Goal: Information Seeking & Learning: Check status

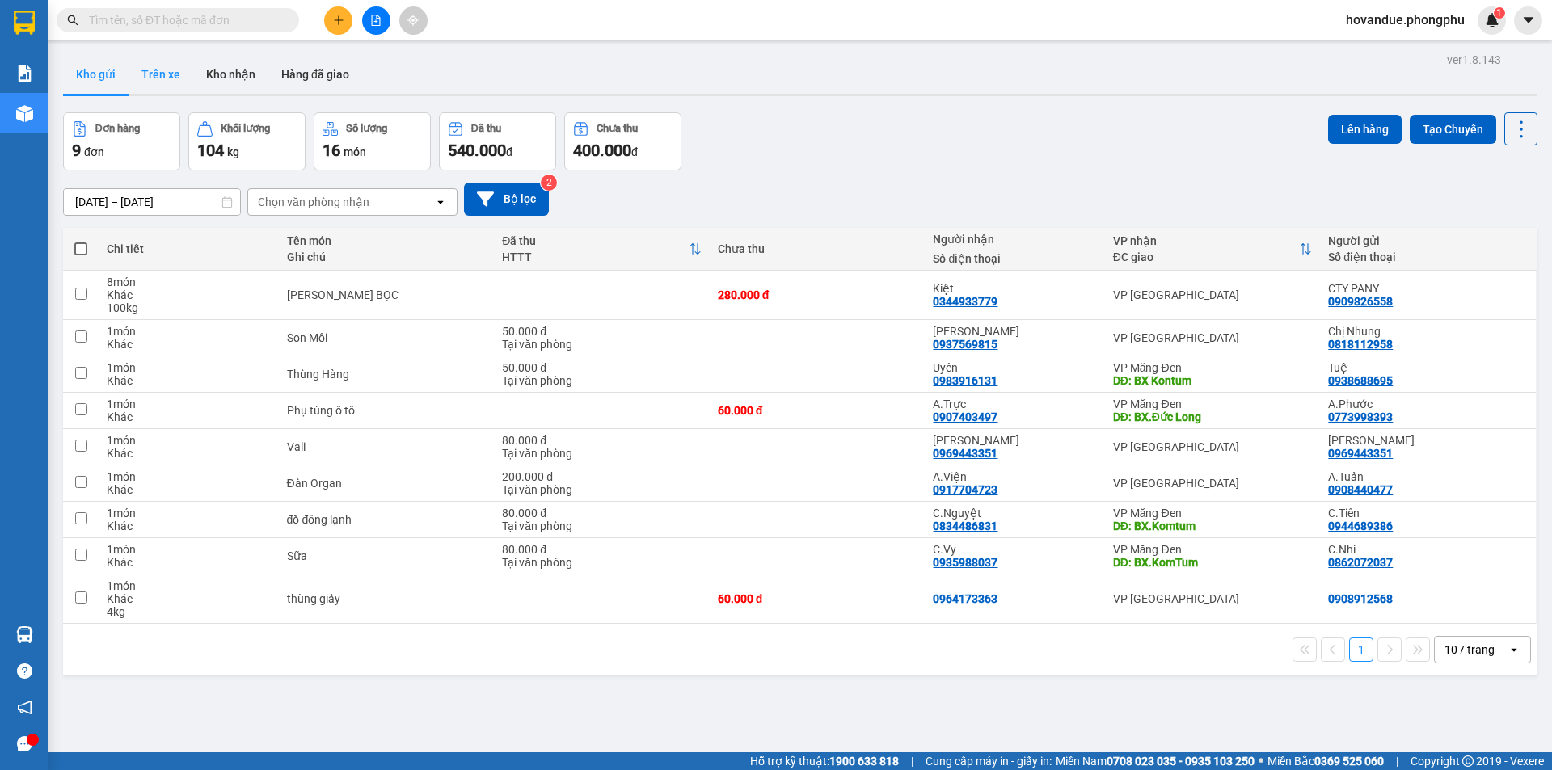
click at [163, 62] on button "Trên xe" at bounding box center [161, 74] width 65 height 39
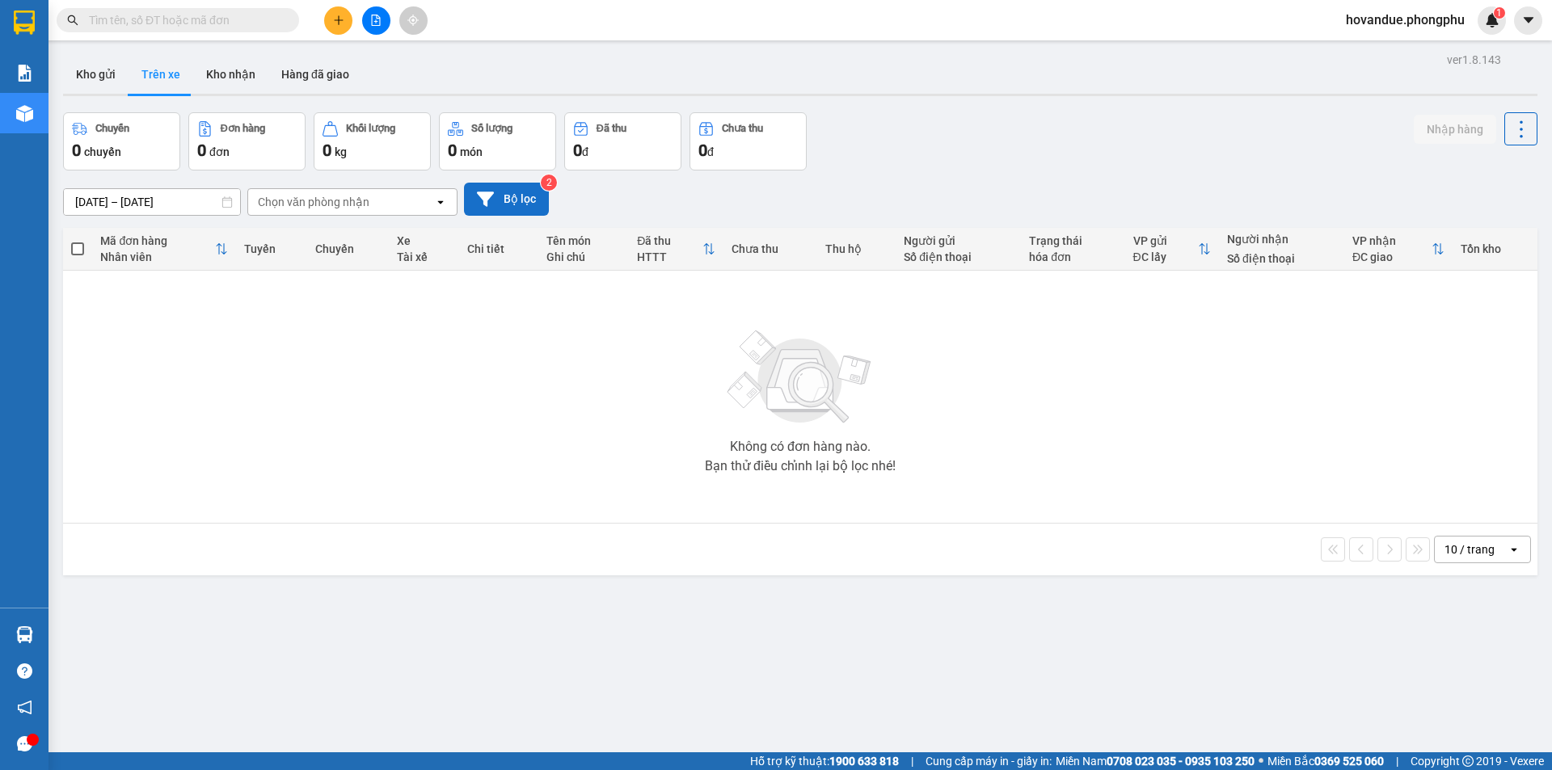
click at [511, 196] on button "Bộ lọc" at bounding box center [506, 199] width 85 height 33
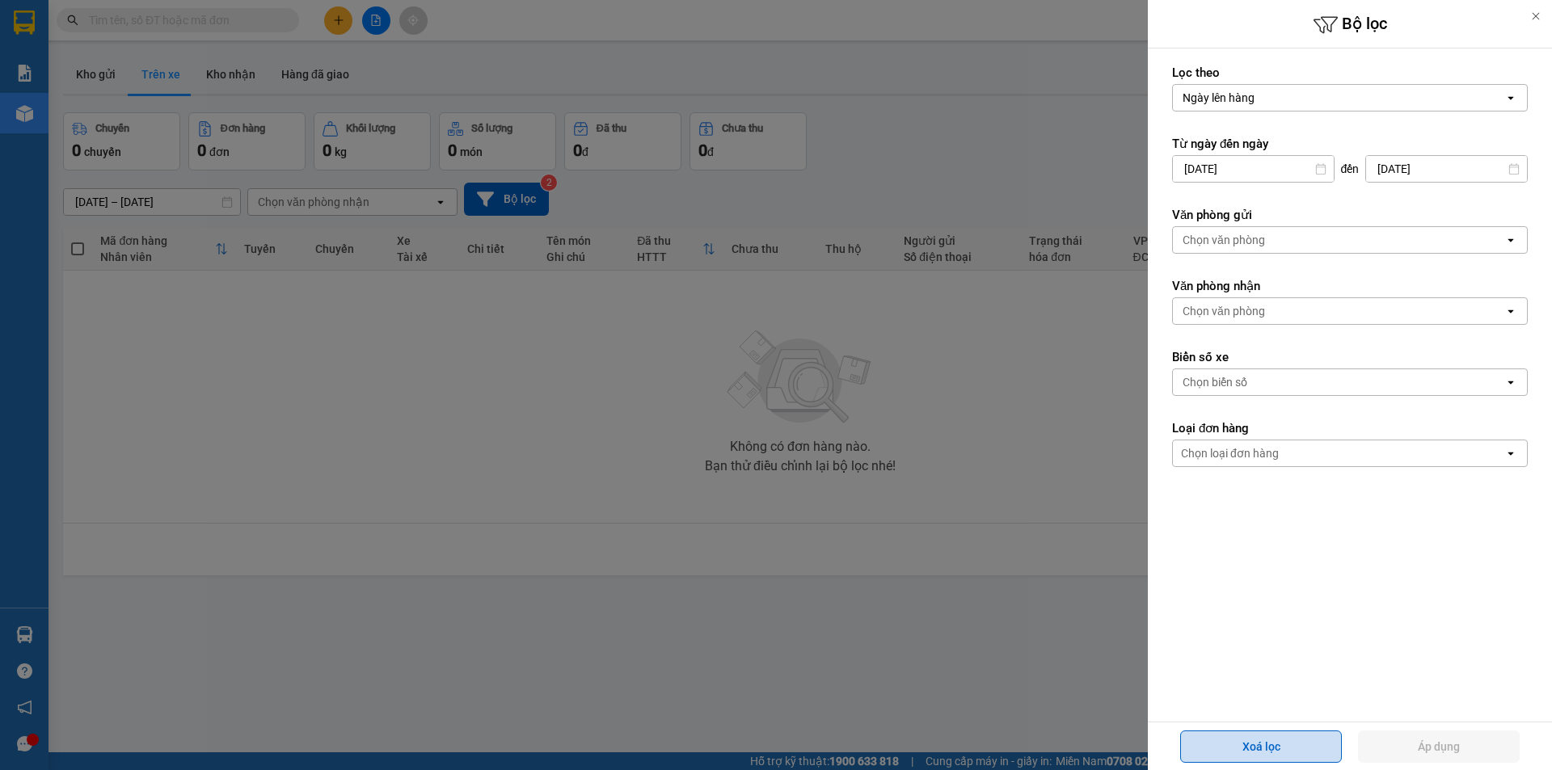
click at [1291, 750] on button "Xoá lọc" at bounding box center [1261, 747] width 162 height 32
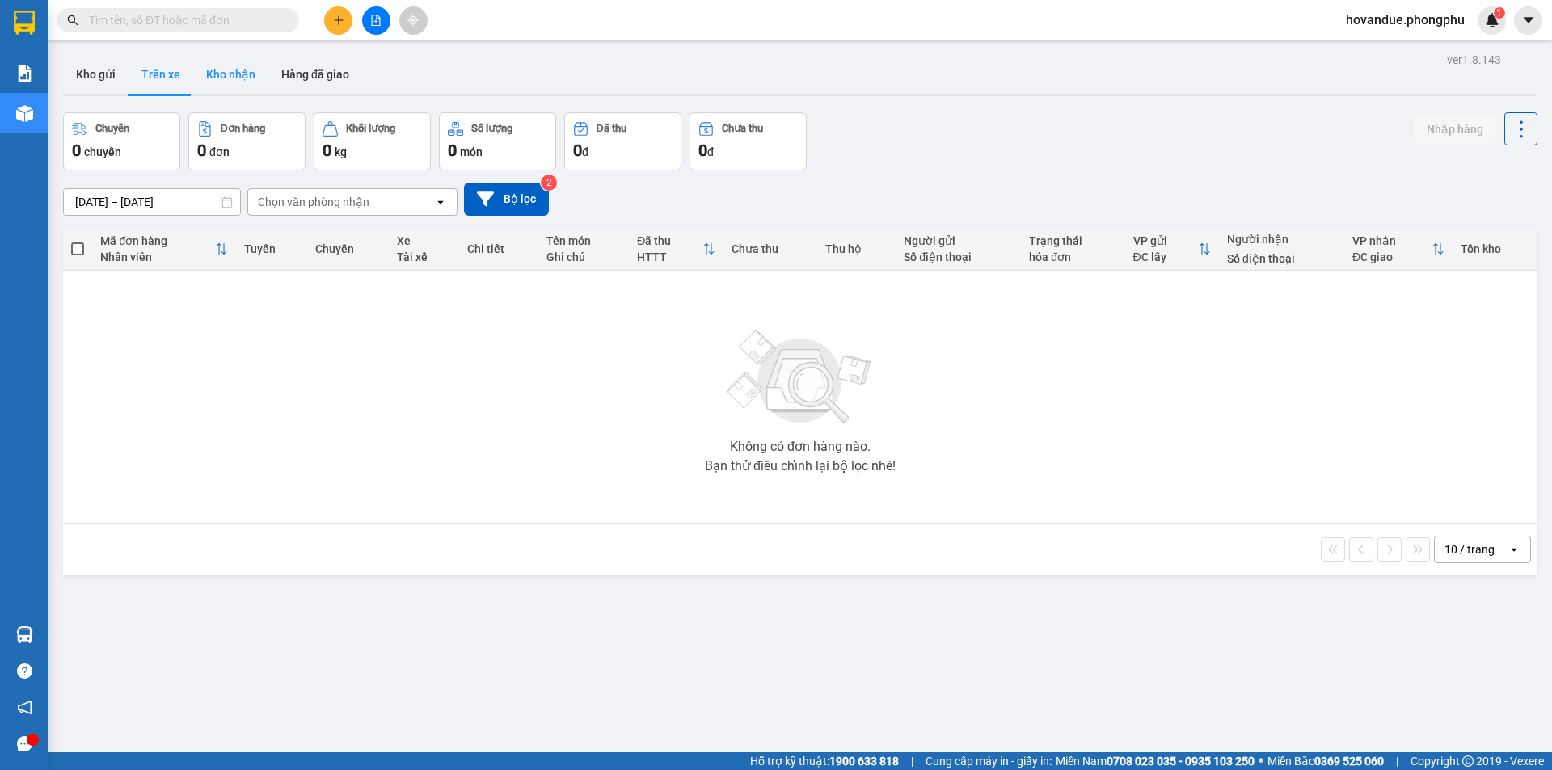
click at [245, 78] on button "Kho nhận" at bounding box center [230, 74] width 75 height 39
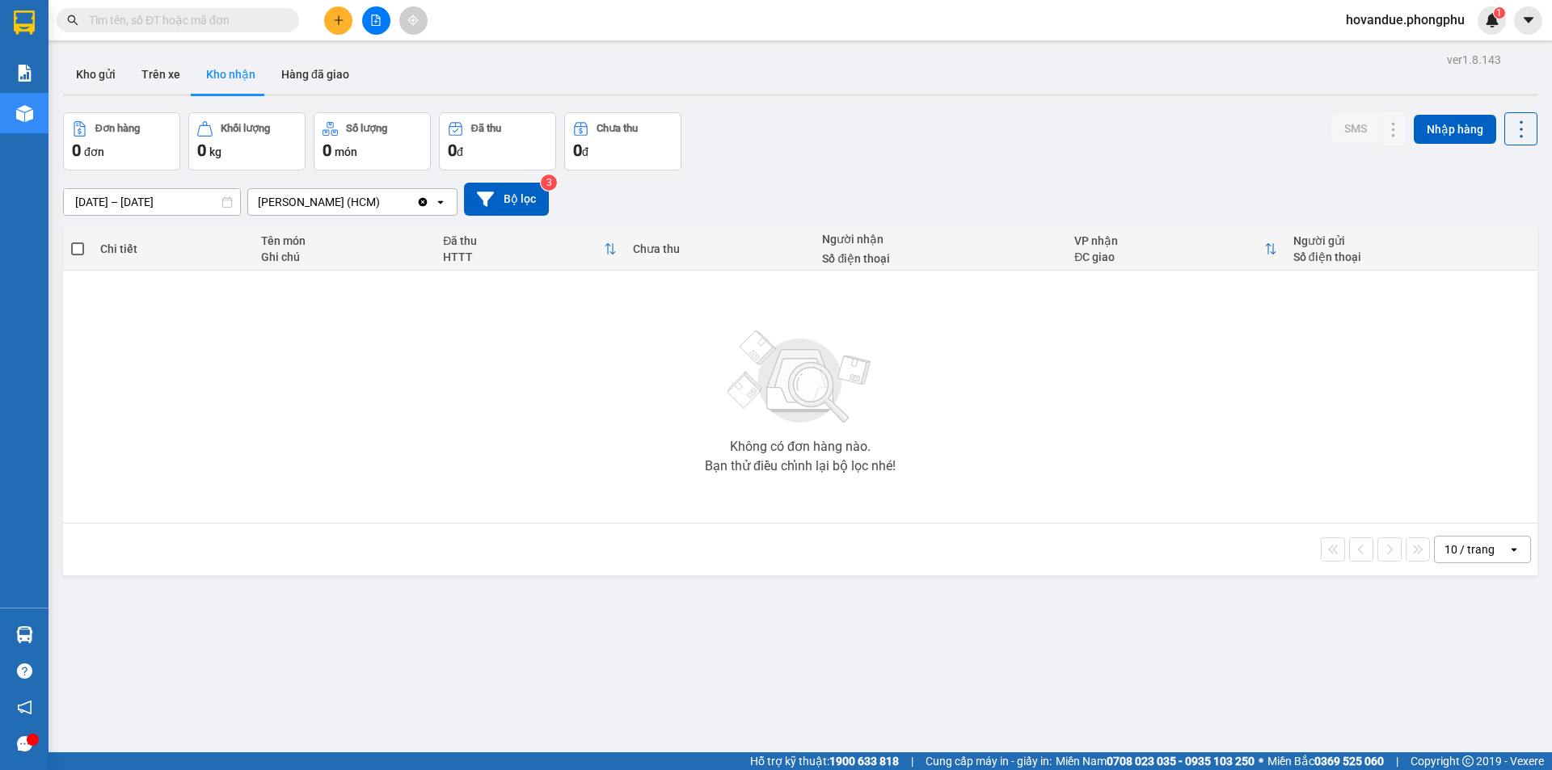
click at [440, 208] on icon "open" at bounding box center [440, 202] width 13 height 13
click at [441, 206] on icon "open" at bounding box center [440, 202] width 13 height 13
click at [329, 81] on button "Hàng đã giao" at bounding box center [315, 74] width 94 height 39
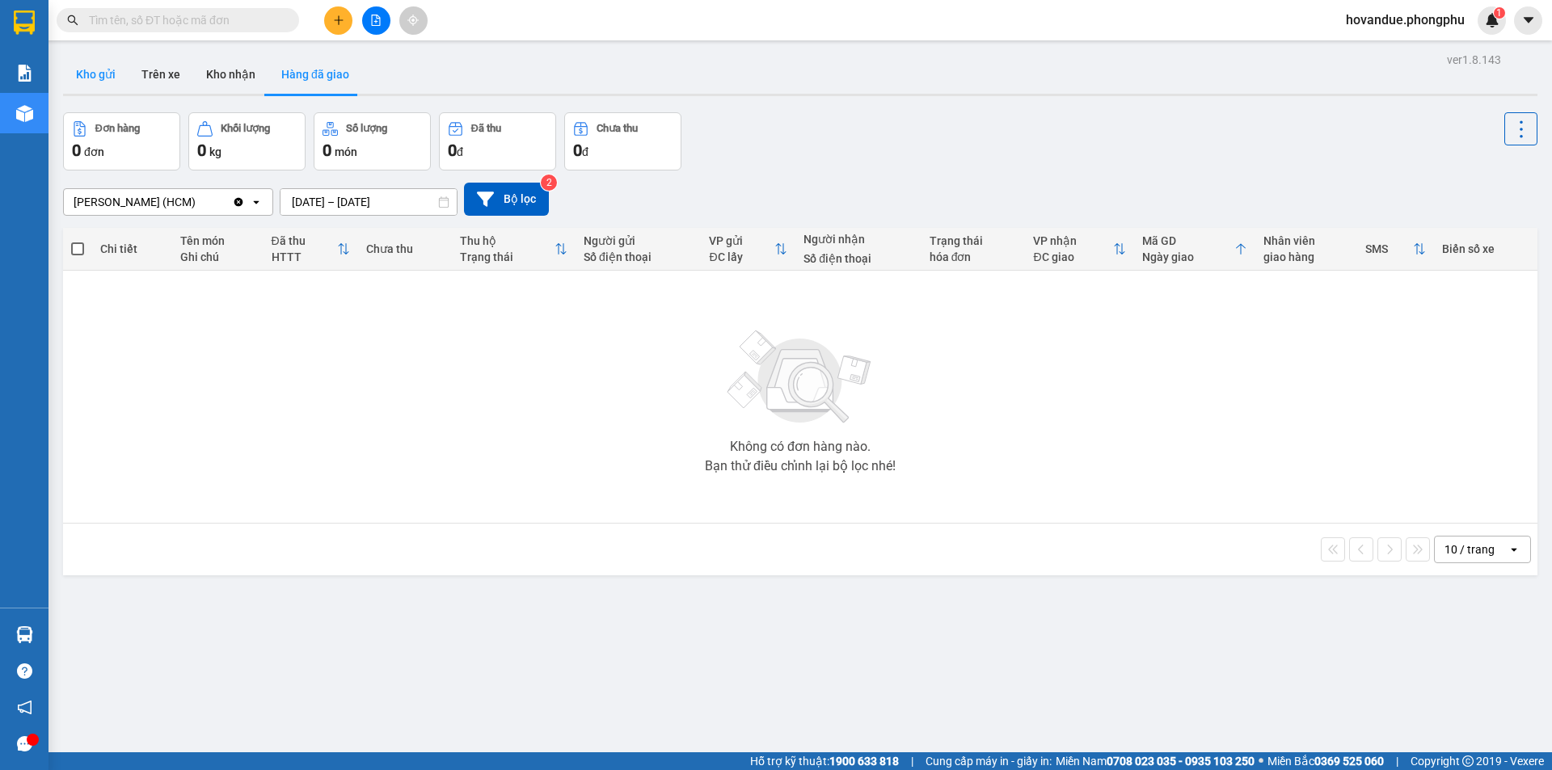
click at [116, 73] on button "Kho gửi" at bounding box center [95, 74] width 65 height 39
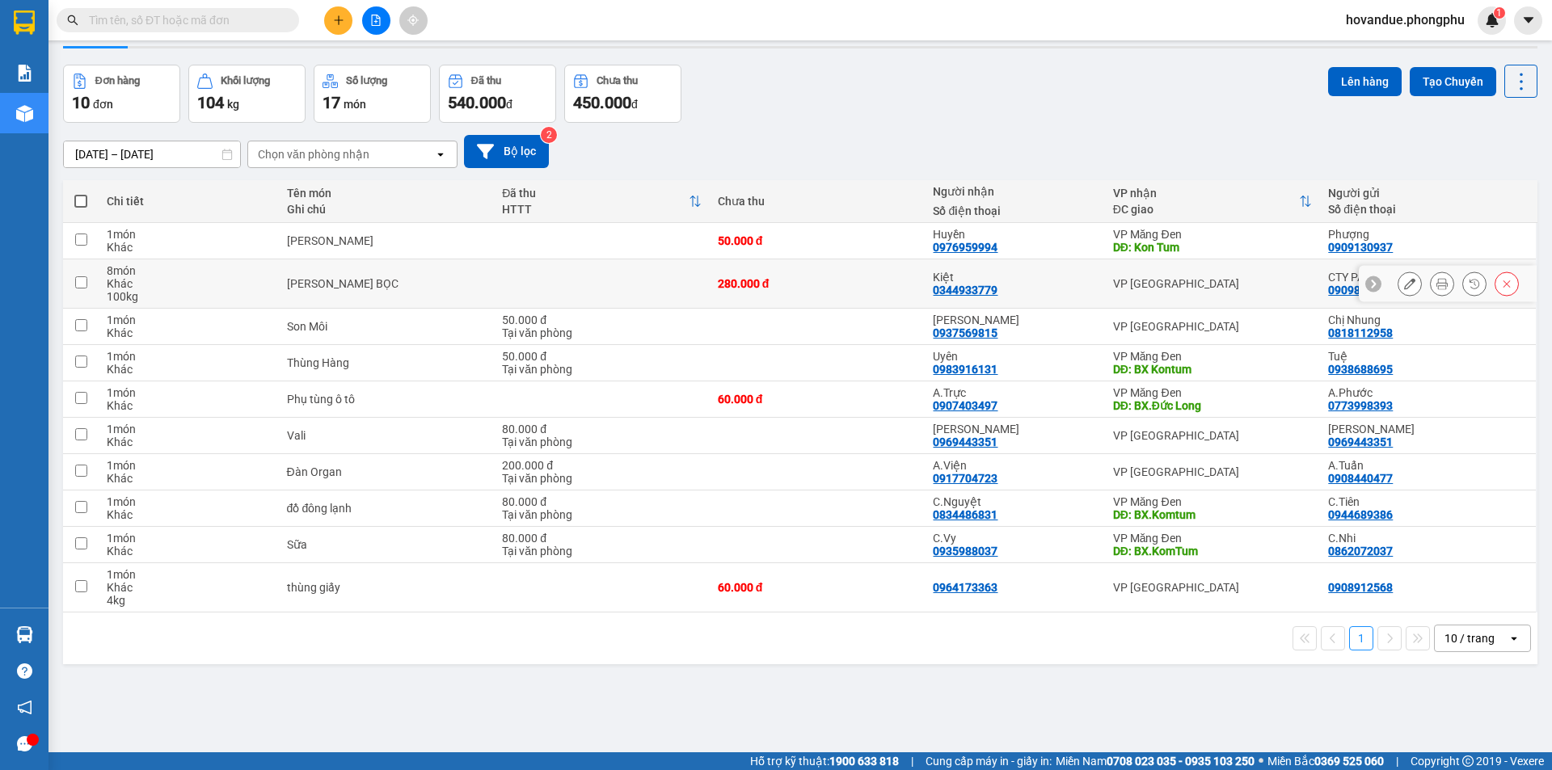
scroll to position [74, 0]
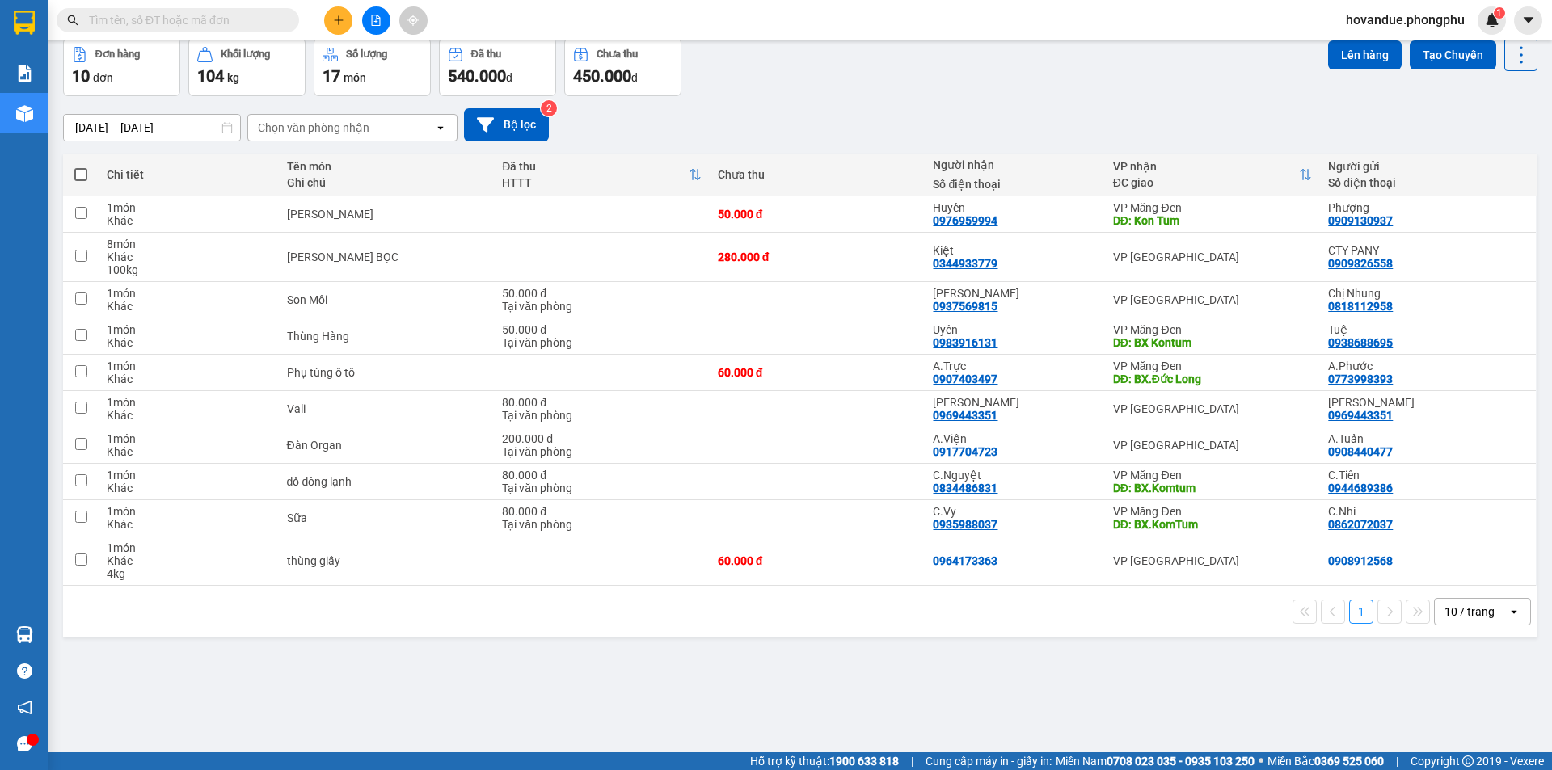
click at [31, 739] on div at bounding box center [33, 740] width 12 height 12
click at [30, 741] on div at bounding box center [33, 740] width 12 height 12
click at [434, 125] on icon "open" at bounding box center [440, 127] width 13 height 13
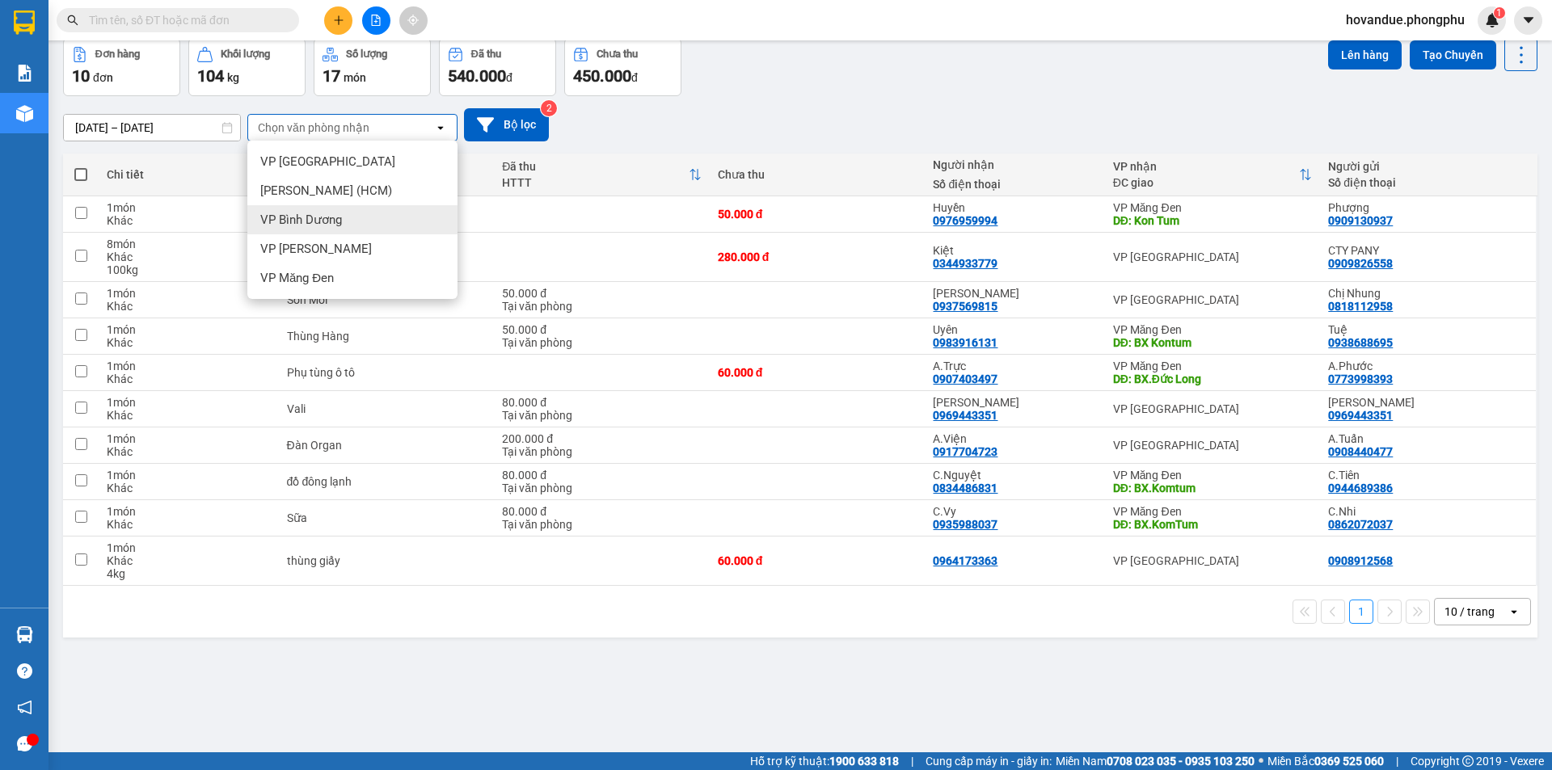
click at [368, 225] on div "VP Bình Dương" at bounding box center [352, 219] width 210 height 29
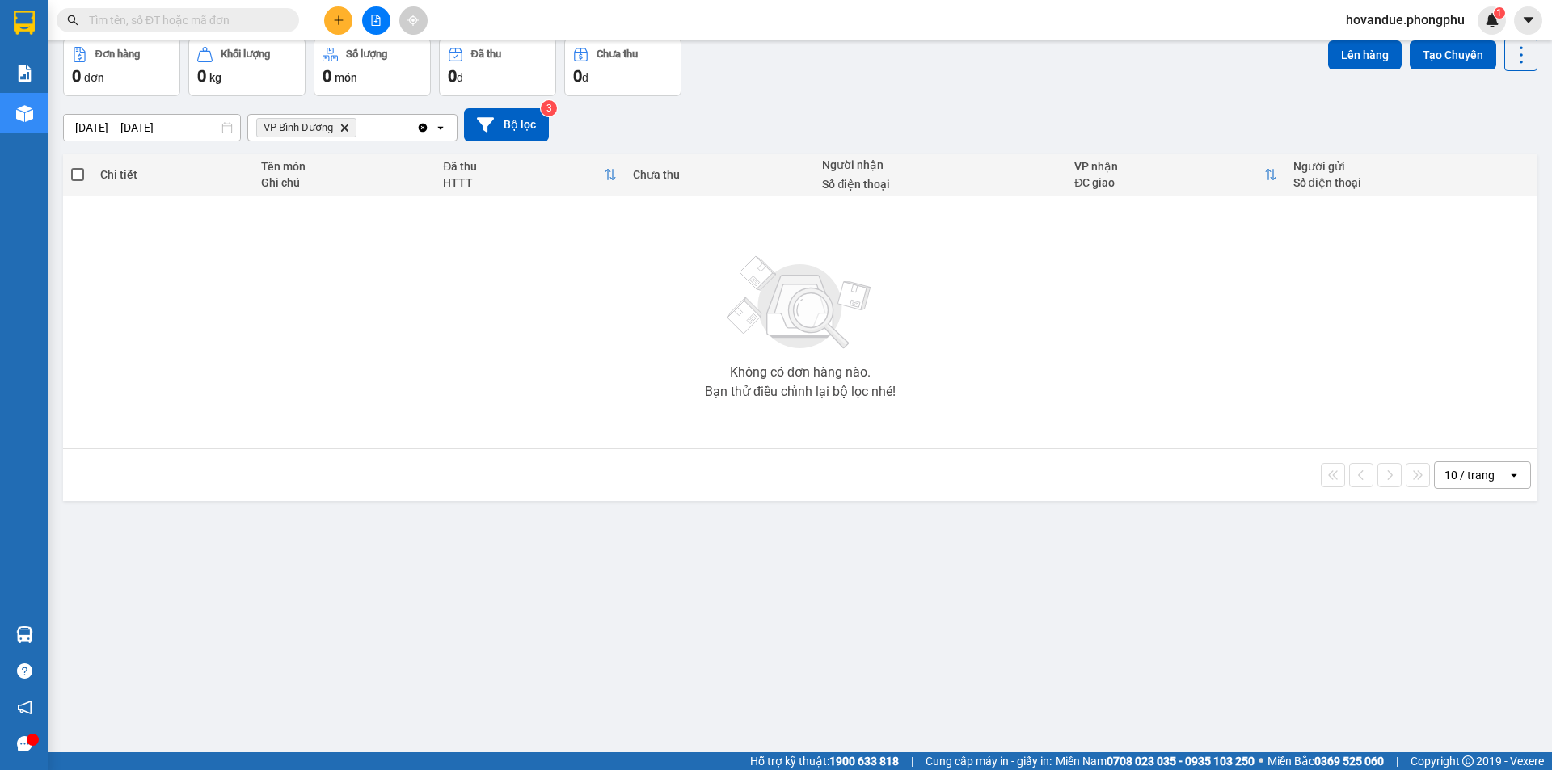
click at [348, 129] on icon "Delete" at bounding box center [345, 128] width 10 height 10
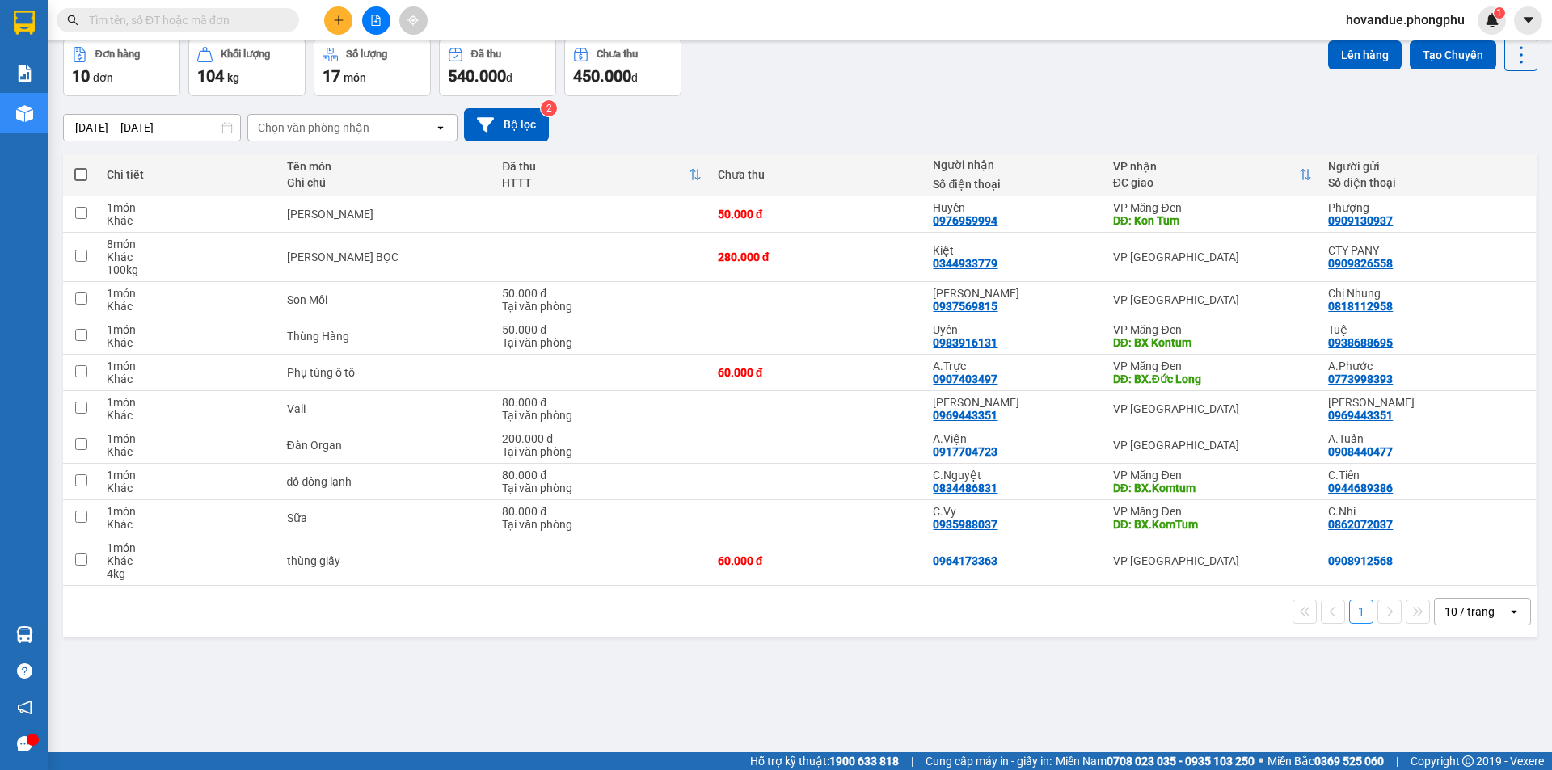
click at [441, 130] on icon "open" at bounding box center [440, 127] width 13 height 13
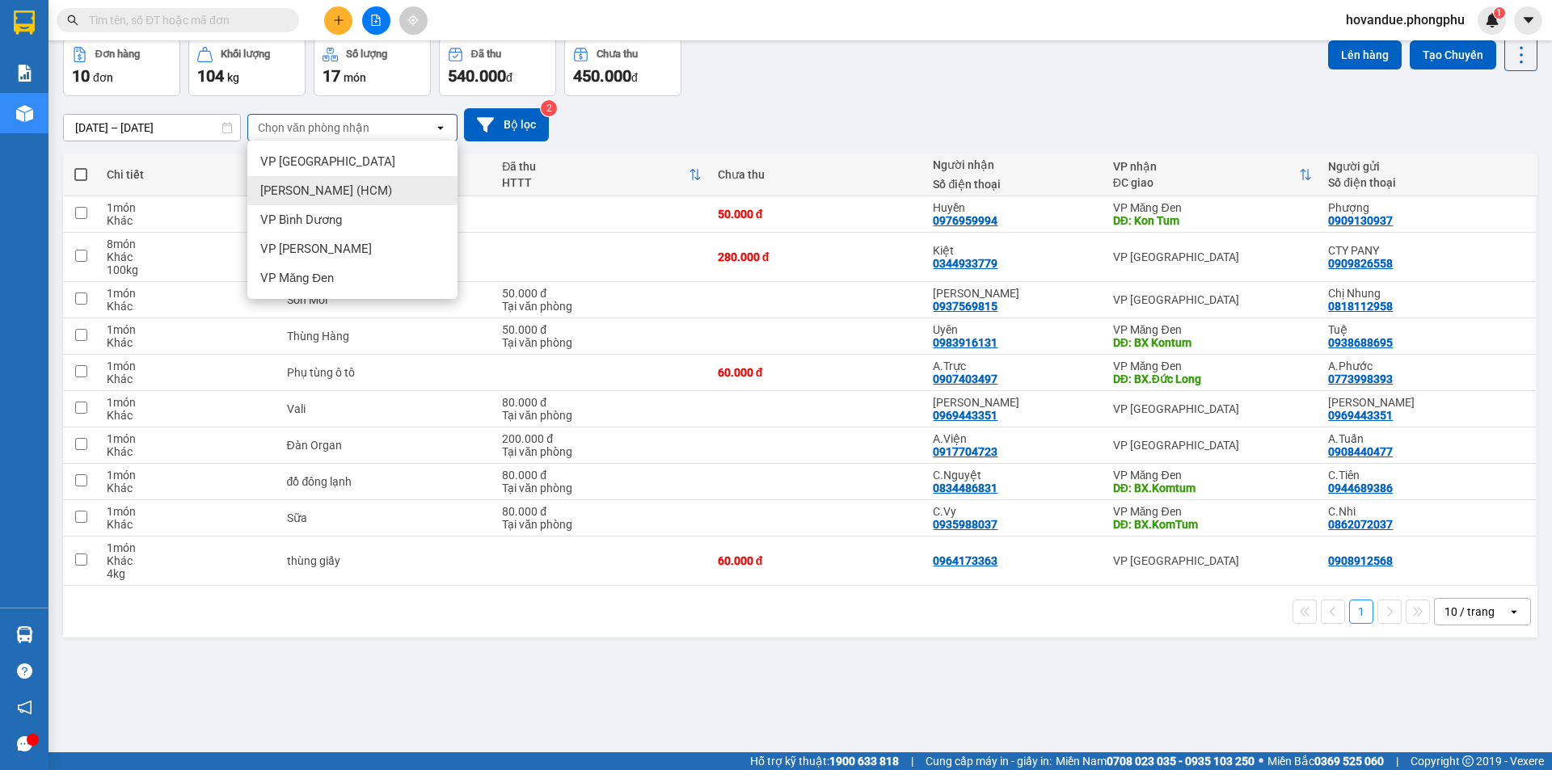
click at [361, 188] on span "[PERSON_NAME] (HCM)" at bounding box center [326, 191] width 132 height 16
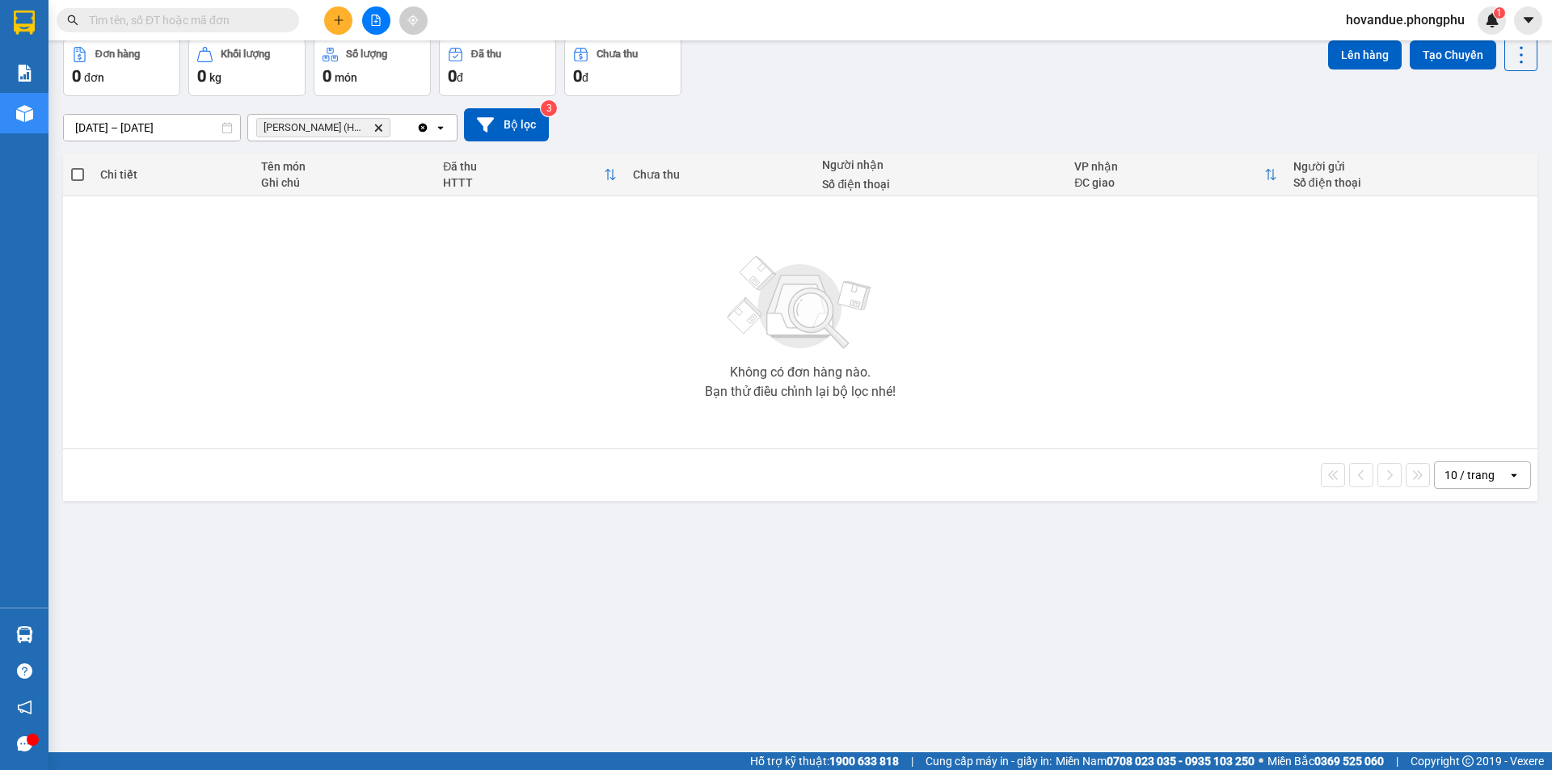
click at [420, 128] on icon "Clear all" at bounding box center [423, 127] width 9 height 9
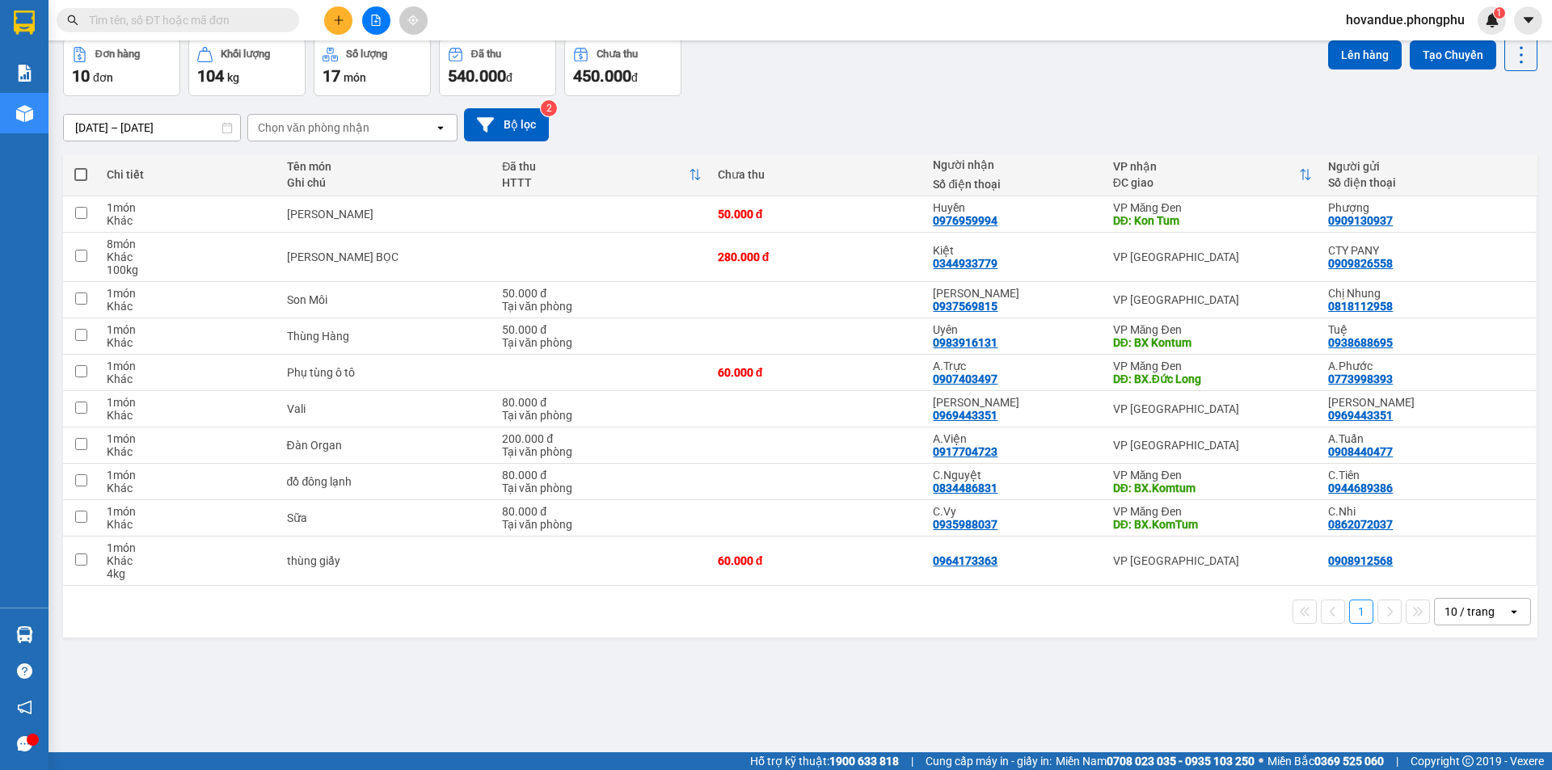
click at [1446, 608] on div "10 / trang" at bounding box center [1470, 612] width 50 height 16
click at [1135, 655] on div "ver 1.8.143 Kho gửi Trên xe [PERSON_NAME] Hàng đã [PERSON_NAME] hàng 10 đơn [PE…" at bounding box center [801, 359] width 1488 height 770
click at [225, 129] on icon at bounding box center [227, 127] width 11 height 11
click at [190, 130] on input "[DATE] – [DATE]" at bounding box center [152, 128] width 176 height 26
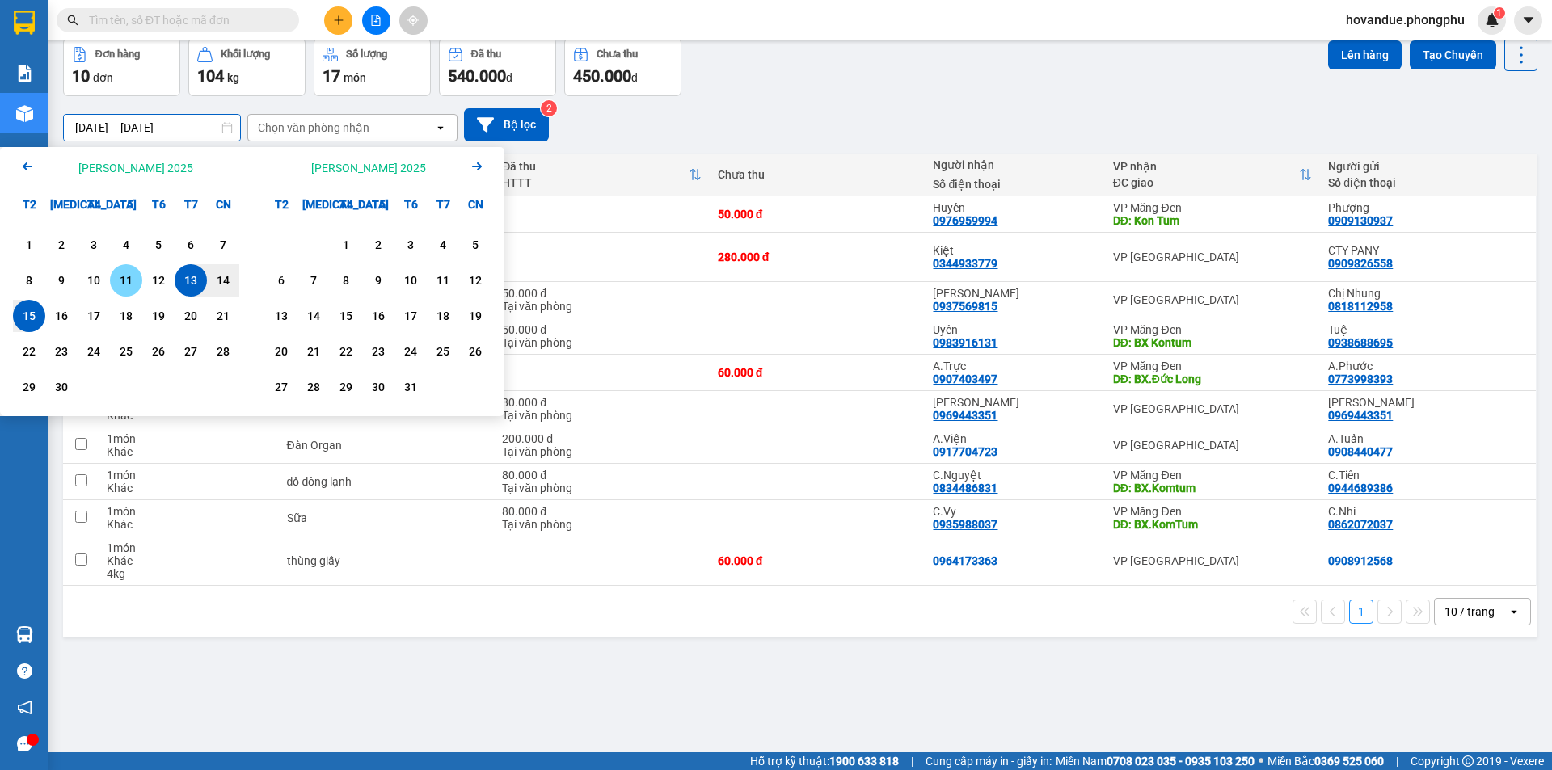
click at [130, 281] on div "11" at bounding box center [126, 280] width 23 height 19
click at [34, 320] on div "15" at bounding box center [29, 315] width 23 height 19
type input "[DATE] – [DATE]"
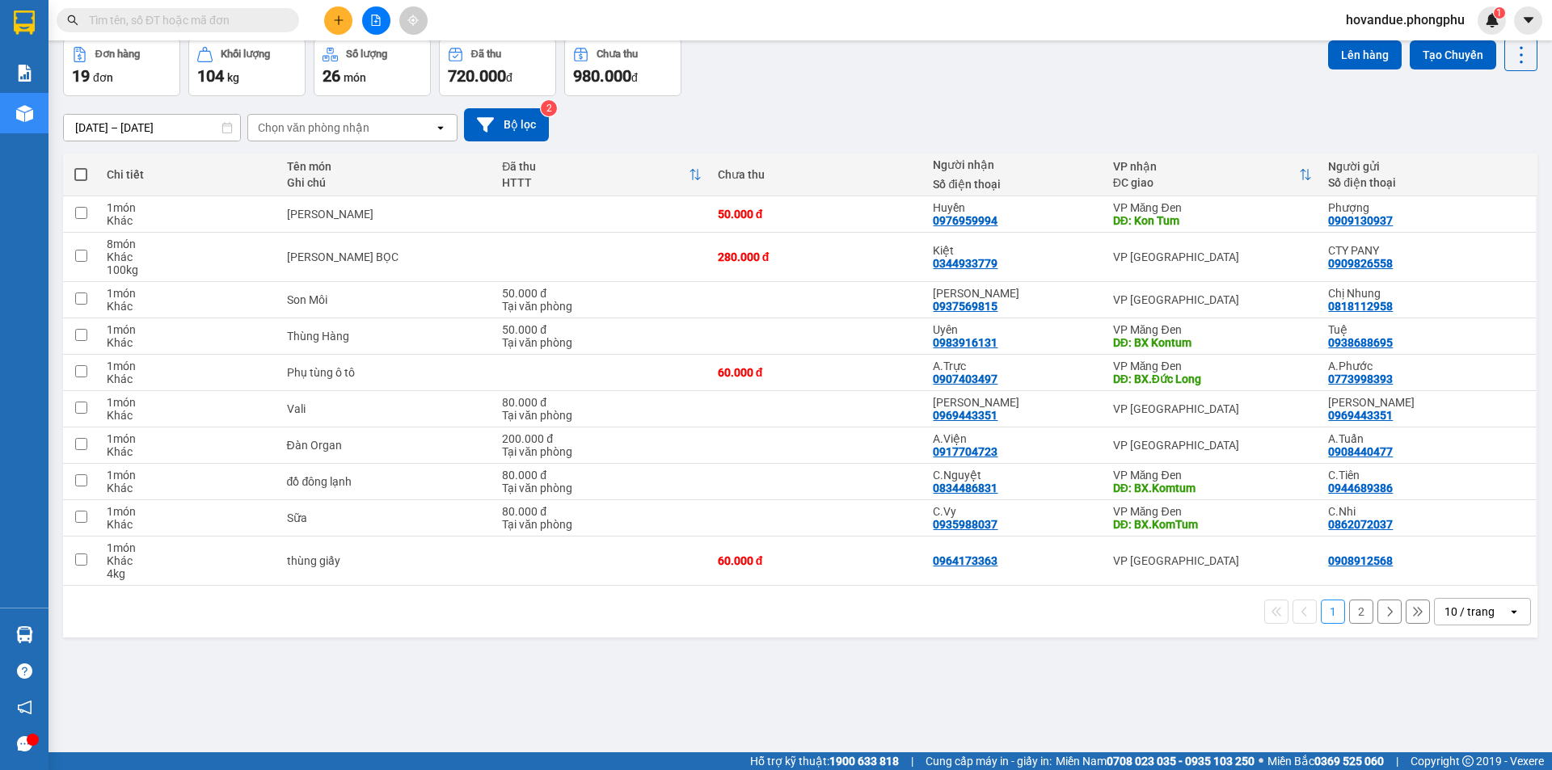
click at [1351, 614] on button "2" at bounding box center [1361, 612] width 24 height 24
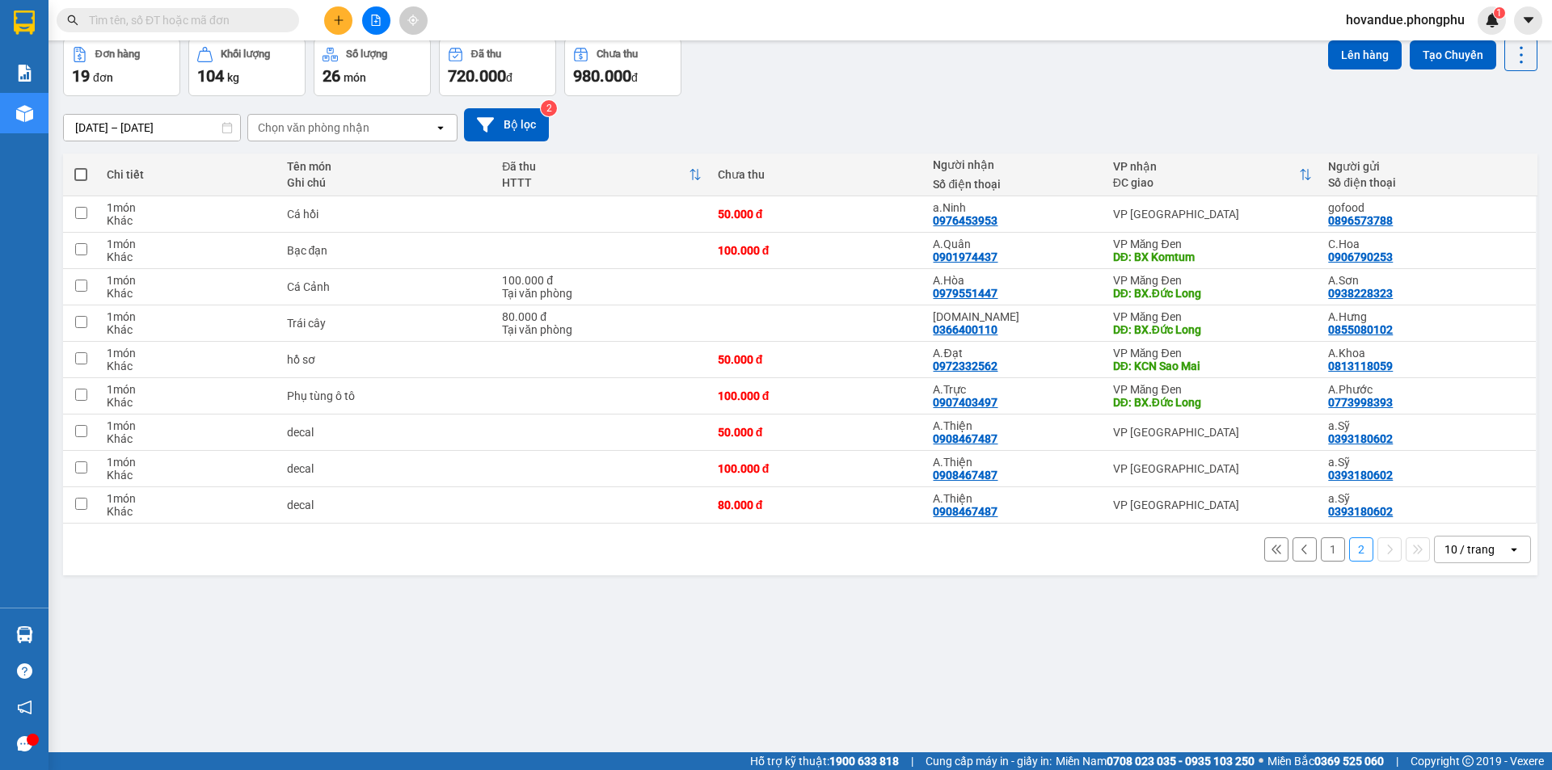
click at [1321, 551] on button "1" at bounding box center [1333, 550] width 24 height 24
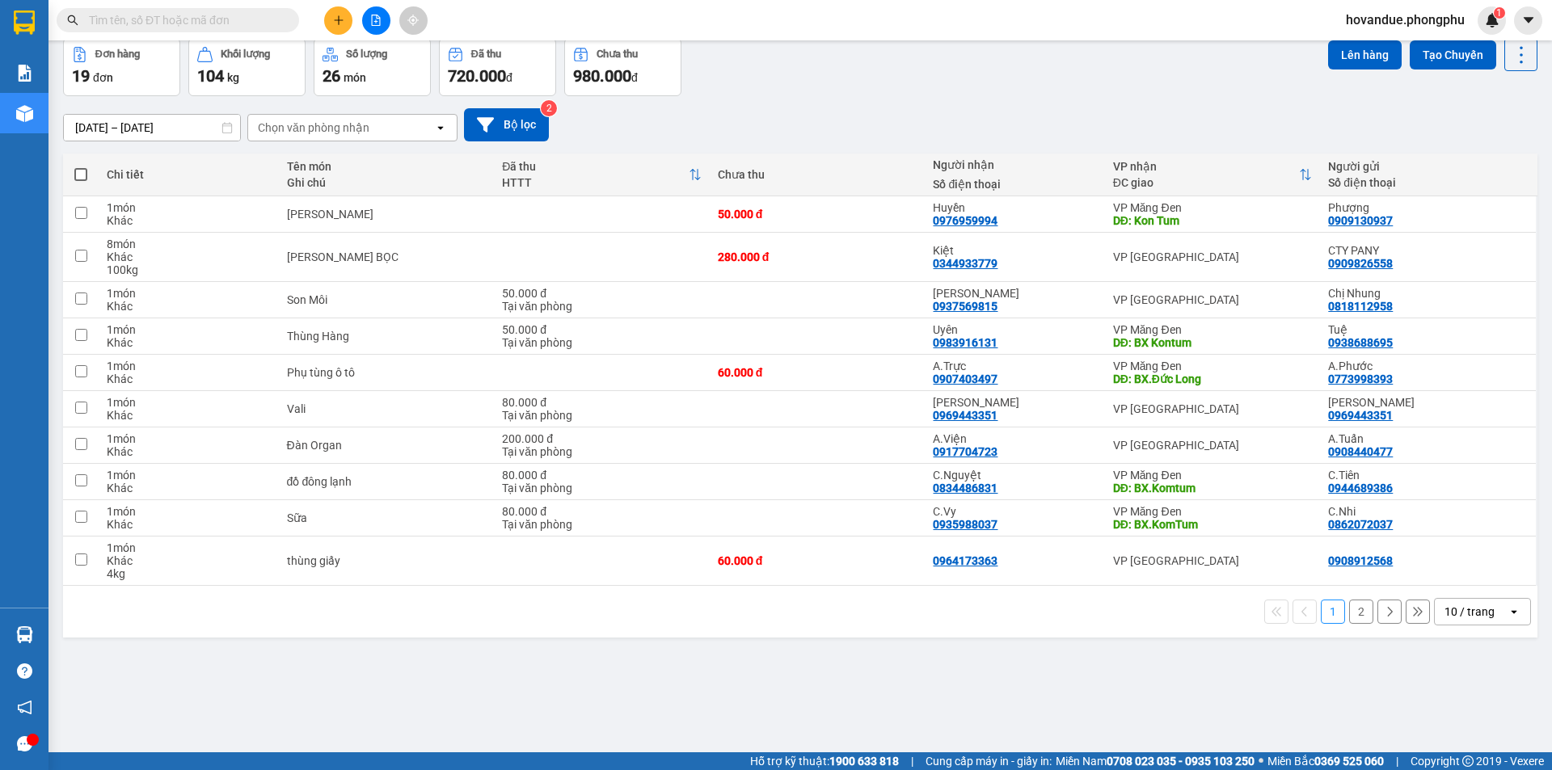
click at [390, 123] on div "Chọn văn phòng nhận" at bounding box center [341, 128] width 186 height 26
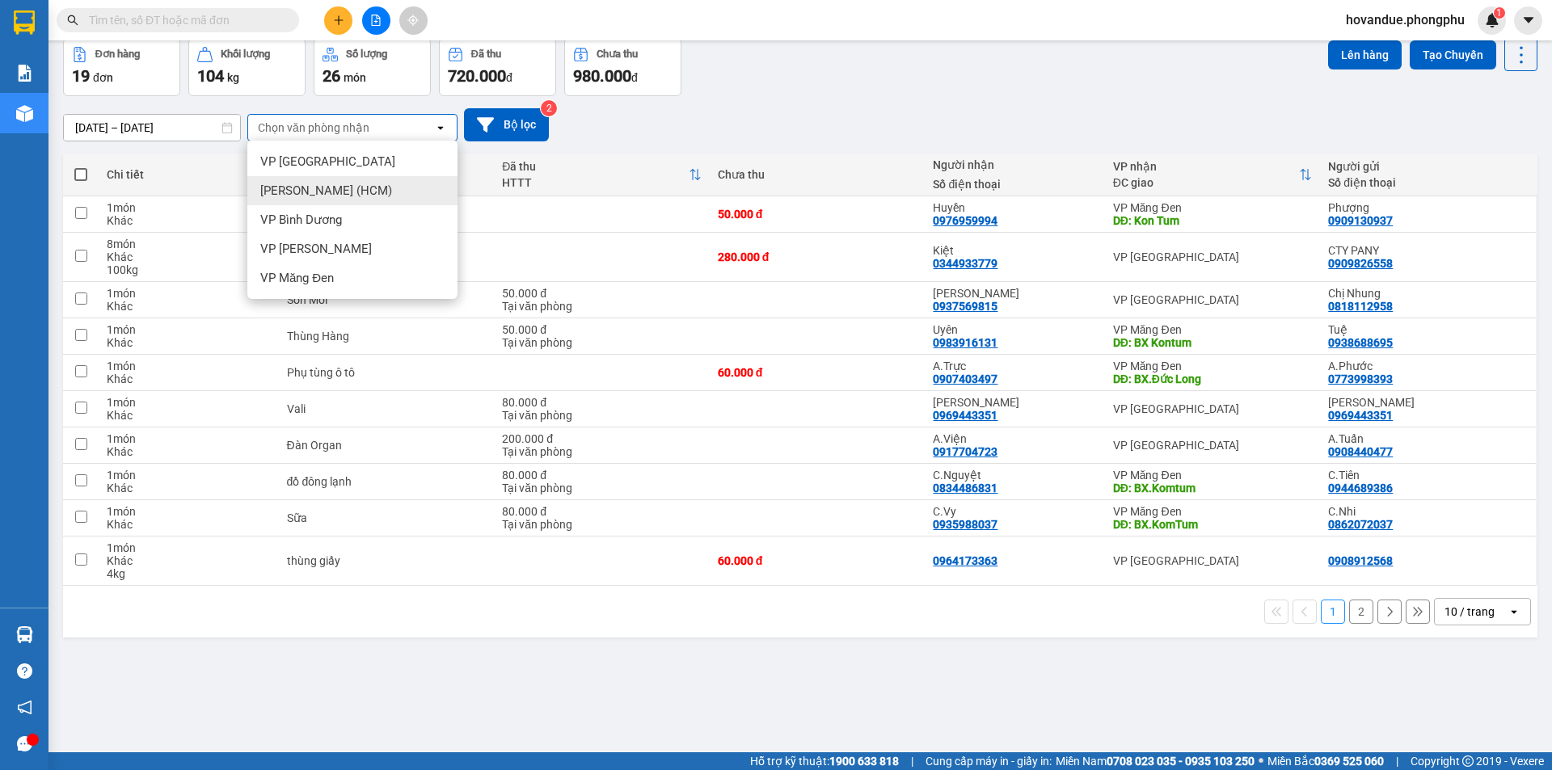
click at [348, 184] on span "[PERSON_NAME] (HCM)" at bounding box center [326, 191] width 132 height 16
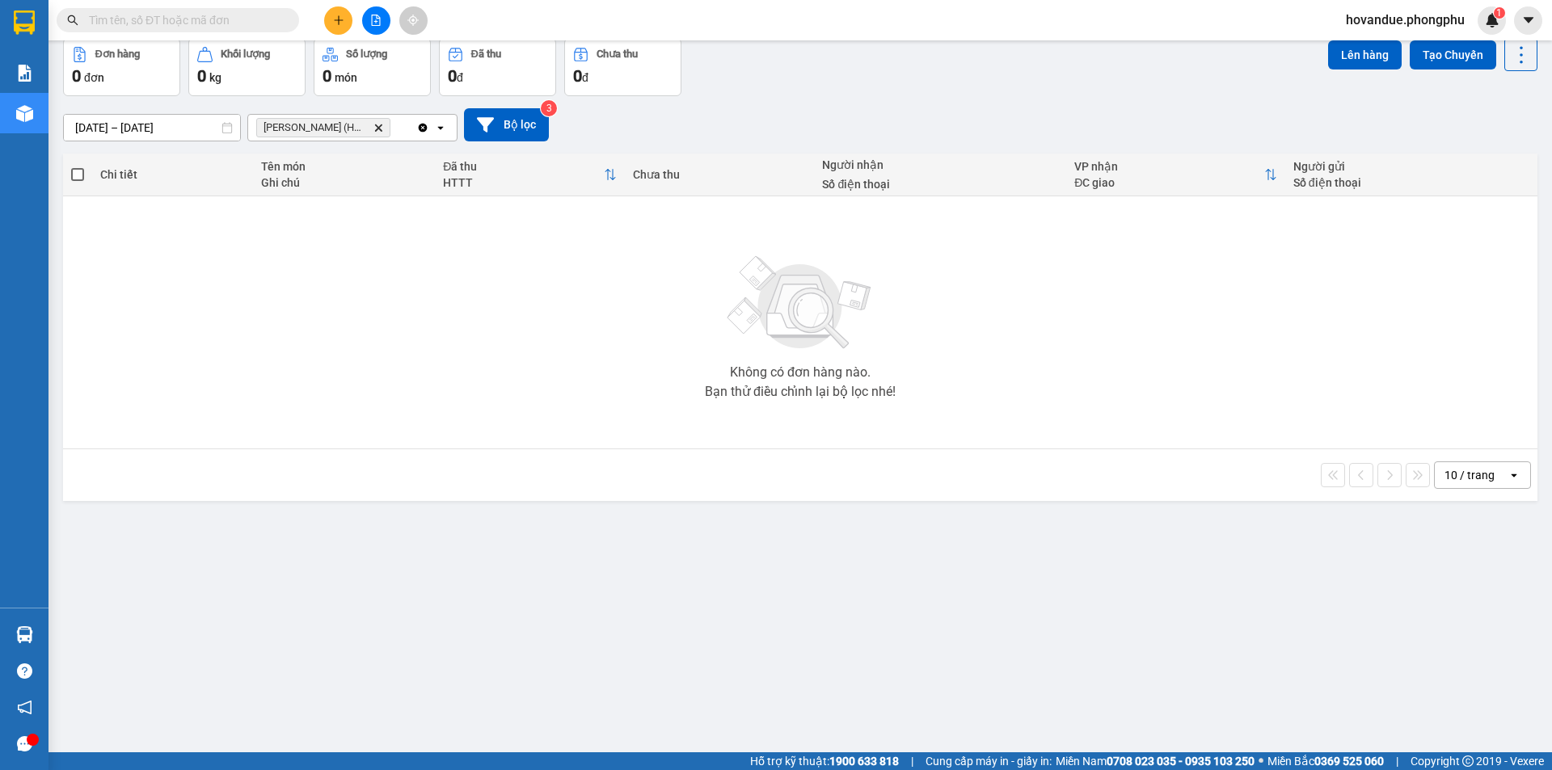
click at [420, 129] on icon "Clear all" at bounding box center [423, 127] width 9 height 9
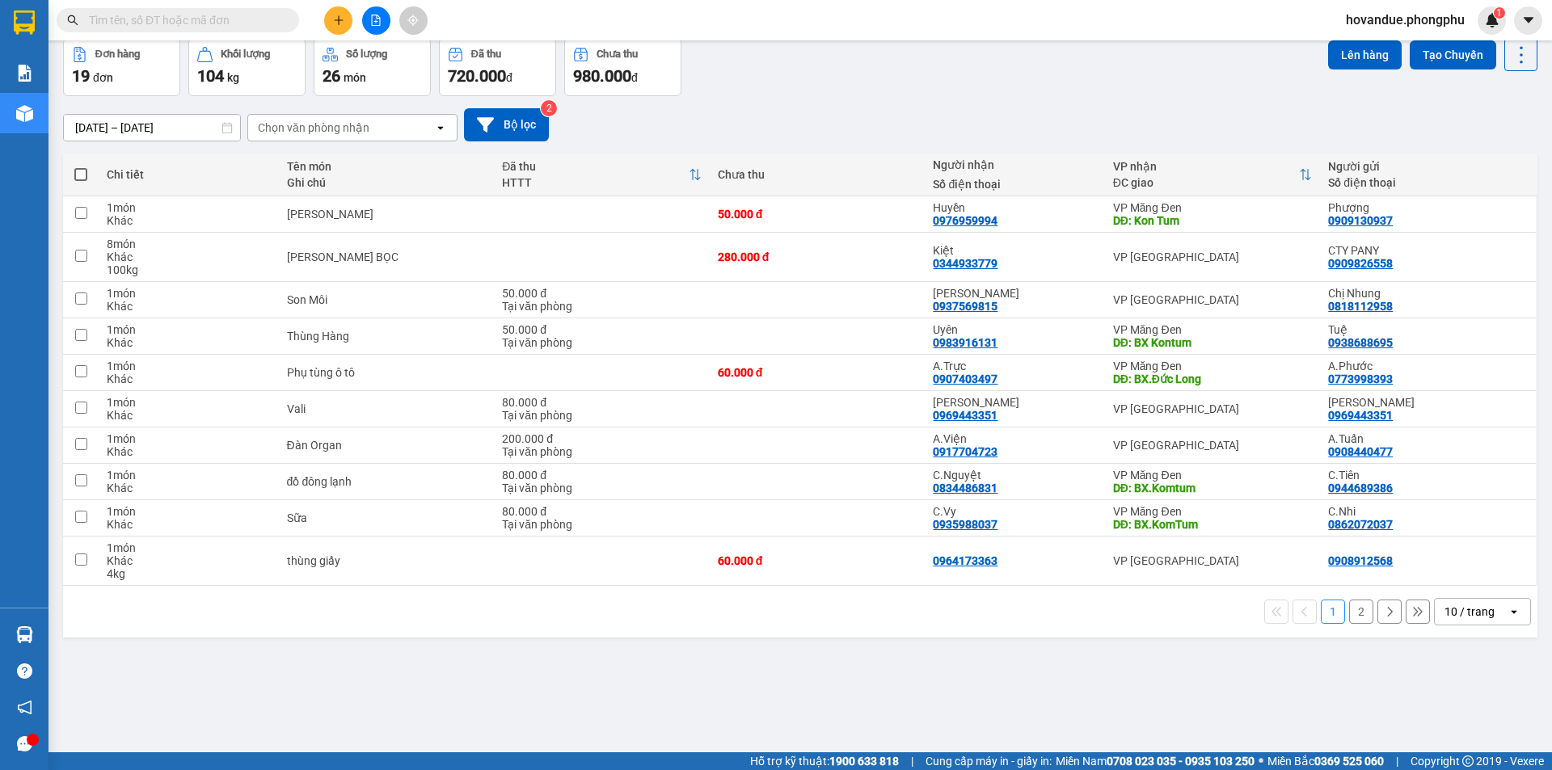
click at [437, 125] on icon "open" at bounding box center [440, 127] width 13 height 13
click at [529, 125] on button "Bộ lọc" at bounding box center [506, 124] width 85 height 33
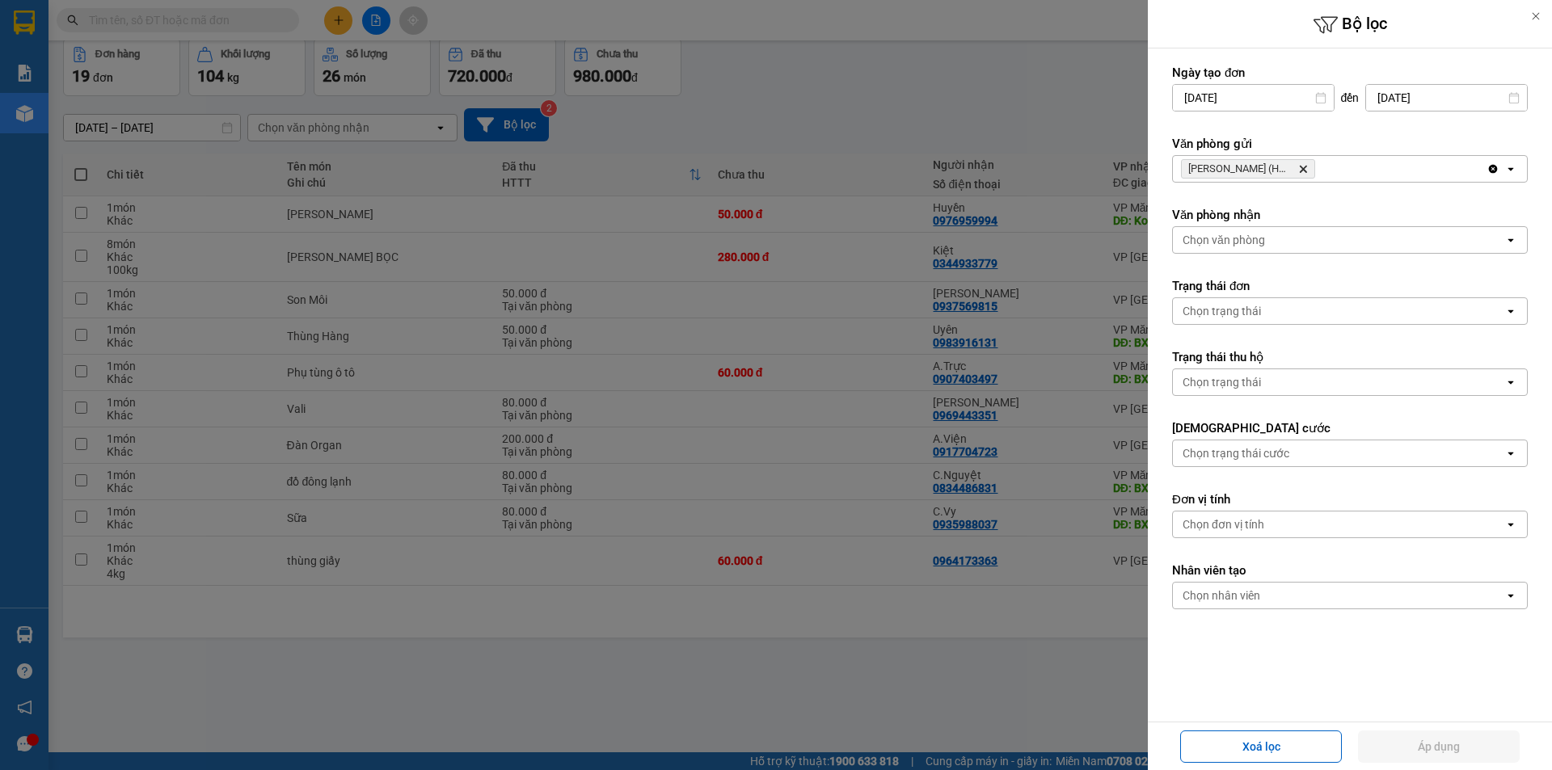
click at [1305, 172] on icon "Delete" at bounding box center [1303, 169] width 10 height 10
click at [1302, 597] on div "Chọn nhân viên" at bounding box center [1338, 596] width 331 height 26
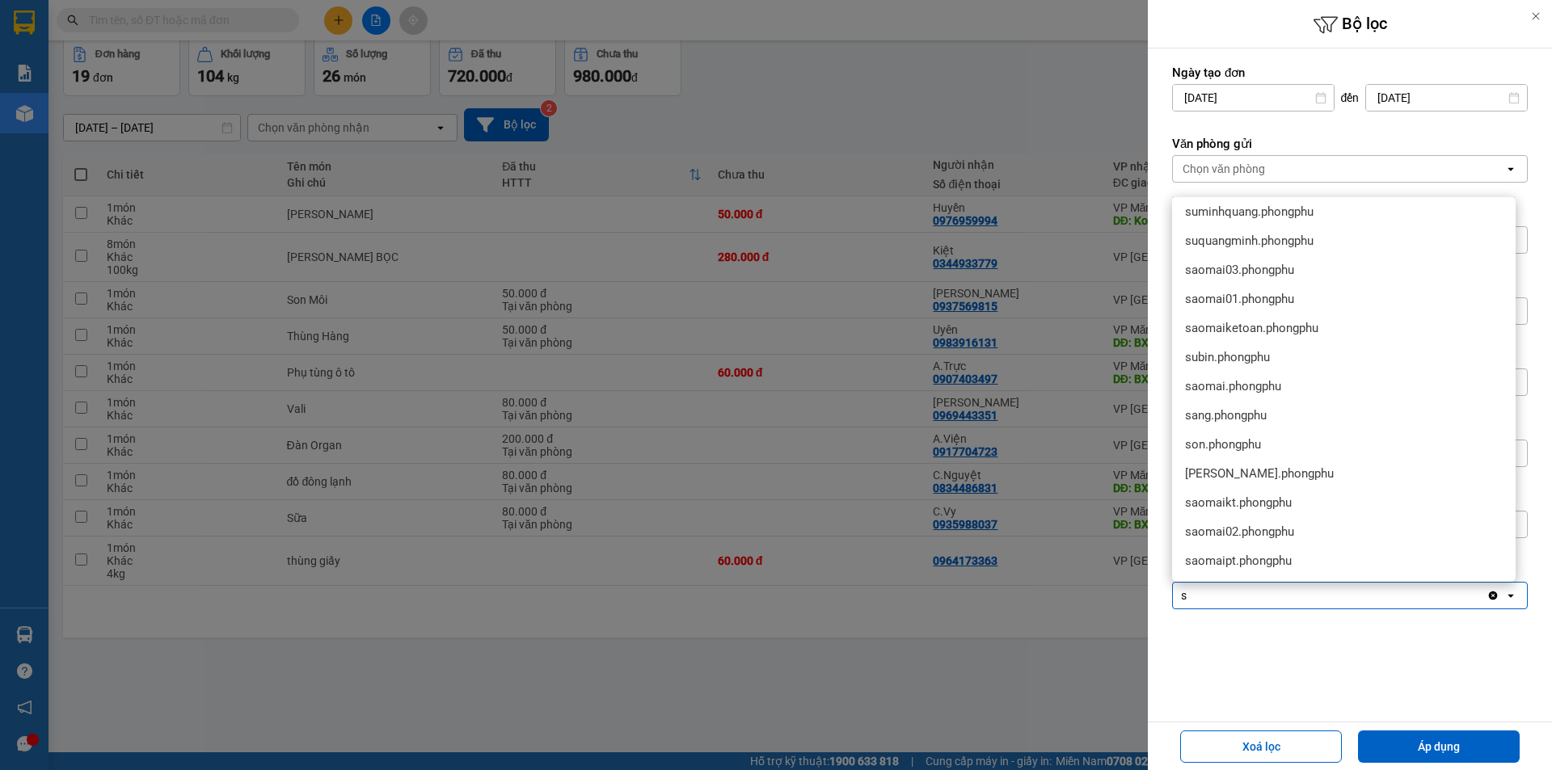
scroll to position [35, 0]
type input "s"
click at [1228, 360] on span "subin.phongphu" at bounding box center [1227, 357] width 85 height 16
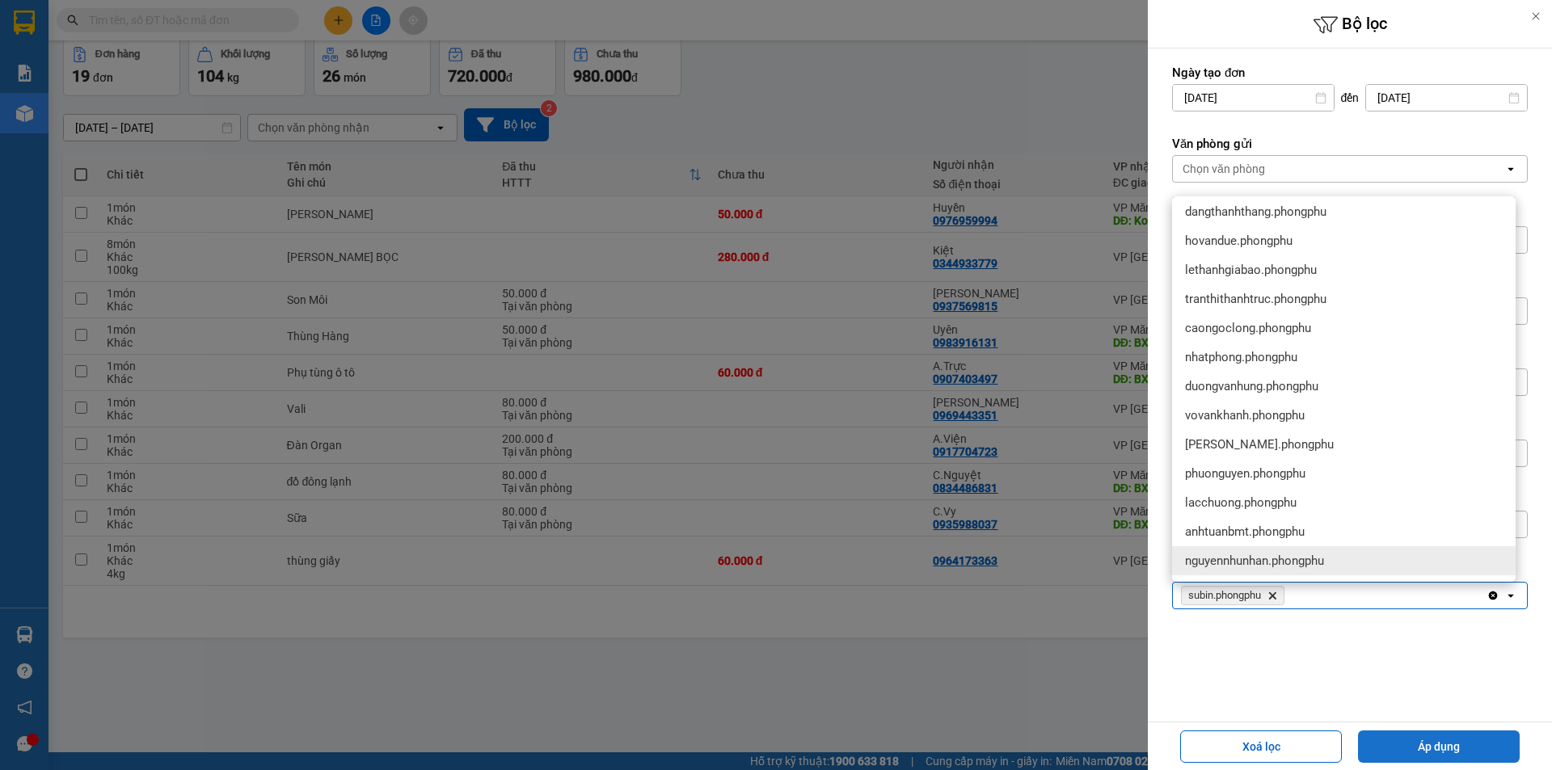
click at [1423, 740] on button "Áp dụng" at bounding box center [1439, 747] width 162 height 32
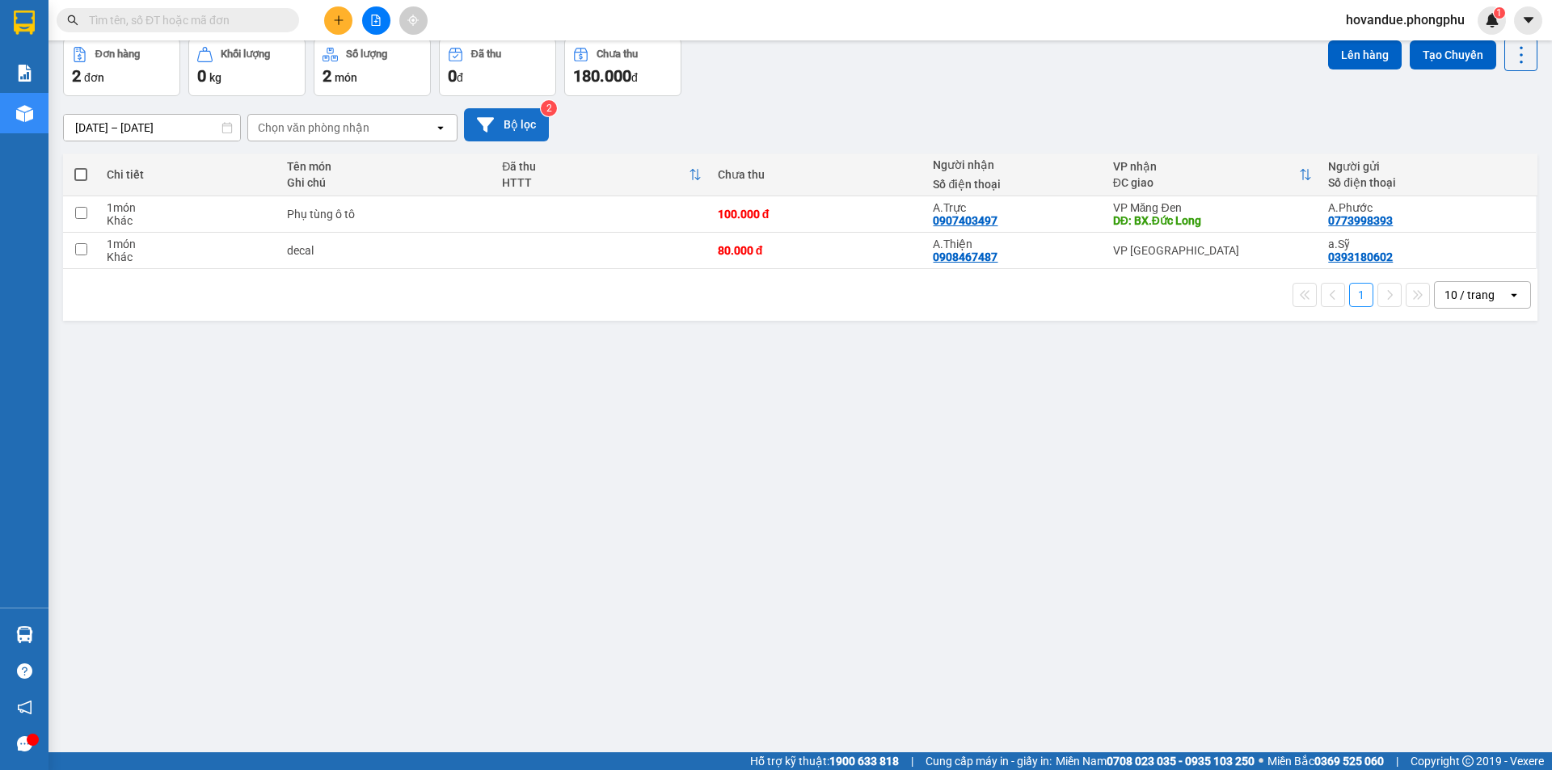
click at [522, 128] on button "Bộ lọc" at bounding box center [506, 124] width 85 height 33
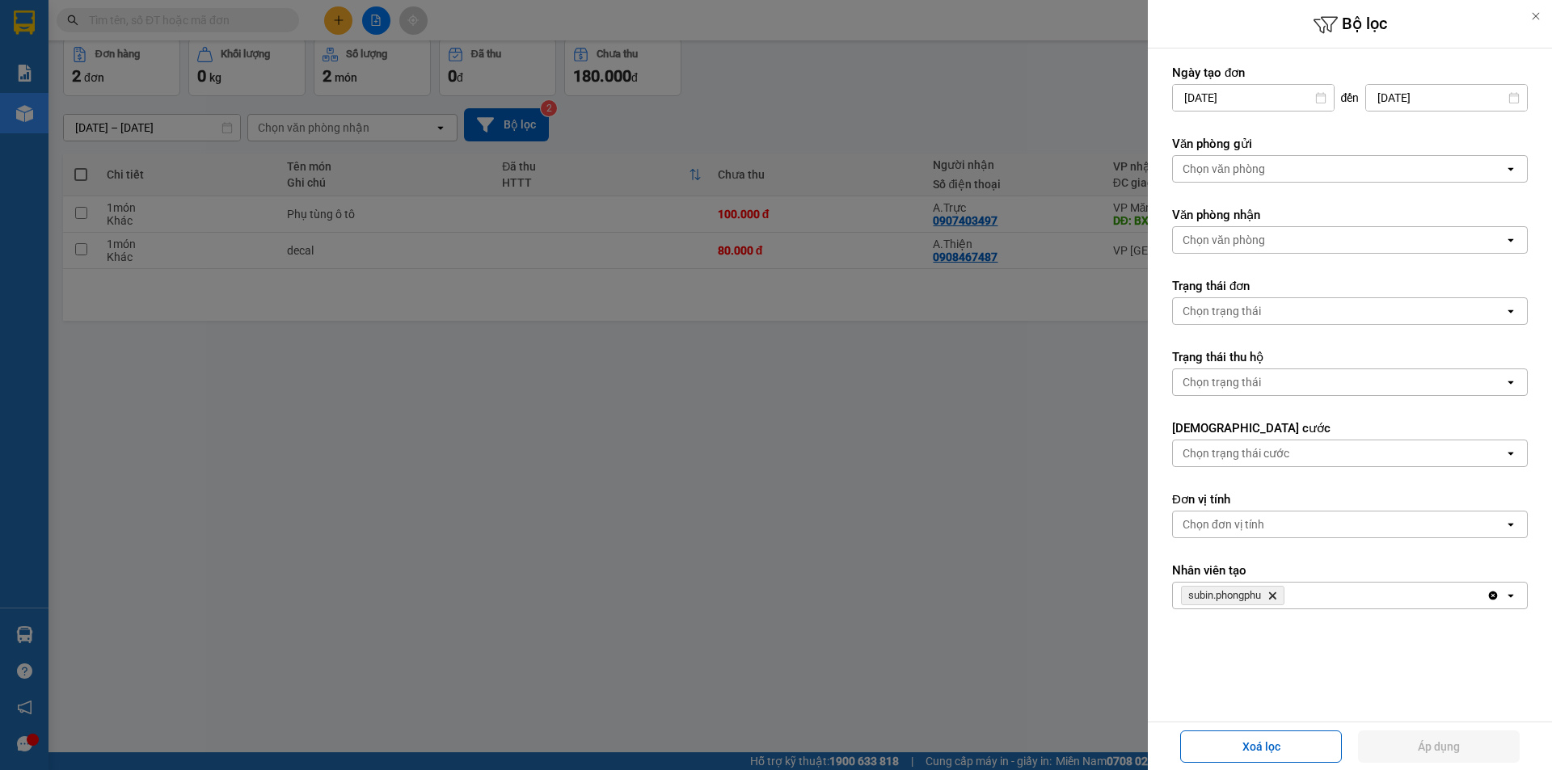
click at [1275, 598] on icon "Delete" at bounding box center [1273, 596] width 10 height 10
click at [1268, 167] on div "Chọn văn phòng" at bounding box center [1338, 169] width 331 height 26
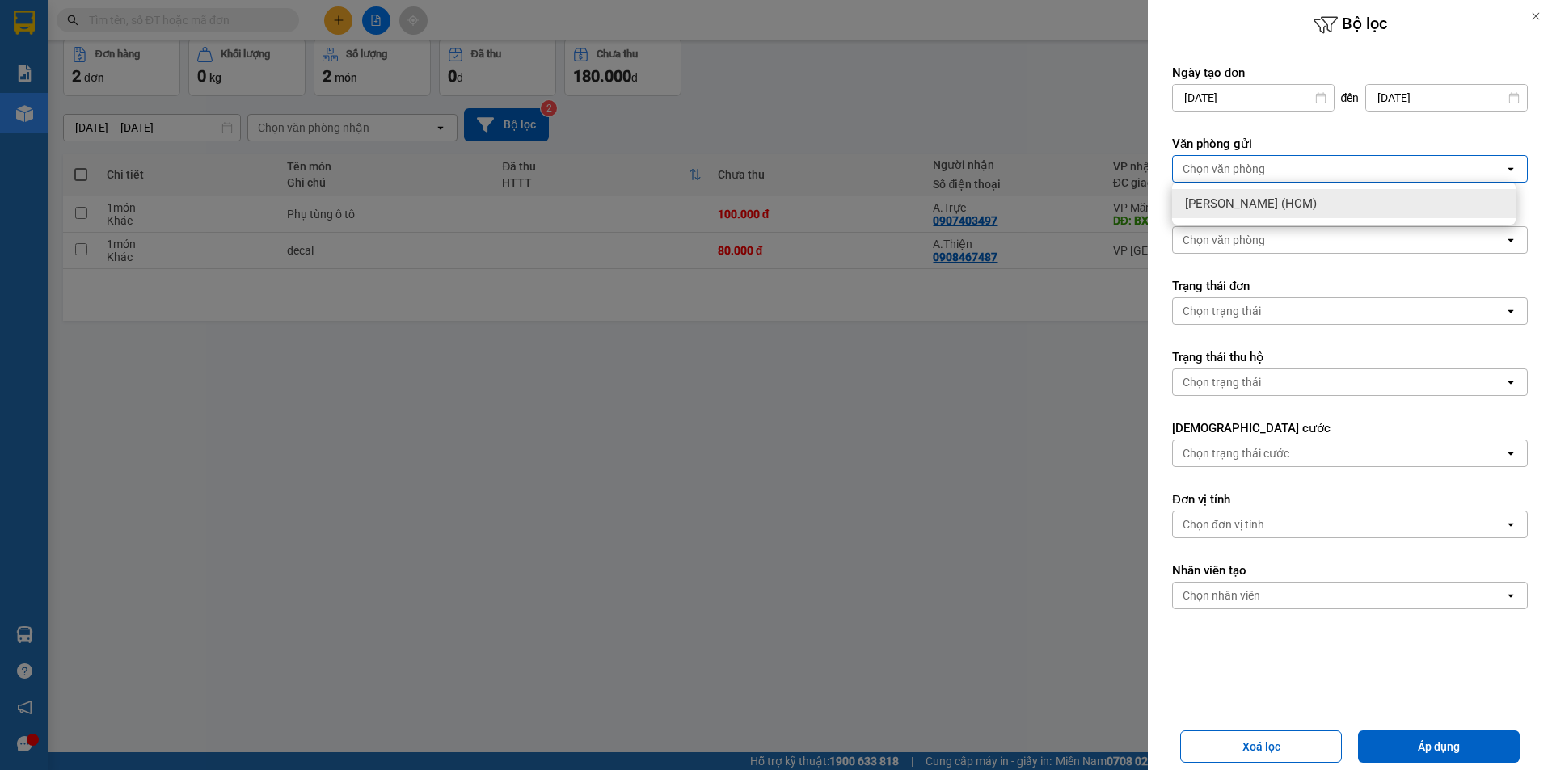
click at [1508, 168] on icon at bounding box center [1511, 169] width 6 height 3
click at [1257, 229] on div "Chọn văn phòng" at bounding box center [1338, 240] width 331 height 26
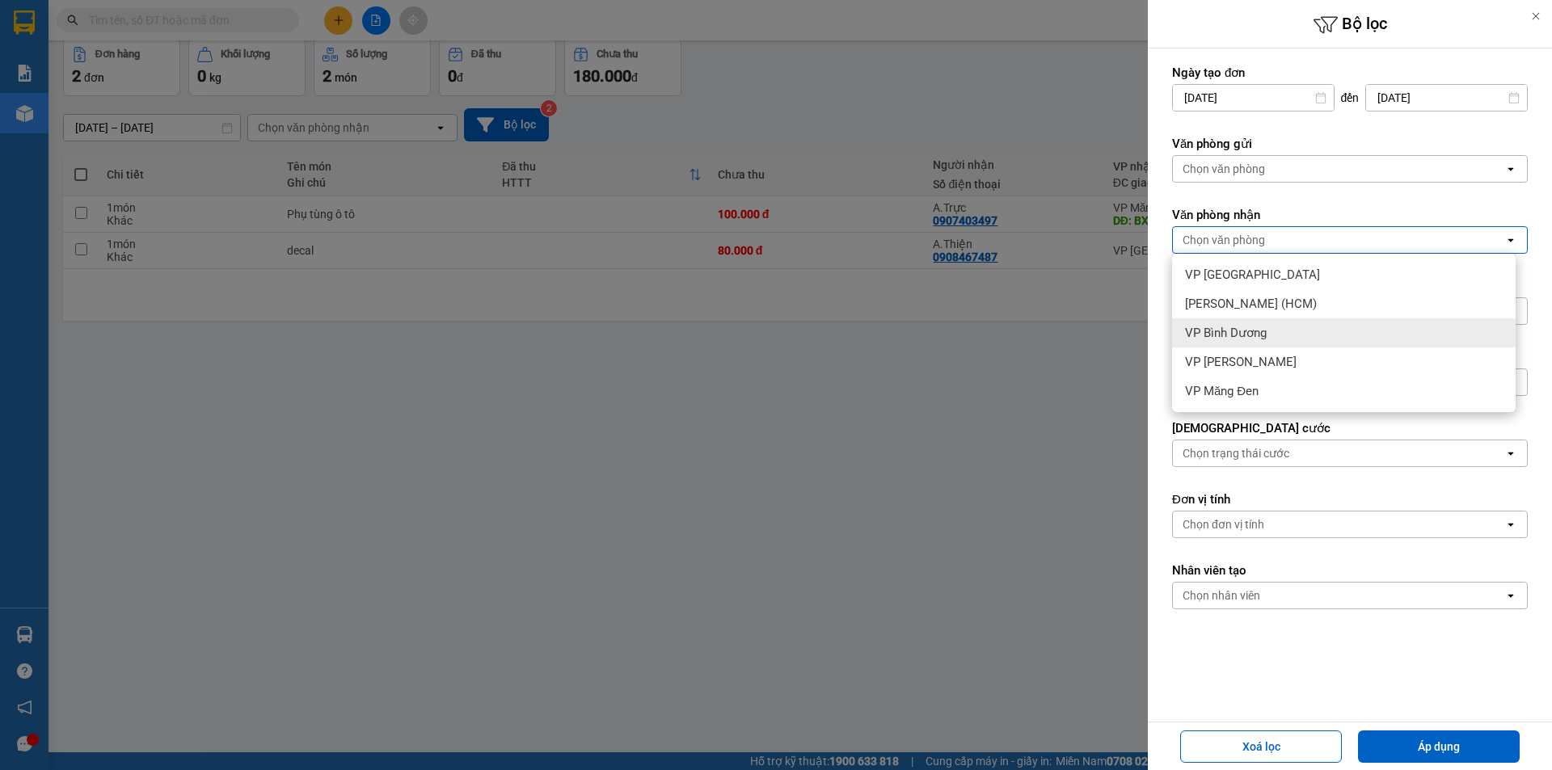
click at [1266, 333] on span "VP Bình Dương" at bounding box center [1226, 333] width 82 height 16
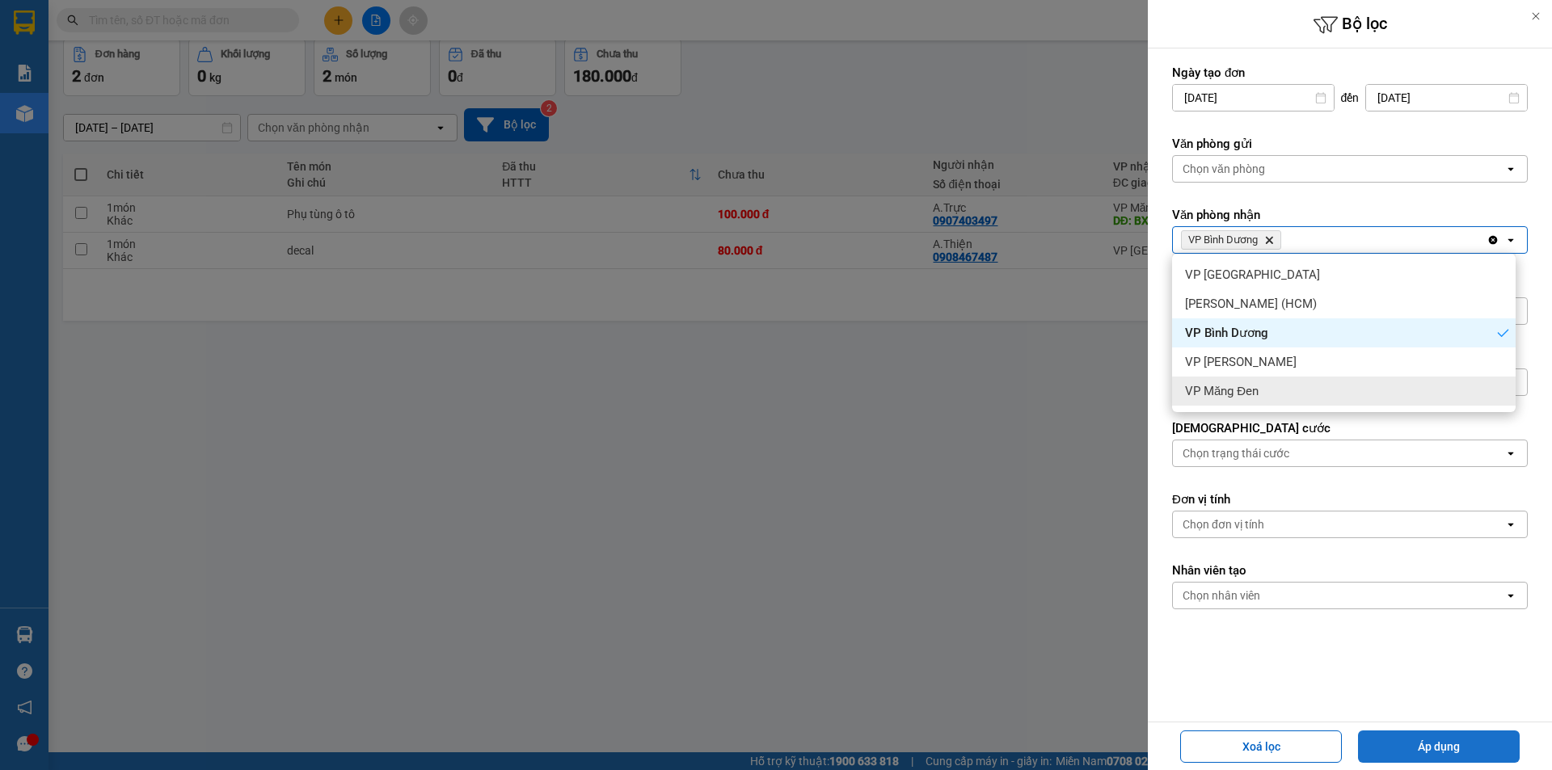
click at [1454, 744] on button "Áp dụng" at bounding box center [1439, 747] width 162 height 32
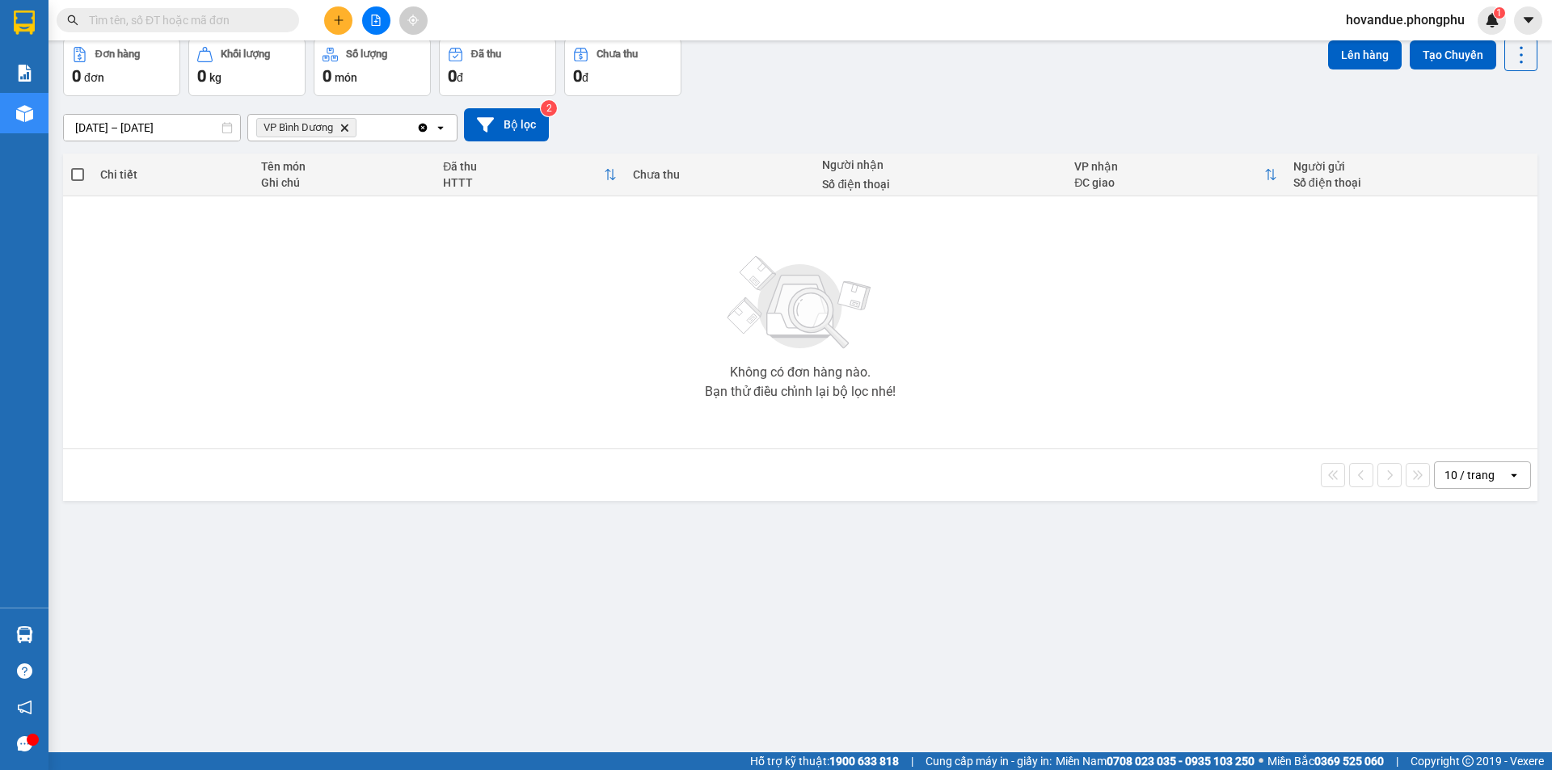
click at [348, 131] on icon "VP Bình Dương, close by backspace" at bounding box center [344, 127] width 7 height 7
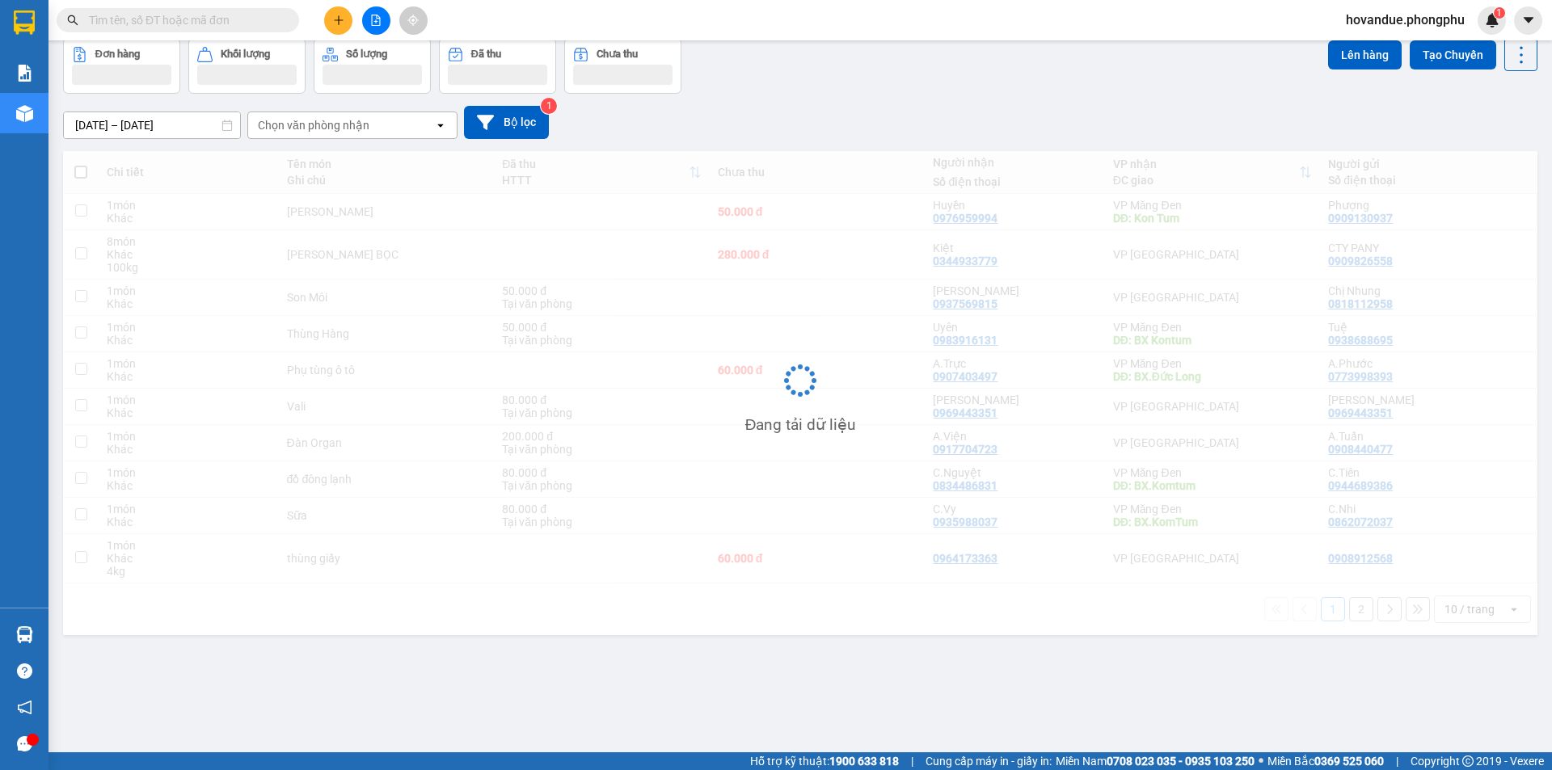
click at [432, 125] on div "Chọn văn phòng nhận" at bounding box center [341, 125] width 186 height 26
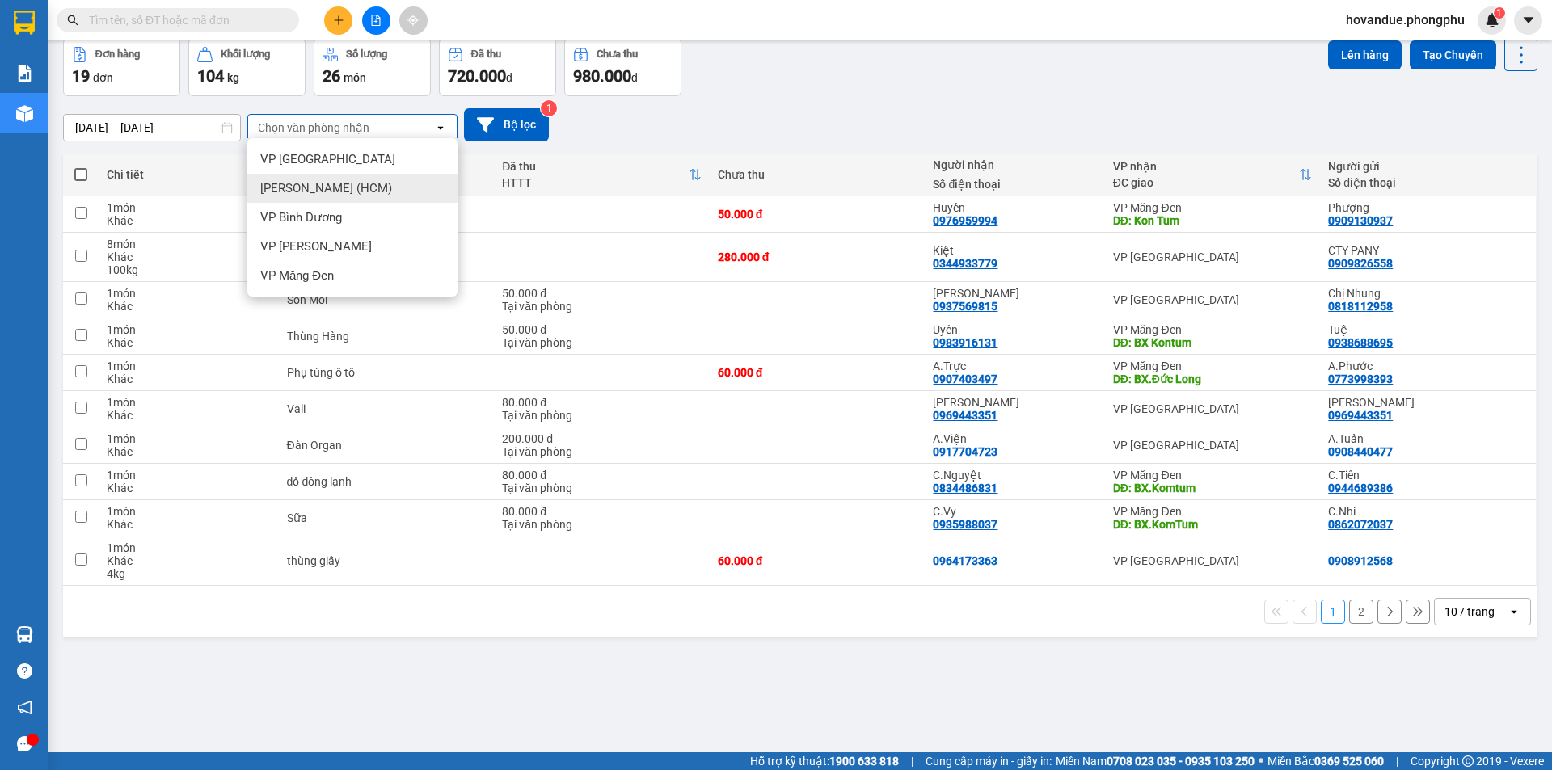
click at [352, 179] on div "[PERSON_NAME] (HCM)" at bounding box center [352, 188] width 210 height 29
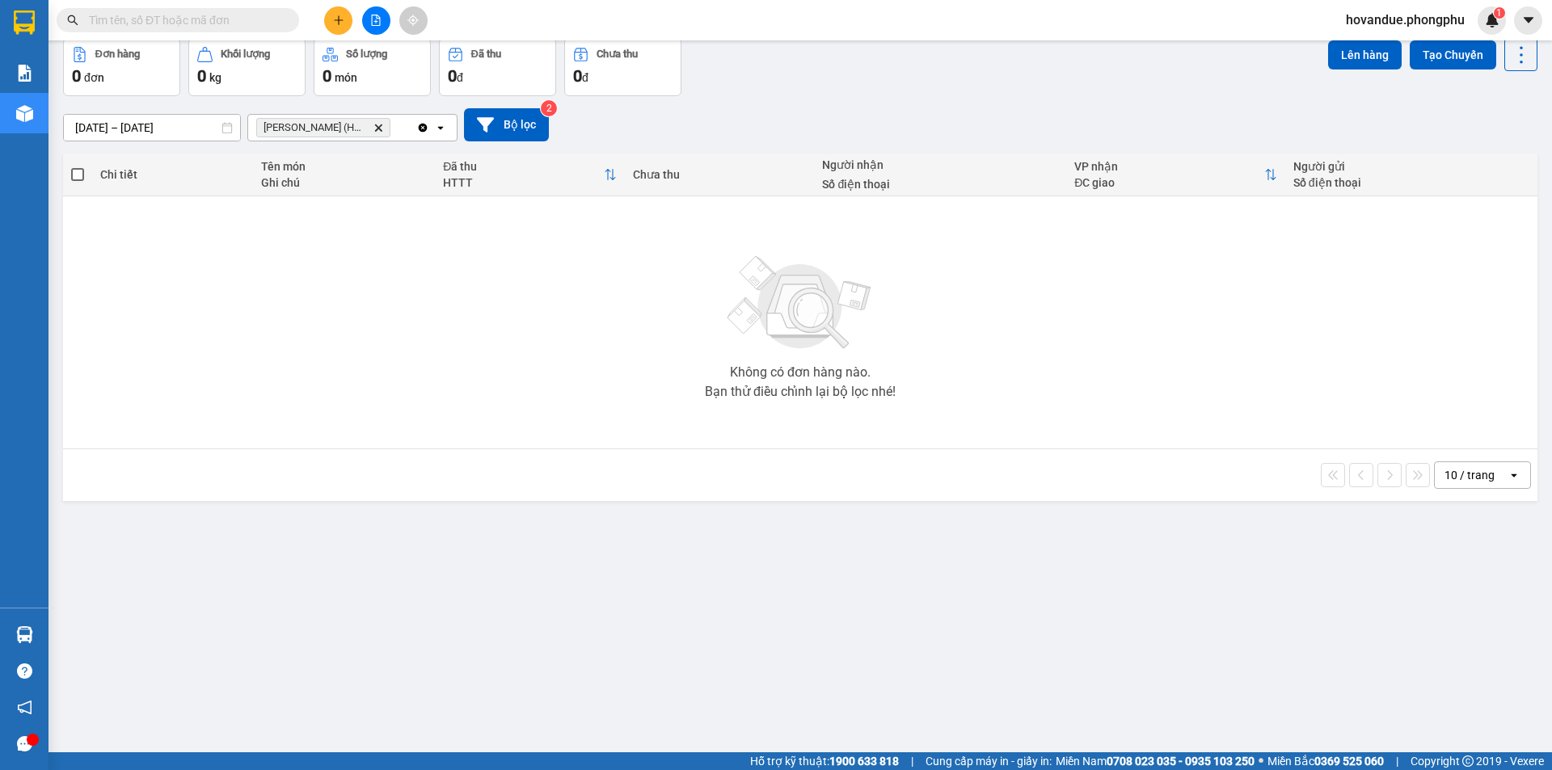
click at [431, 125] on div "Clear all open" at bounding box center [436, 128] width 40 height 26
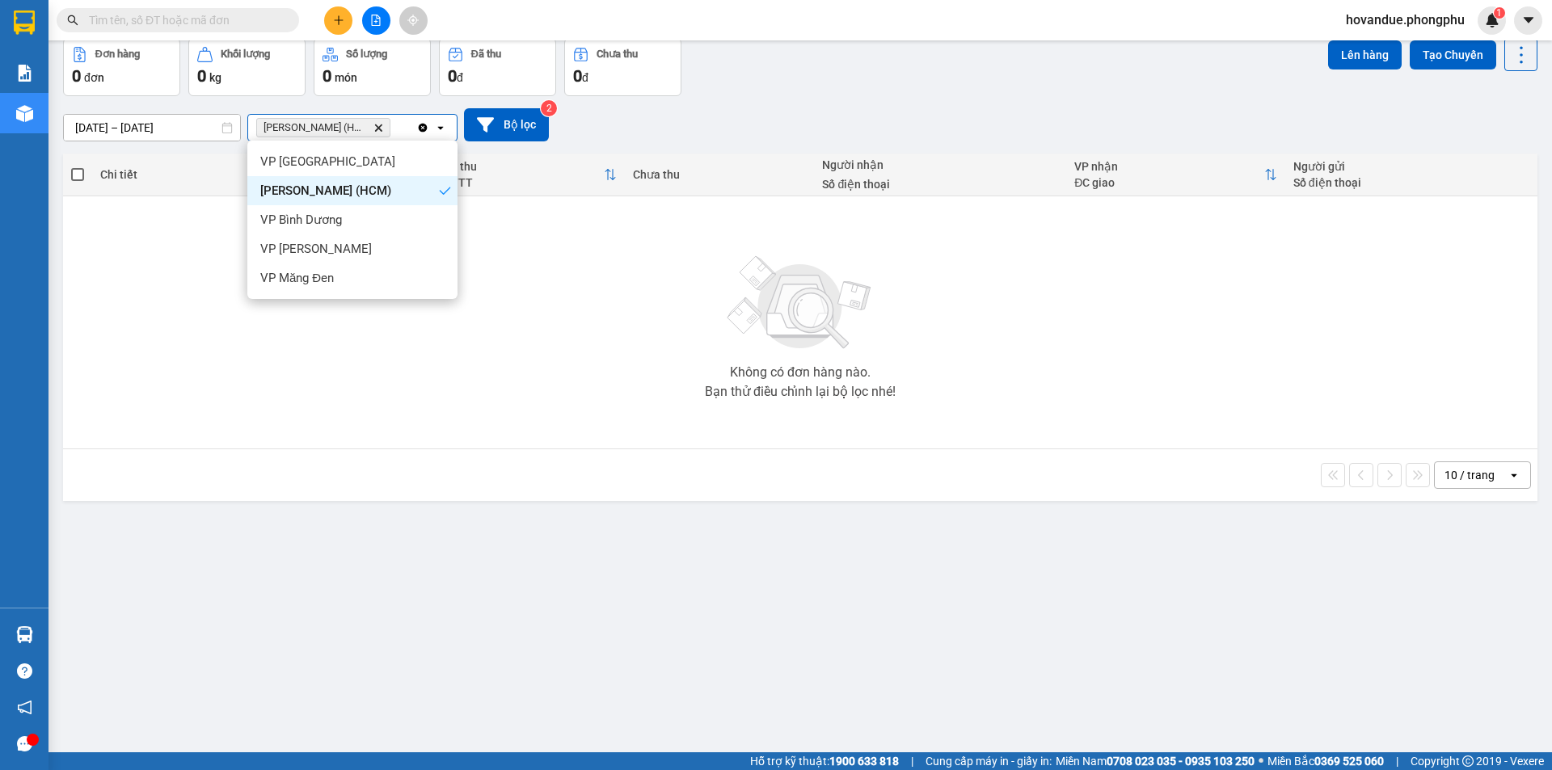
click at [417, 129] on icon "Clear all" at bounding box center [422, 127] width 13 height 13
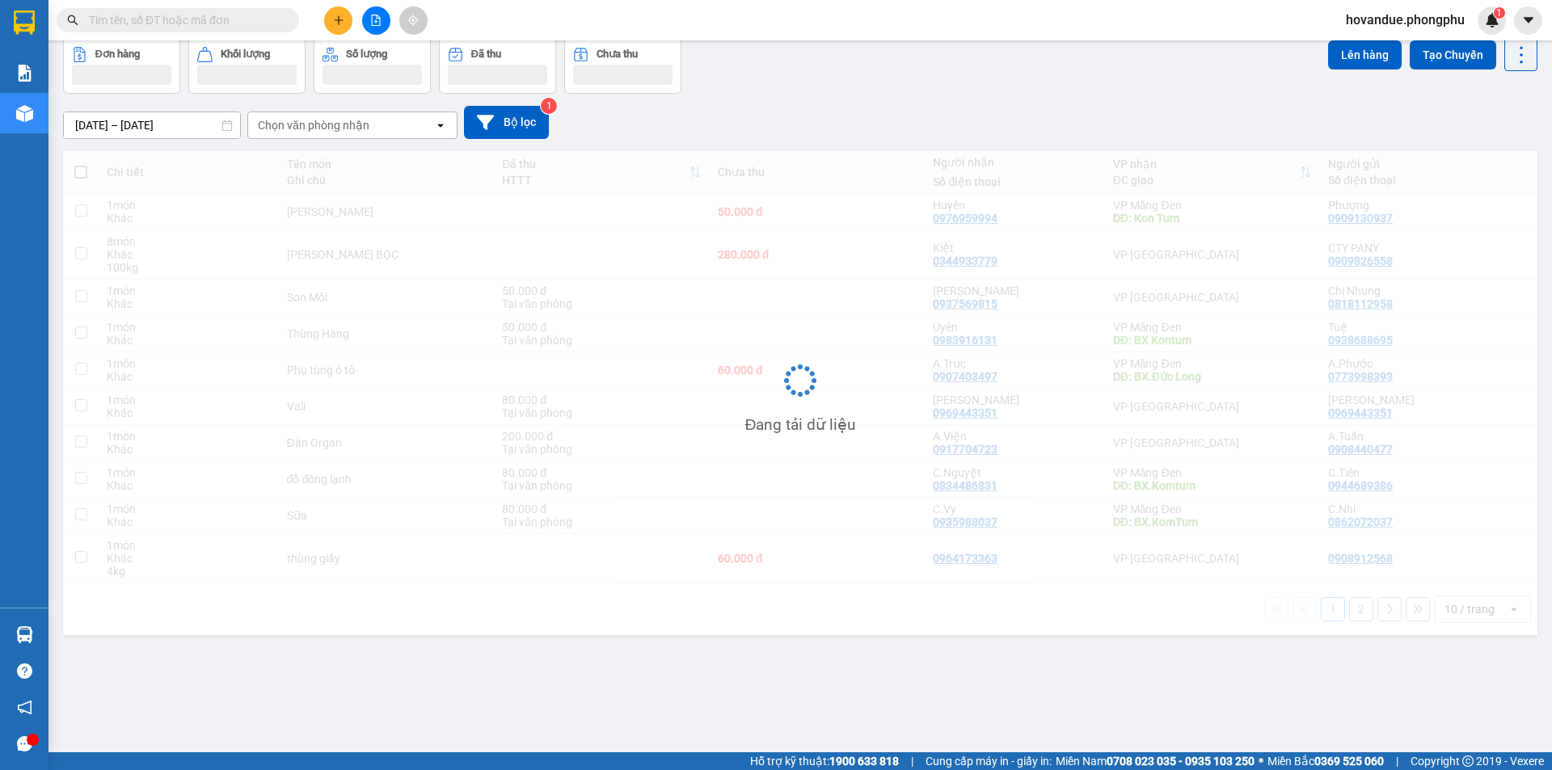
click at [438, 129] on icon "open" at bounding box center [440, 125] width 13 height 13
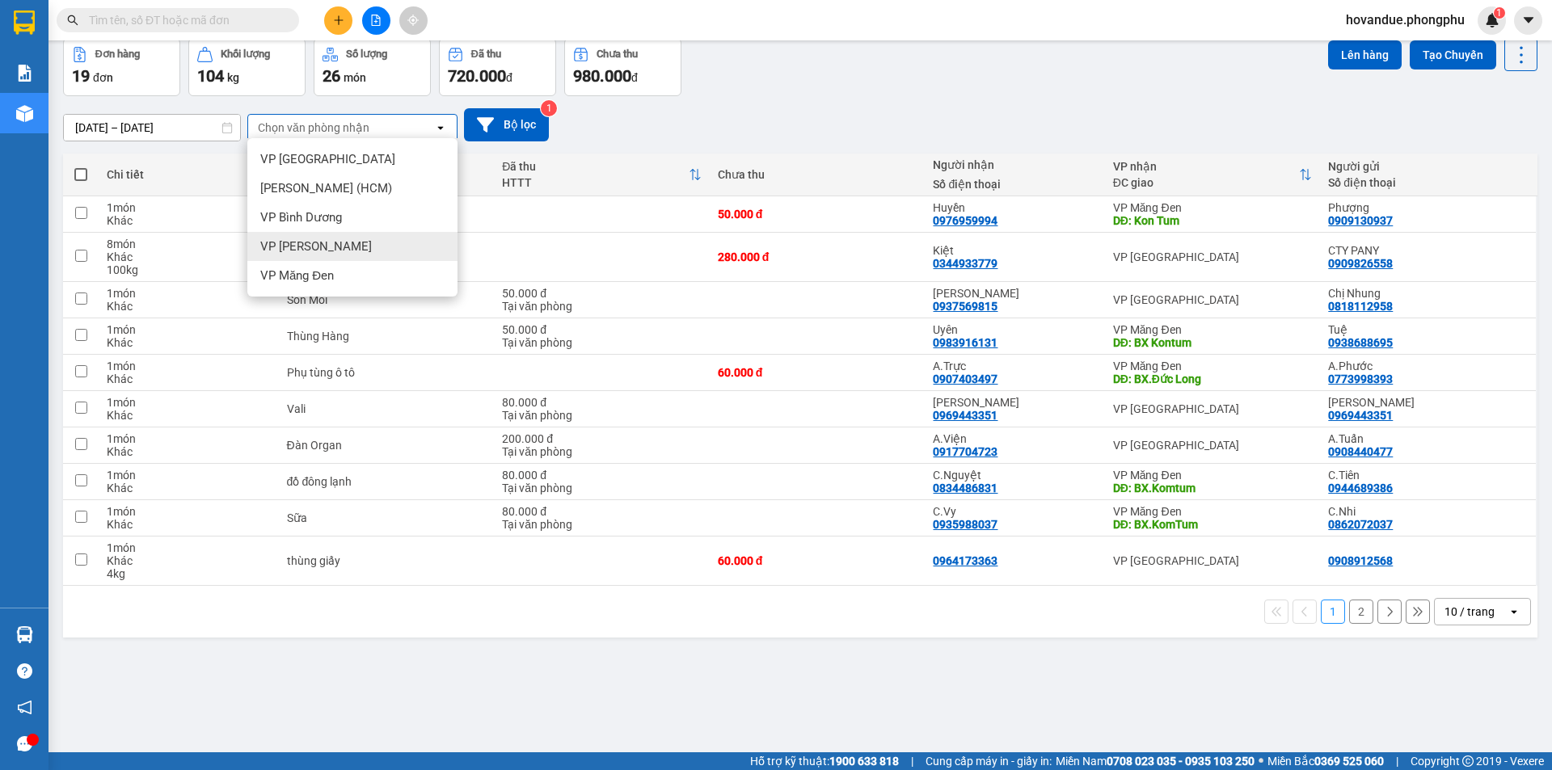
click at [344, 251] on div "VP [PERSON_NAME]" at bounding box center [352, 246] width 210 height 29
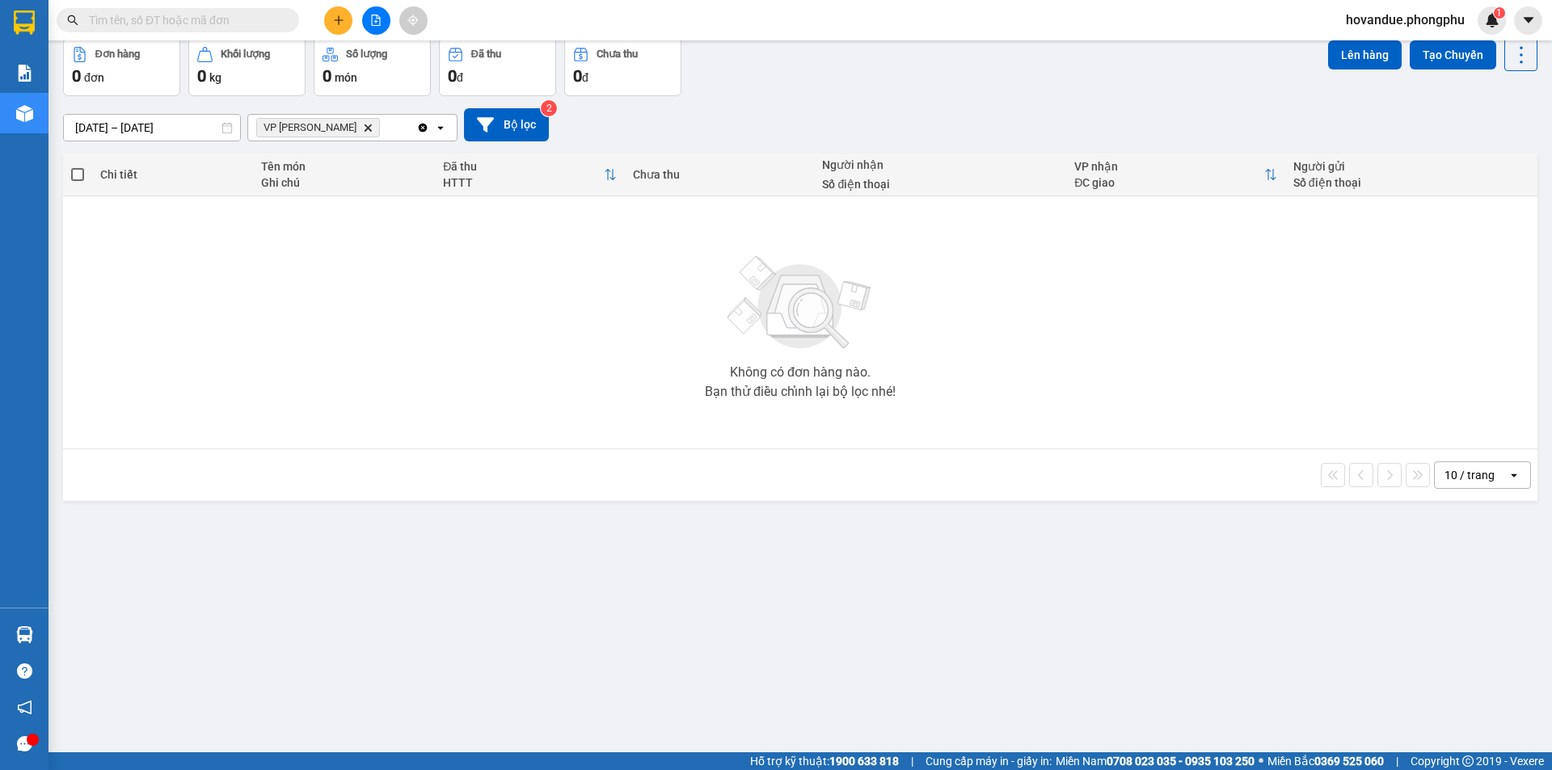
click at [441, 131] on icon "open" at bounding box center [440, 127] width 13 height 13
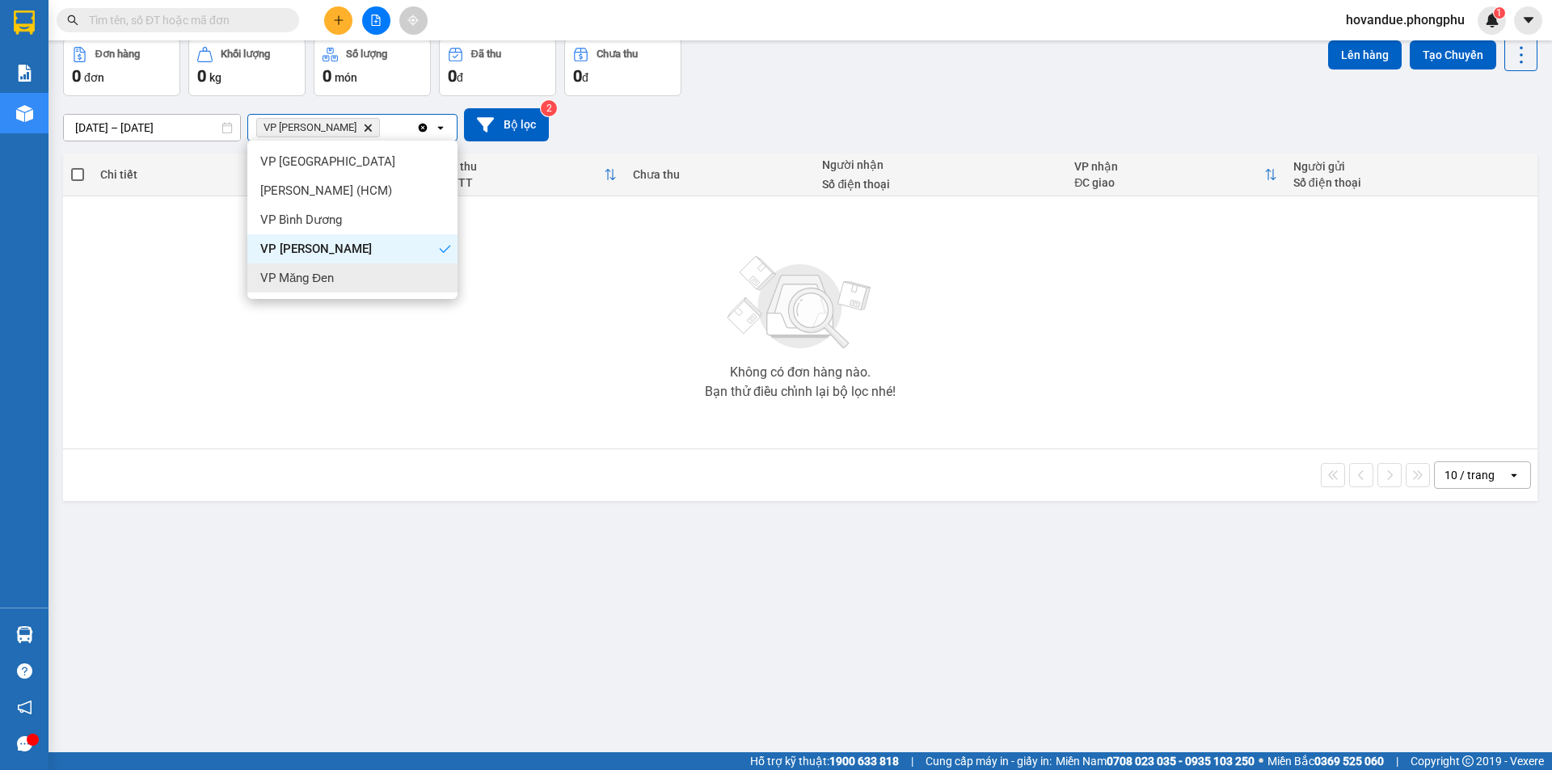
click at [354, 274] on div "VP Măng Đen" at bounding box center [352, 278] width 210 height 29
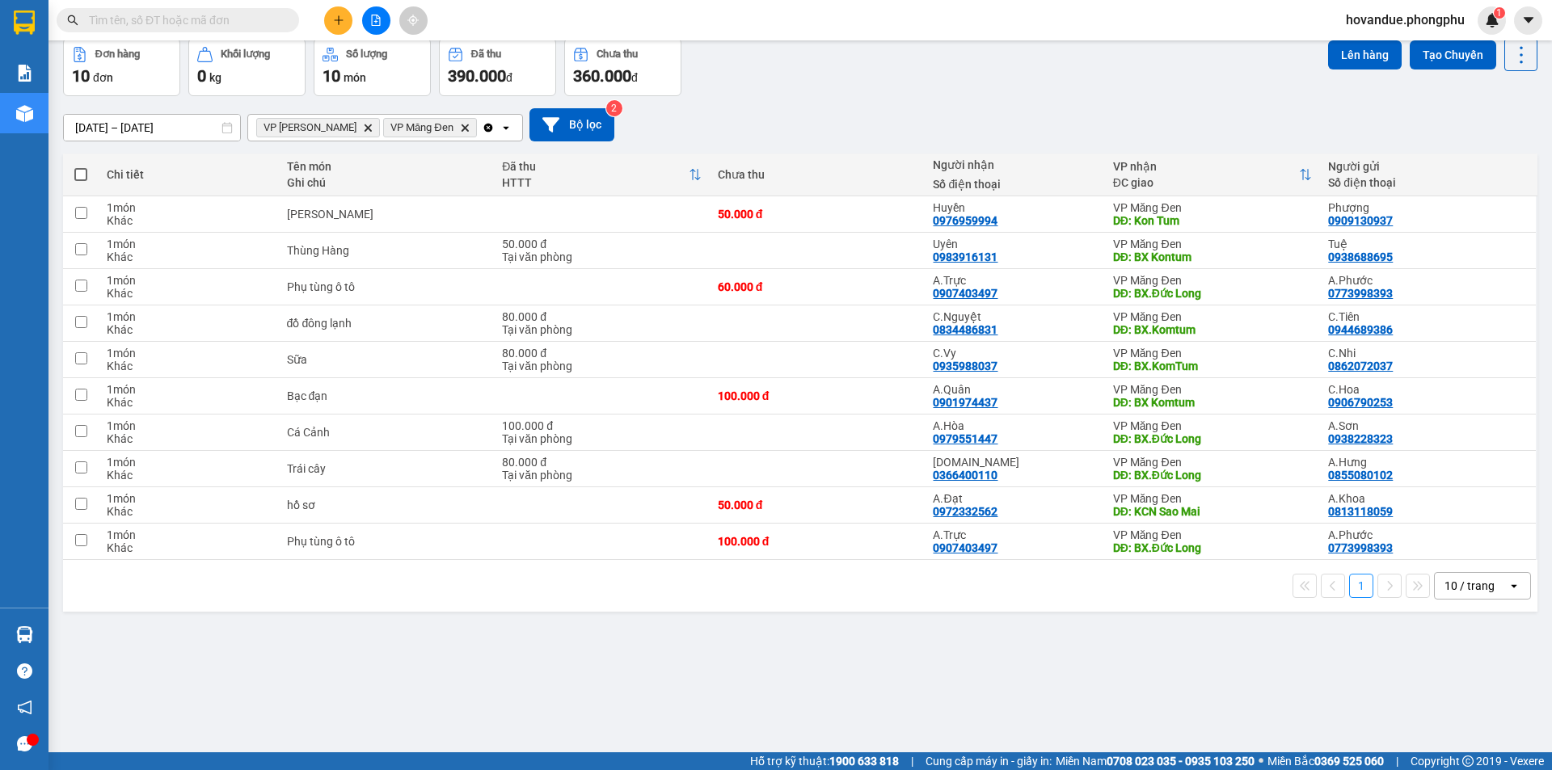
click at [500, 126] on icon "open" at bounding box center [506, 127] width 13 height 13
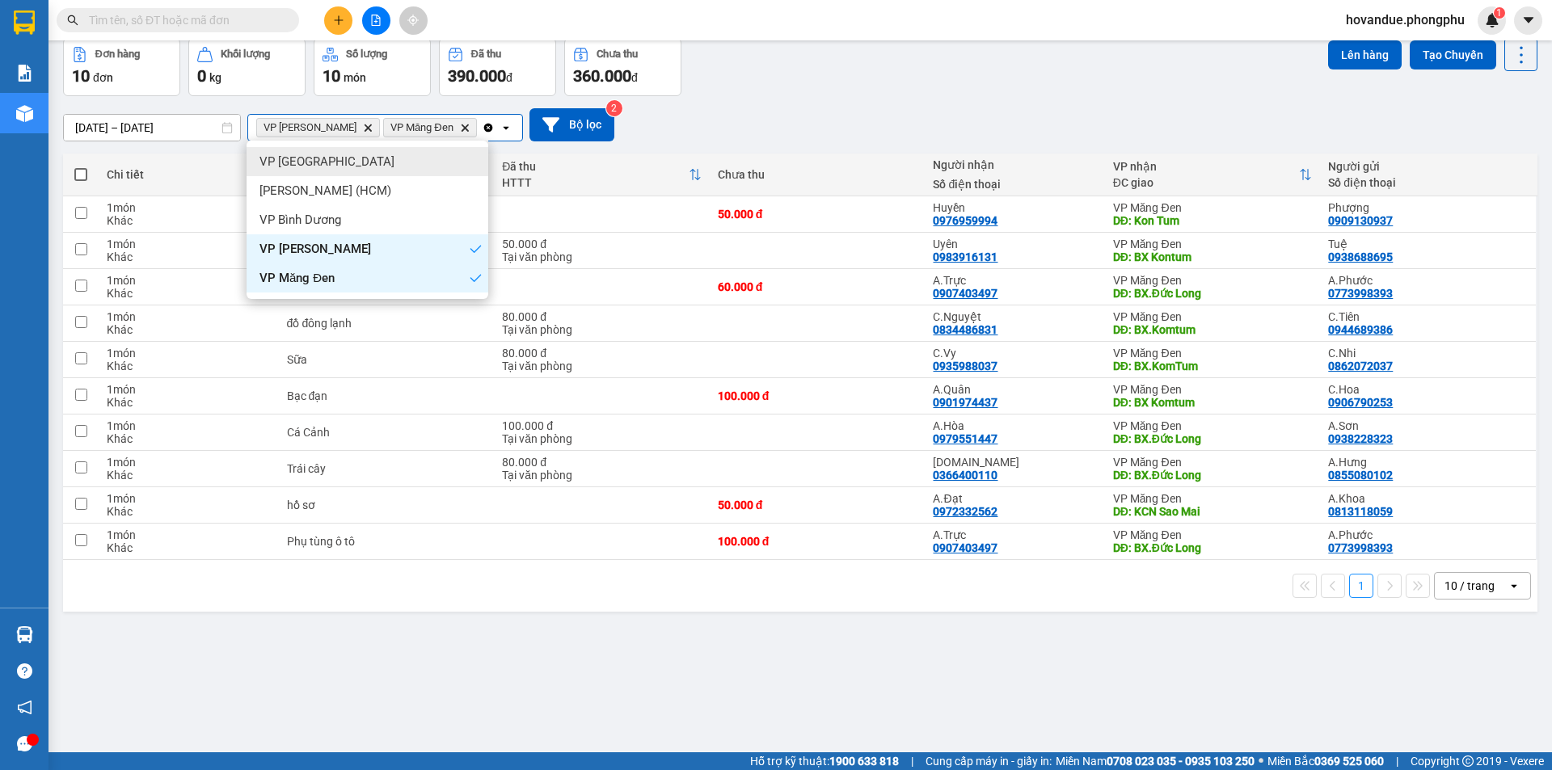
click at [407, 163] on div "VP [GEOGRAPHIC_DATA]" at bounding box center [368, 161] width 242 height 29
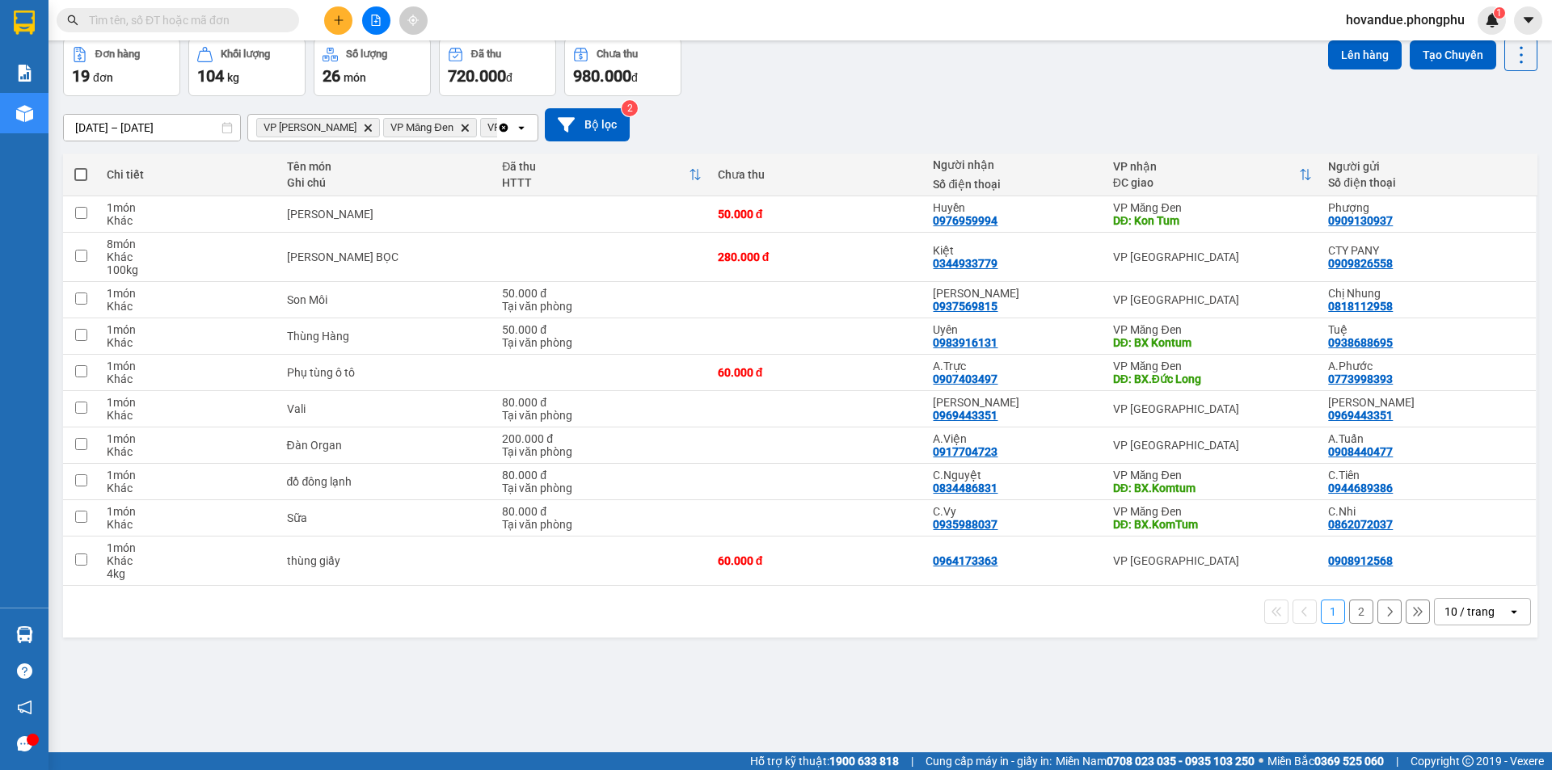
click at [363, 129] on icon "Delete" at bounding box center [368, 128] width 10 height 10
click at [337, 127] on icon "VP Măng Đen, close by backspace" at bounding box center [337, 127] width 7 height 7
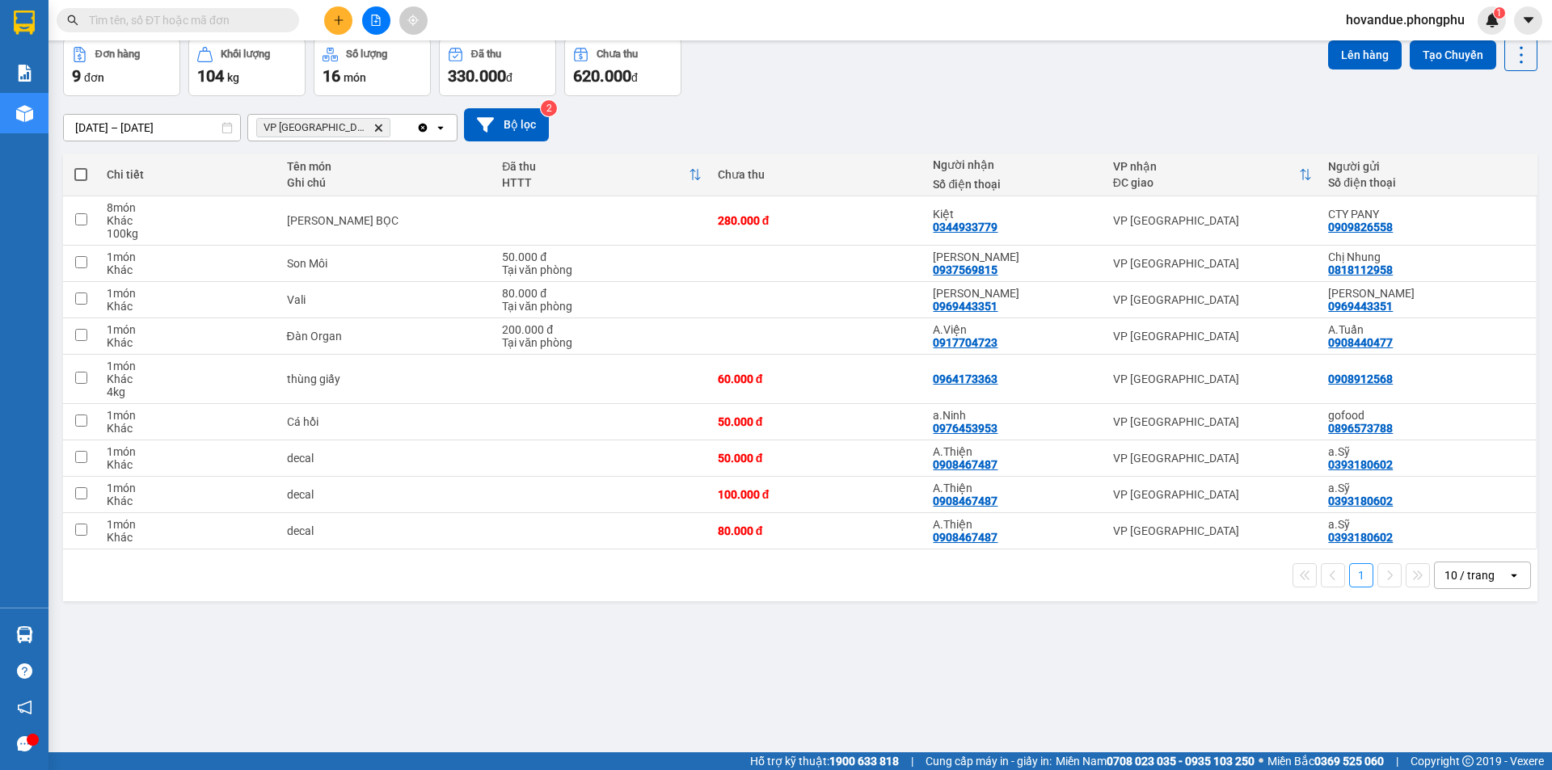
click at [374, 132] on icon "Delete" at bounding box center [379, 128] width 10 height 10
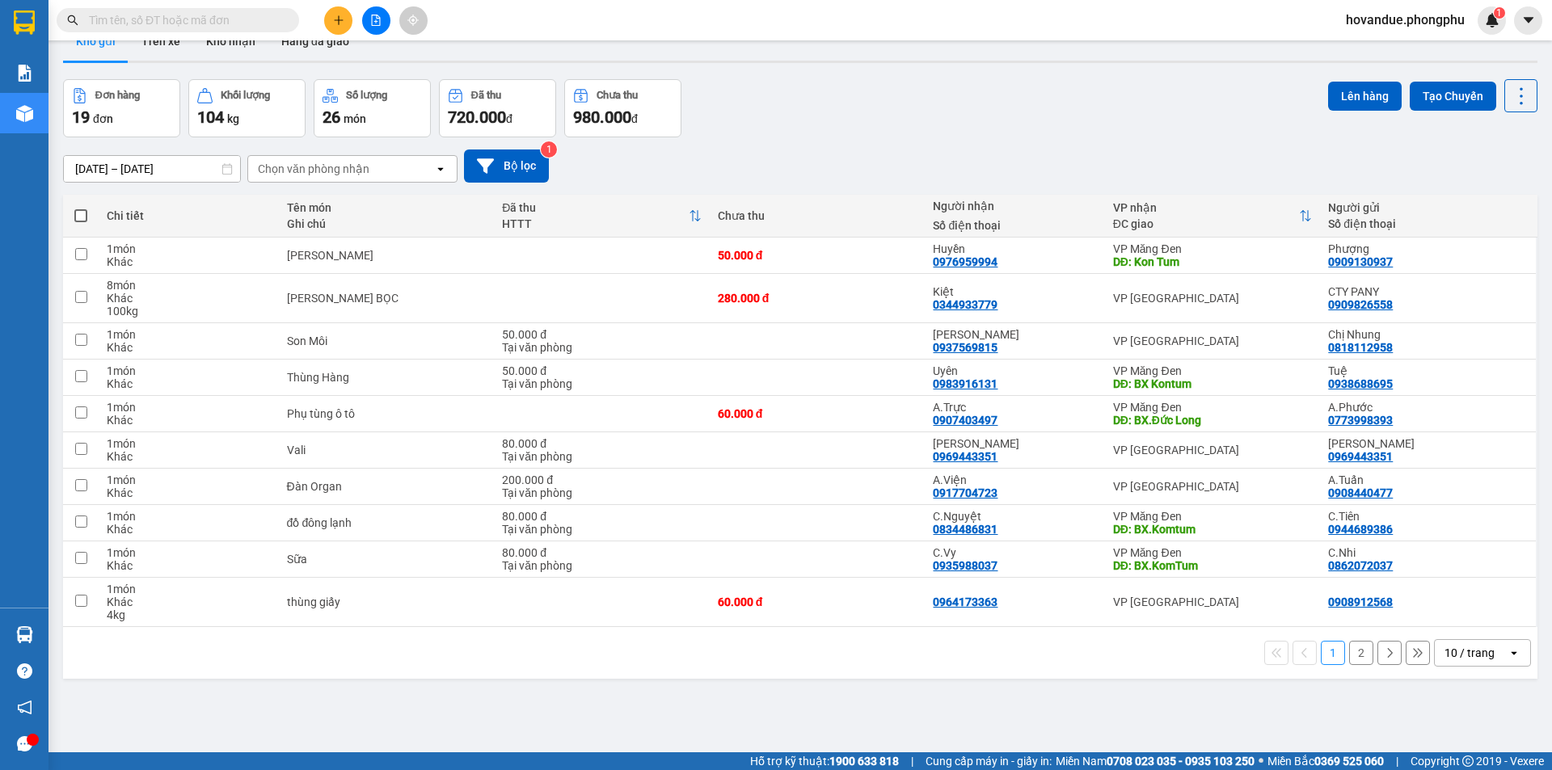
scroll to position [0, 0]
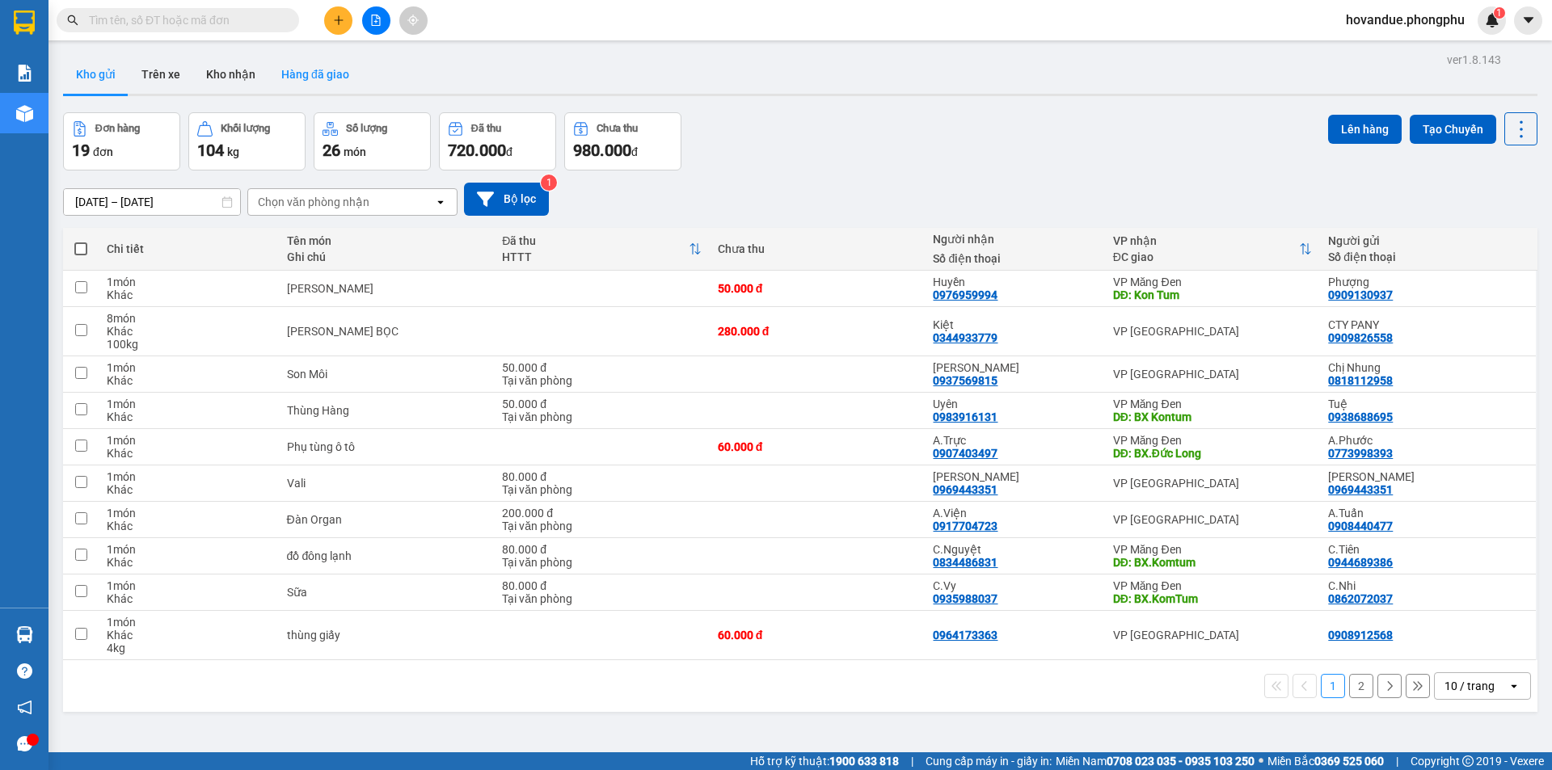
click at [306, 70] on button "Hàng đã giao" at bounding box center [315, 74] width 94 height 39
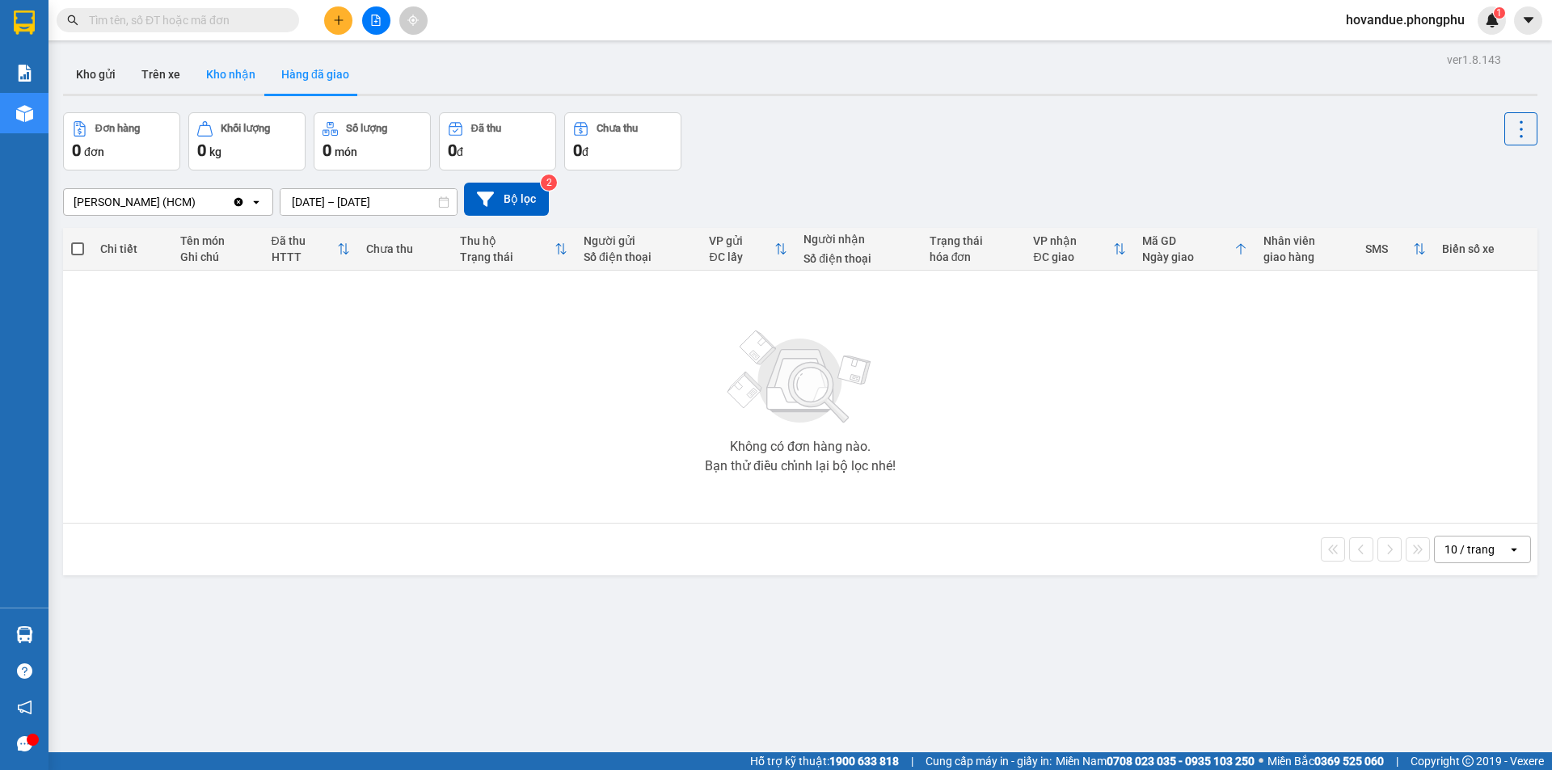
click at [239, 76] on button "Kho nhận" at bounding box center [230, 74] width 75 height 39
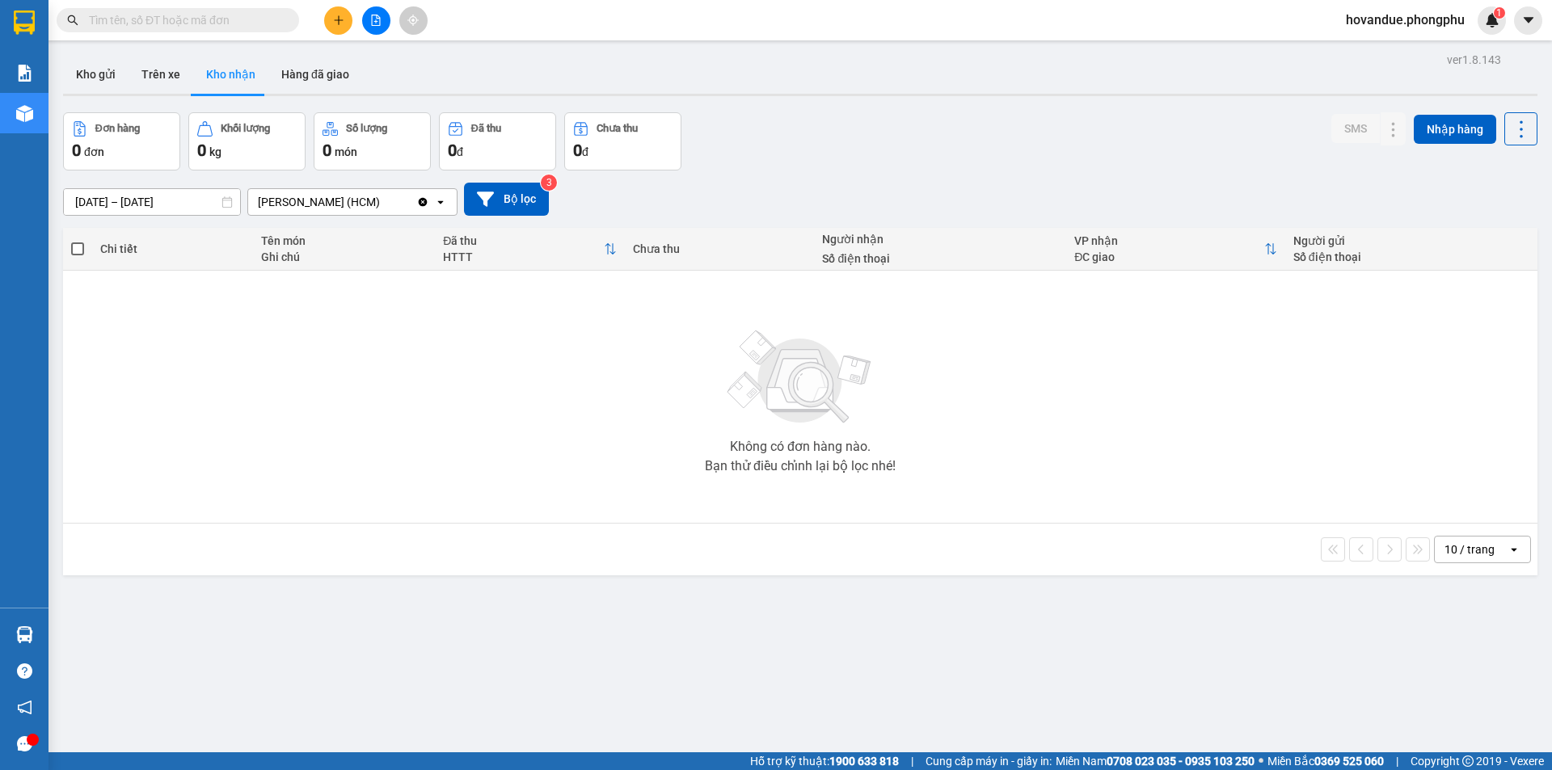
click at [422, 201] on icon "Clear value" at bounding box center [423, 201] width 9 height 9
click at [435, 199] on icon "open" at bounding box center [440, 202] width 13 height 13
click at [365, 279] on div "Không có đơn hàng nào. Bạn thử điều chỉnh lại bộ lọc nhé!" at bounding box center [800, 397] width 1458 height 243
click at [175, 79] on button "Trên xe" at bounding box center [161, 74] width 65 height 39
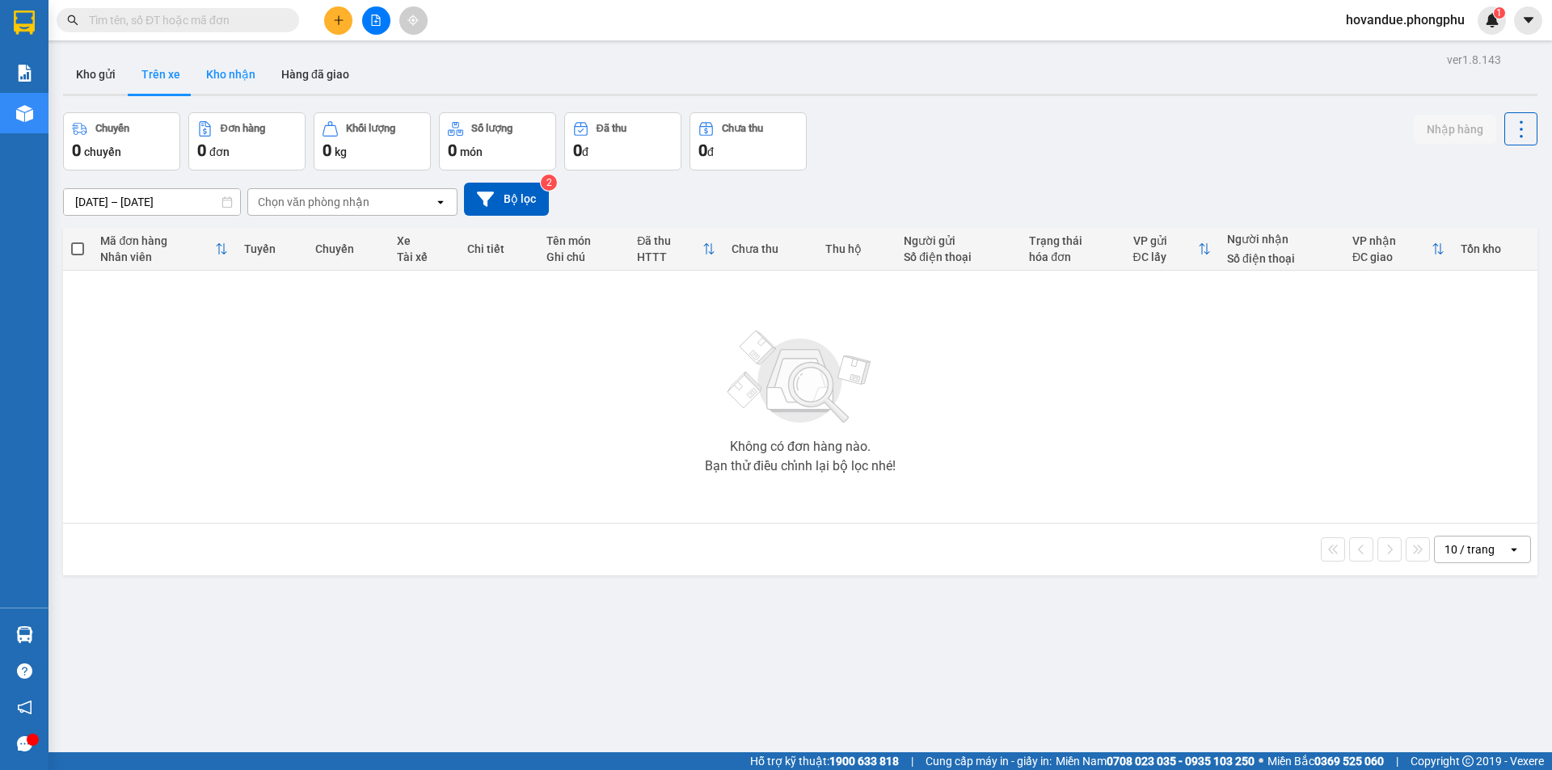
click at [226, 69] on button "Kho nhận" at bounding box center [230, 74] width 75 height 39
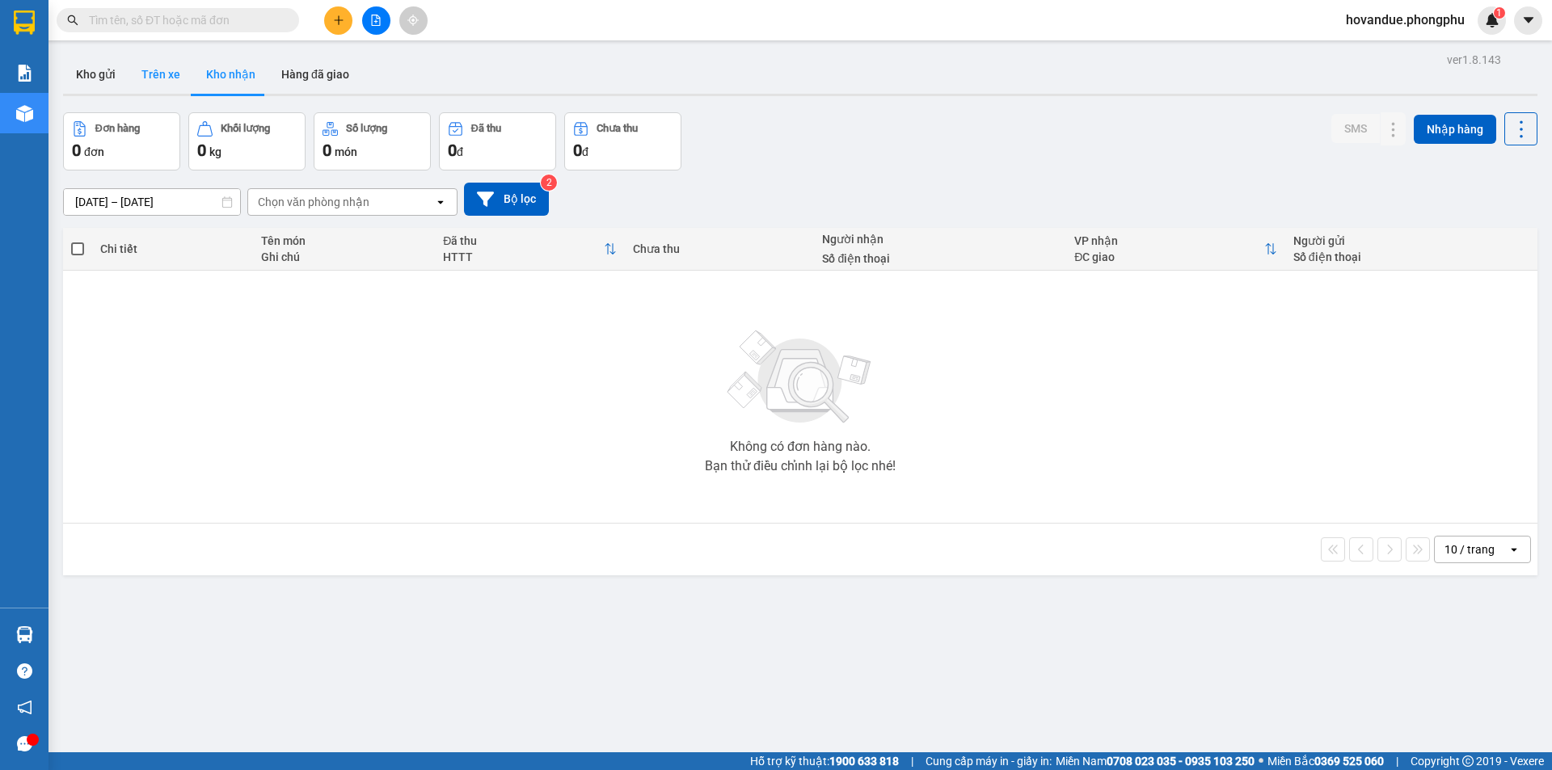
click at [163, 77] on button "Trên xe" at bounding box center [161, 74] width 65 height 39
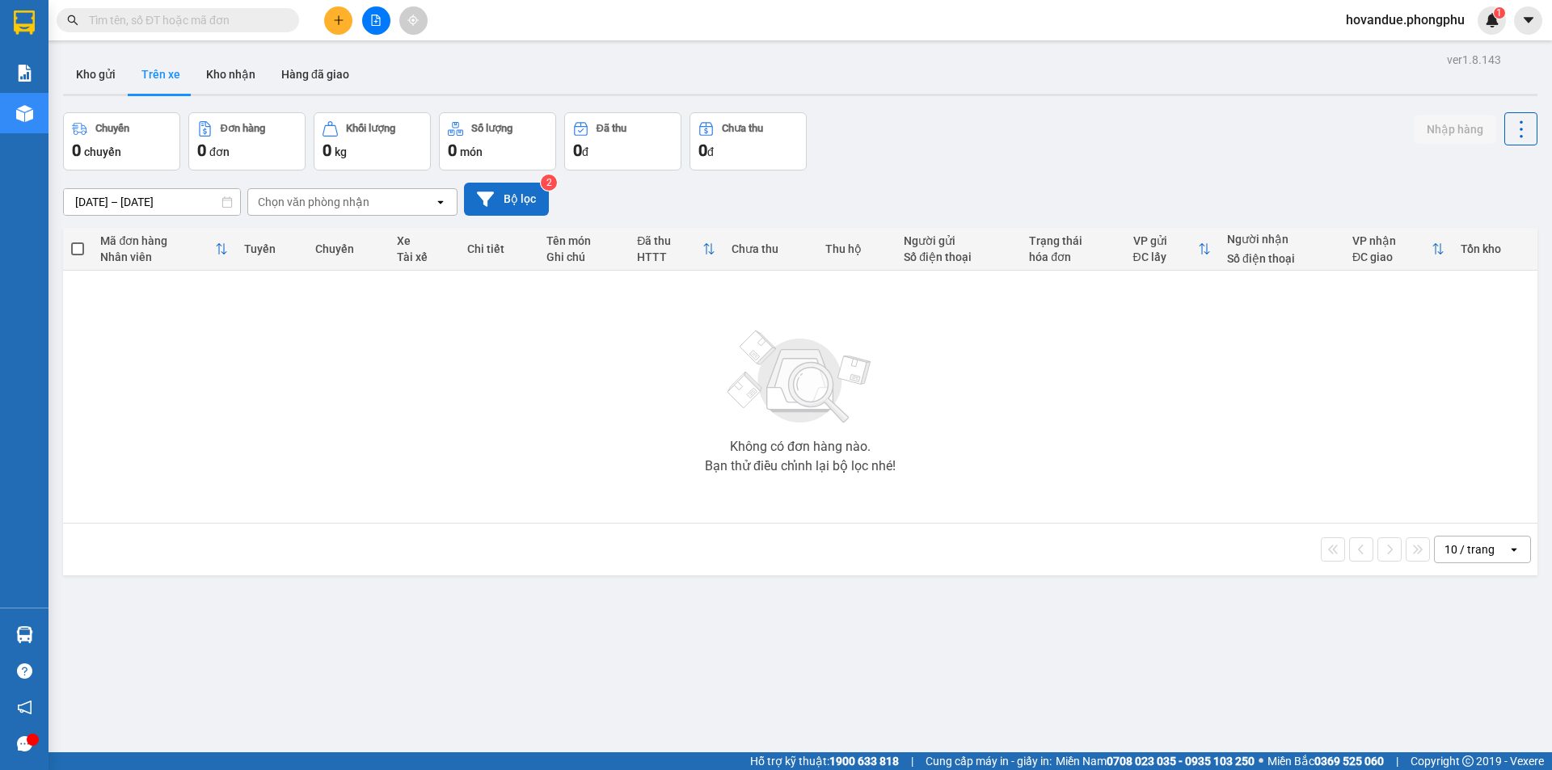
click at [509, 205] on button "Bộ lọc" at bounding box center [506, 199] width 85 height 33
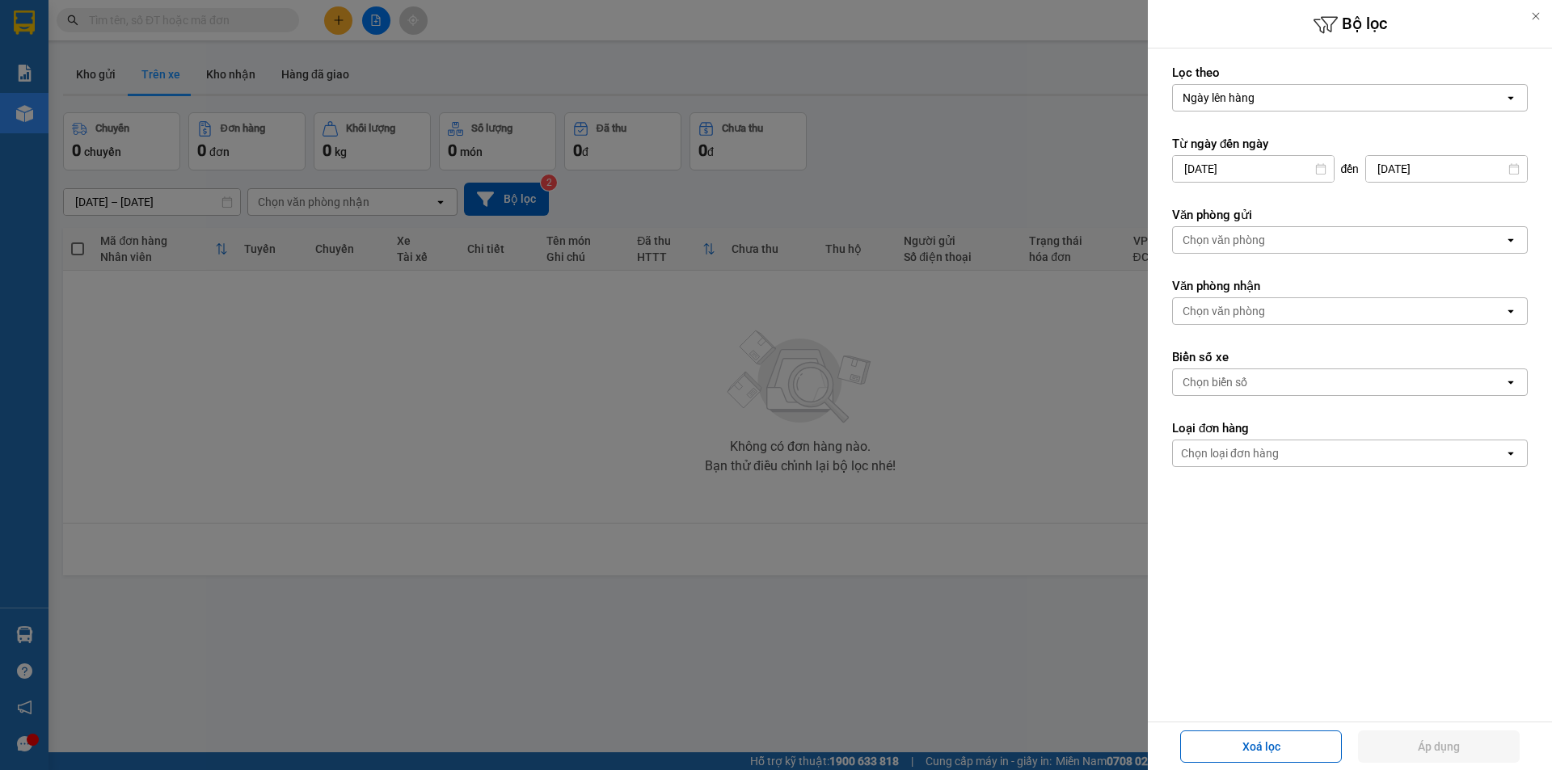
click at [1299, 101] on div "Ngày lên hàng" at bounding box center [1338, 98] width 331 height 26
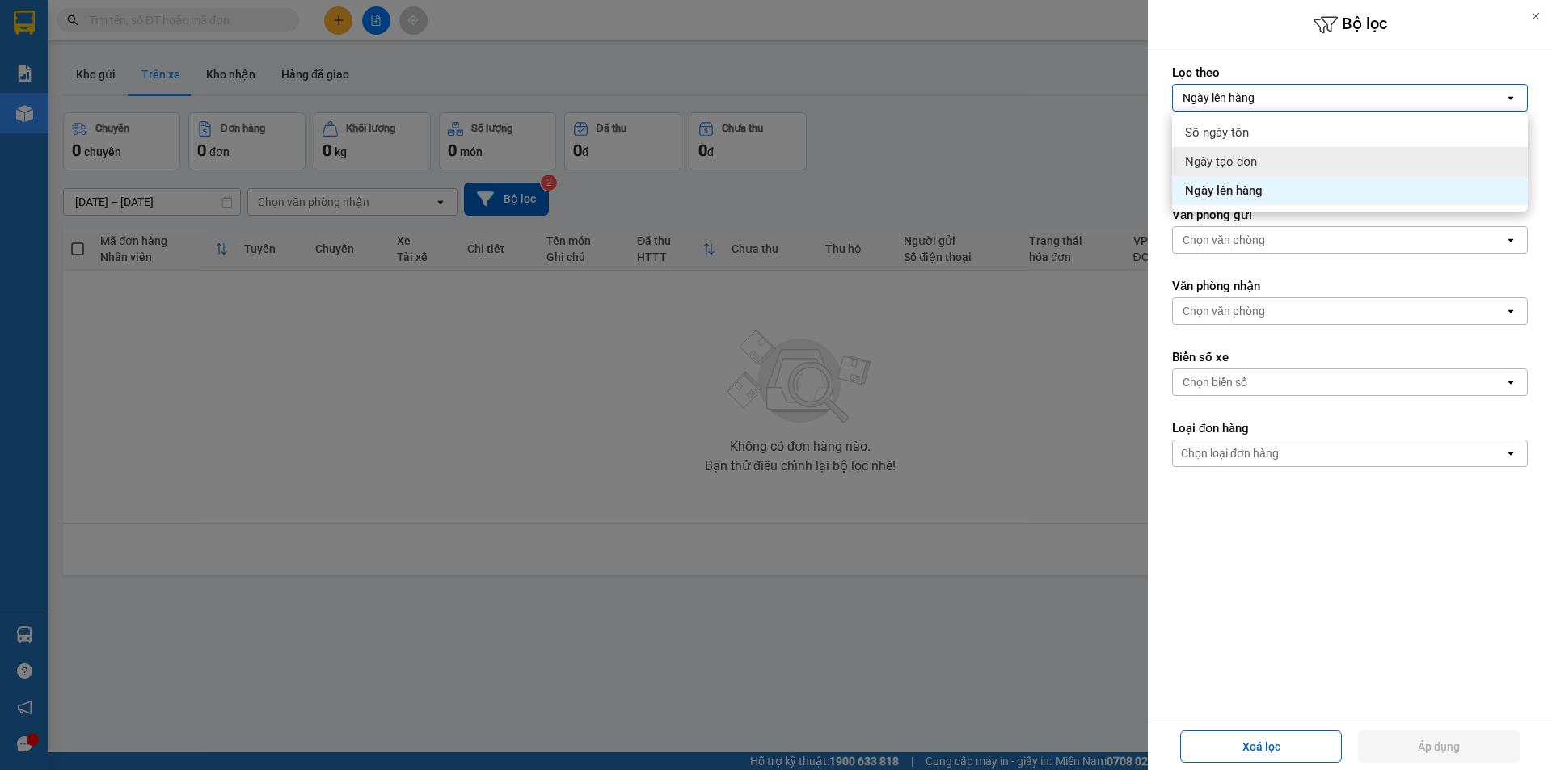
click at [1264, 163] on div "Ngày tạo đơn" at bounding box center [1350, 161] width 356 height 29
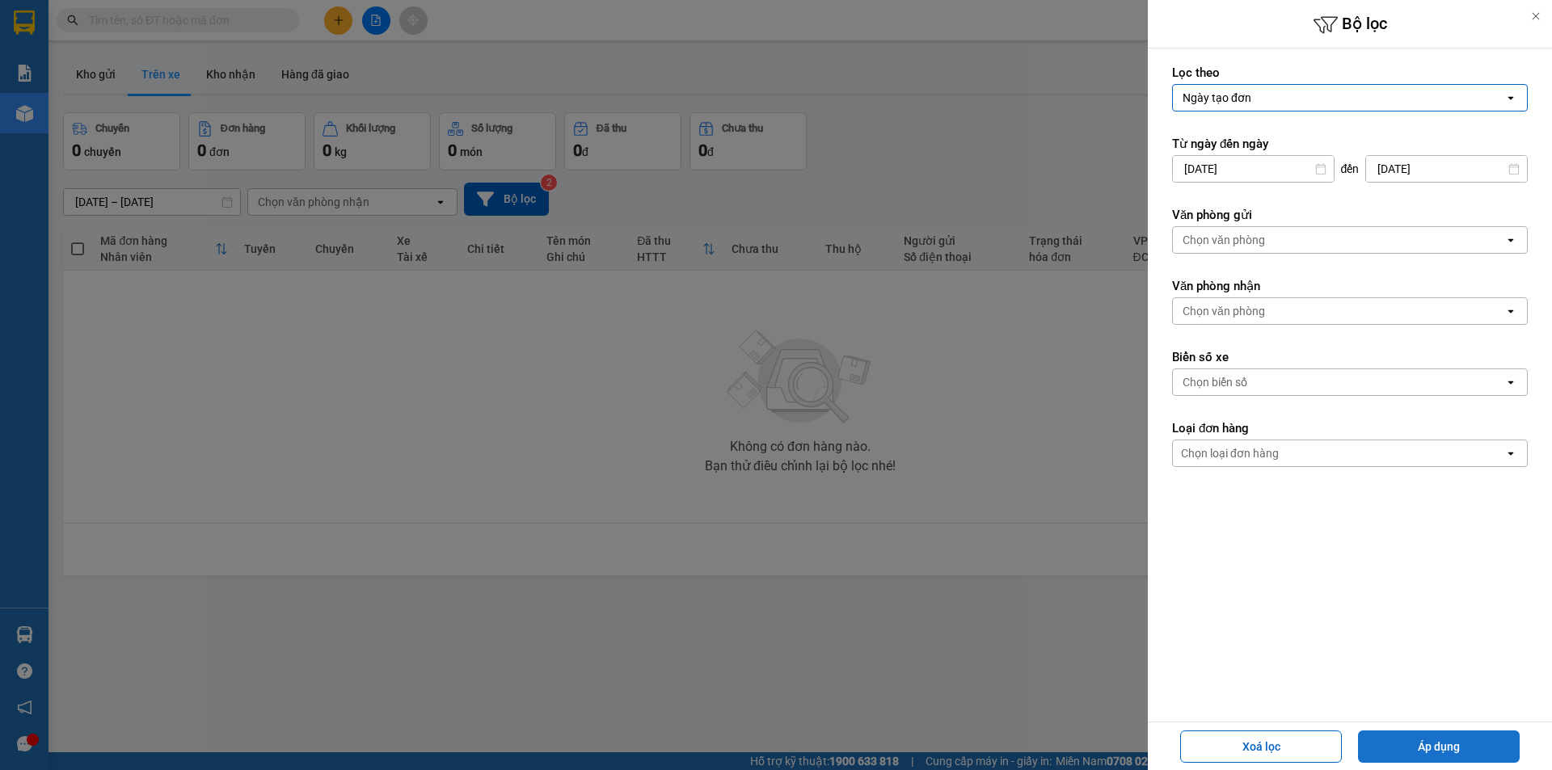
click at [1411, 752] on button "Áp dụng" at bounding box center [1439, 747] width 162 height 32
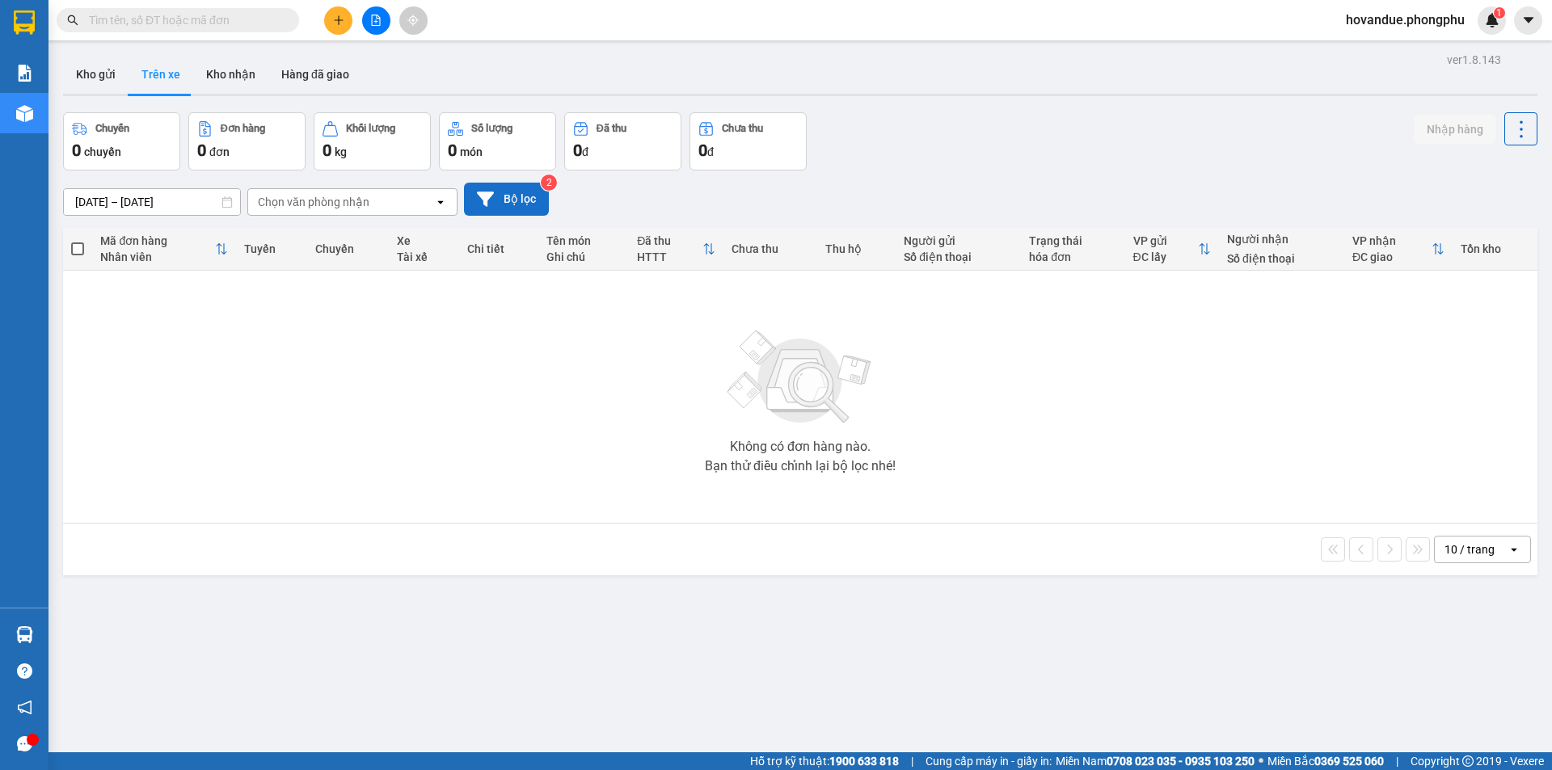
click at [508, 192] on button "Bộ lọc" at bounding box center [506, 199] width 85 height 33
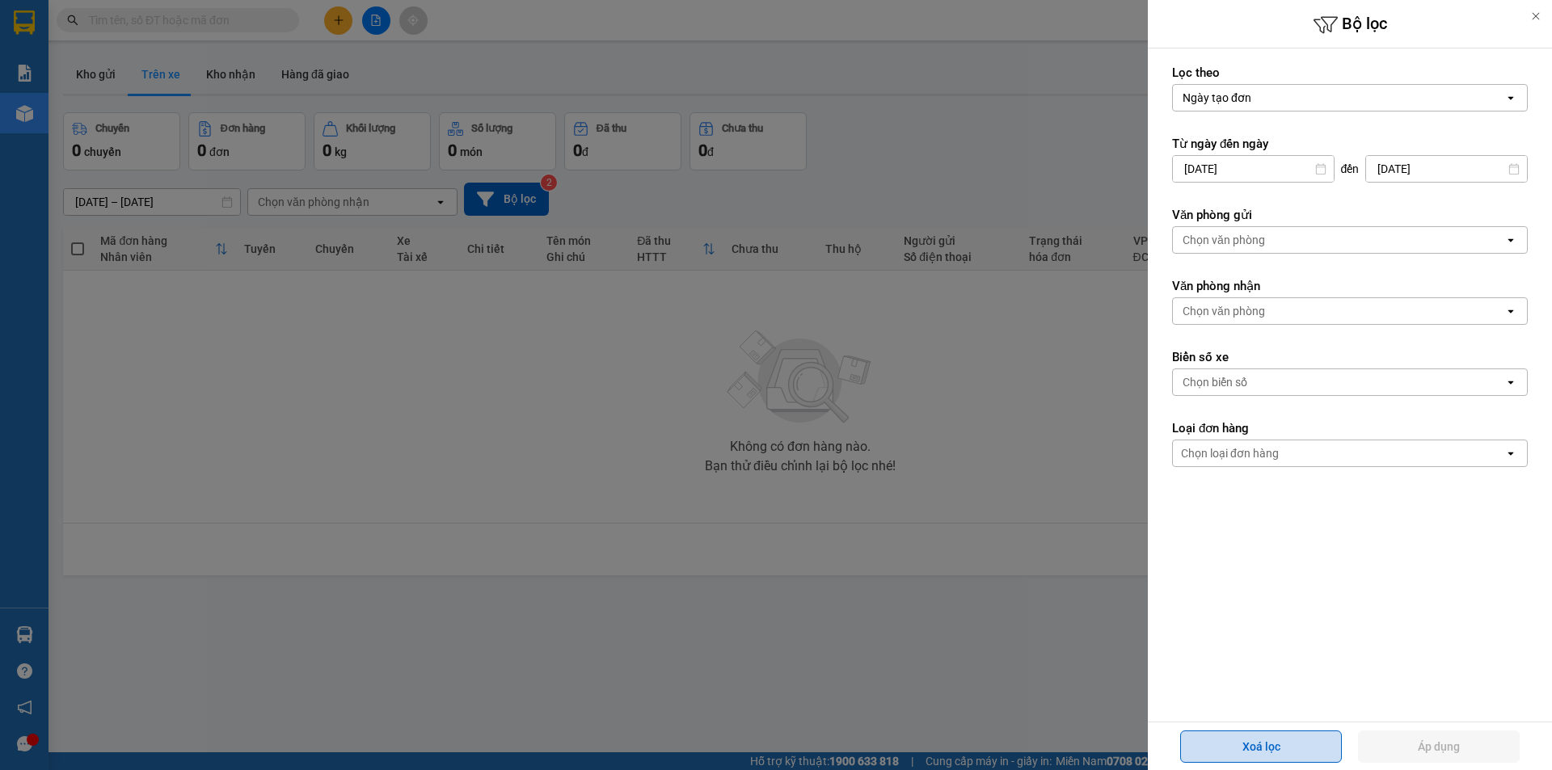
click at [1258, 750] on button "Xoá lọc" at bounding box center [1261, 747] width 162 height 32
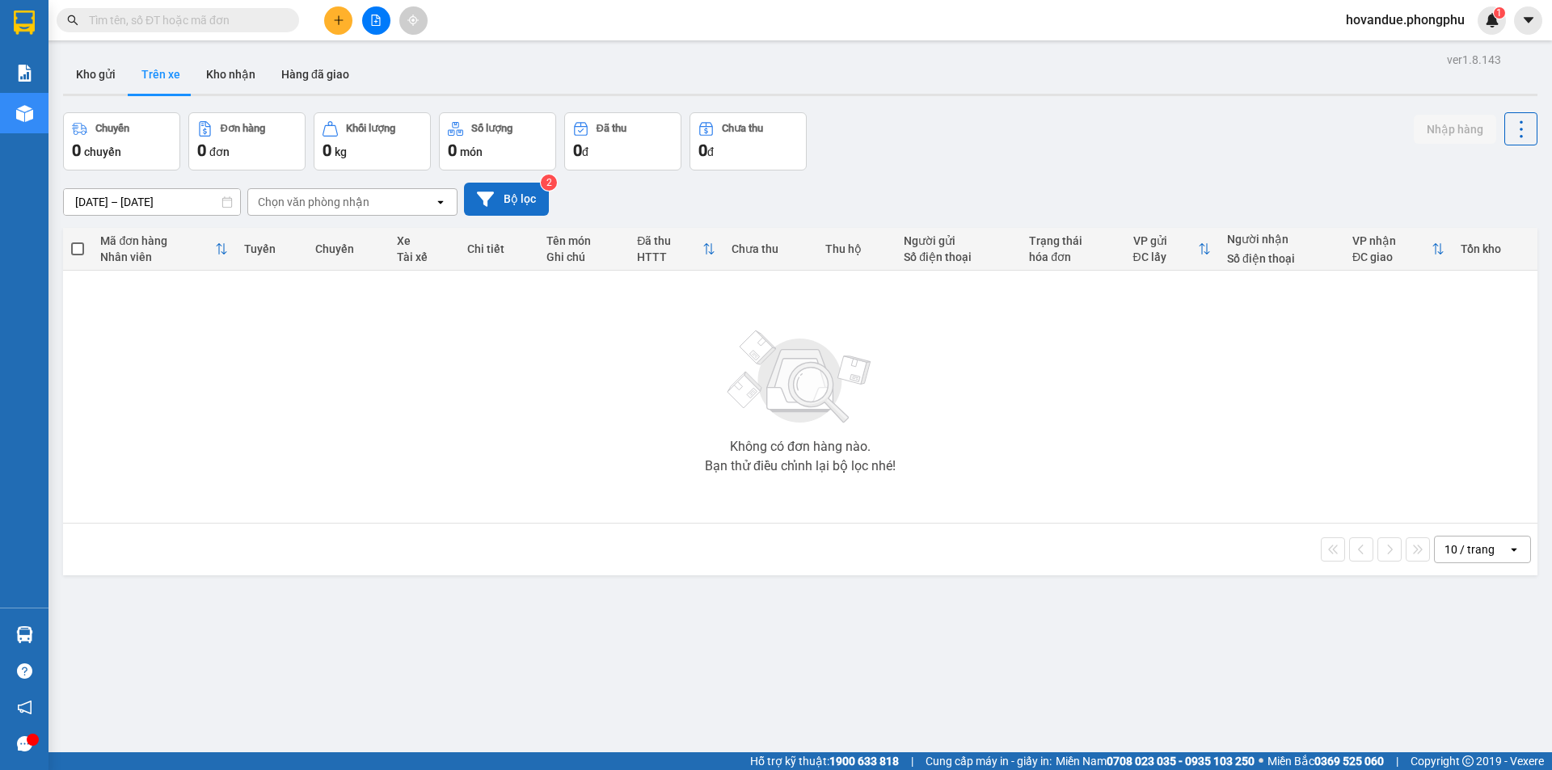
click at [511, 205] on button "Bộ lọc" at bounding box center [506, 199] width 85 height 33
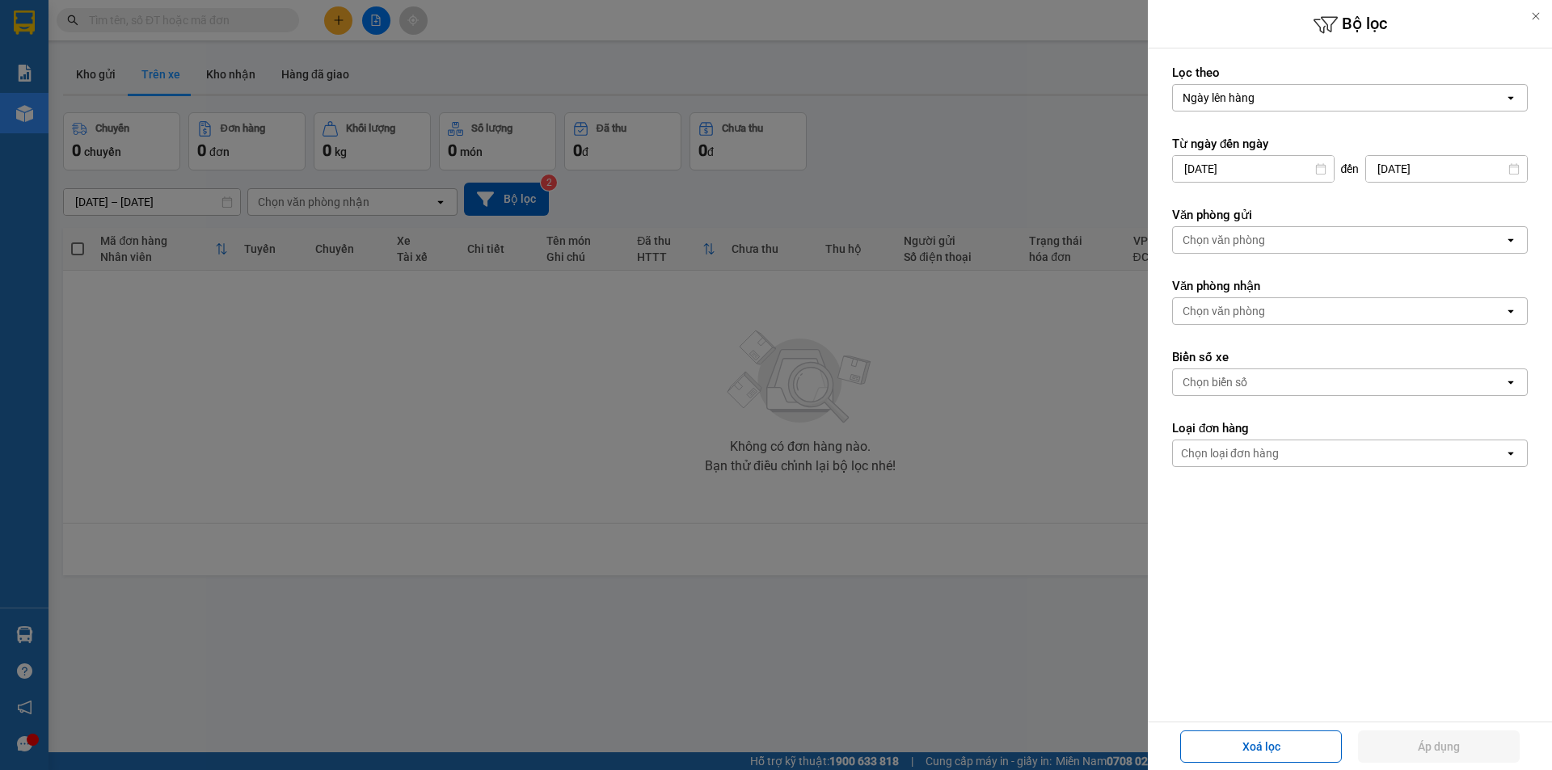
click at [1221, 446] on div "Chọn loại đơn hàng" at bounding box center [1230, 453] width 98 height 16
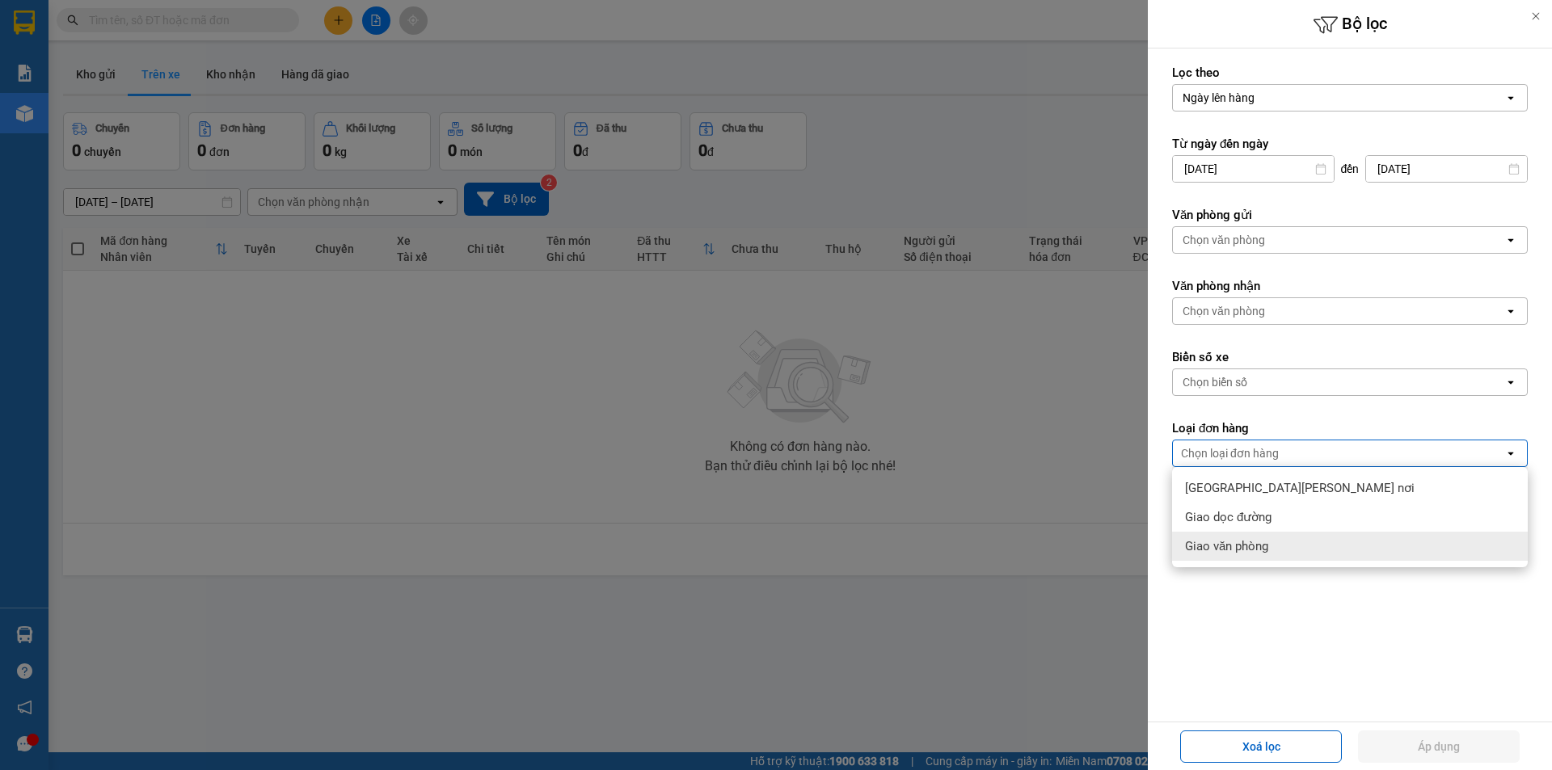
click at [1218, 554] on span "Giao văn phòng" at bounding box center [1226, 546] width 83 height 16
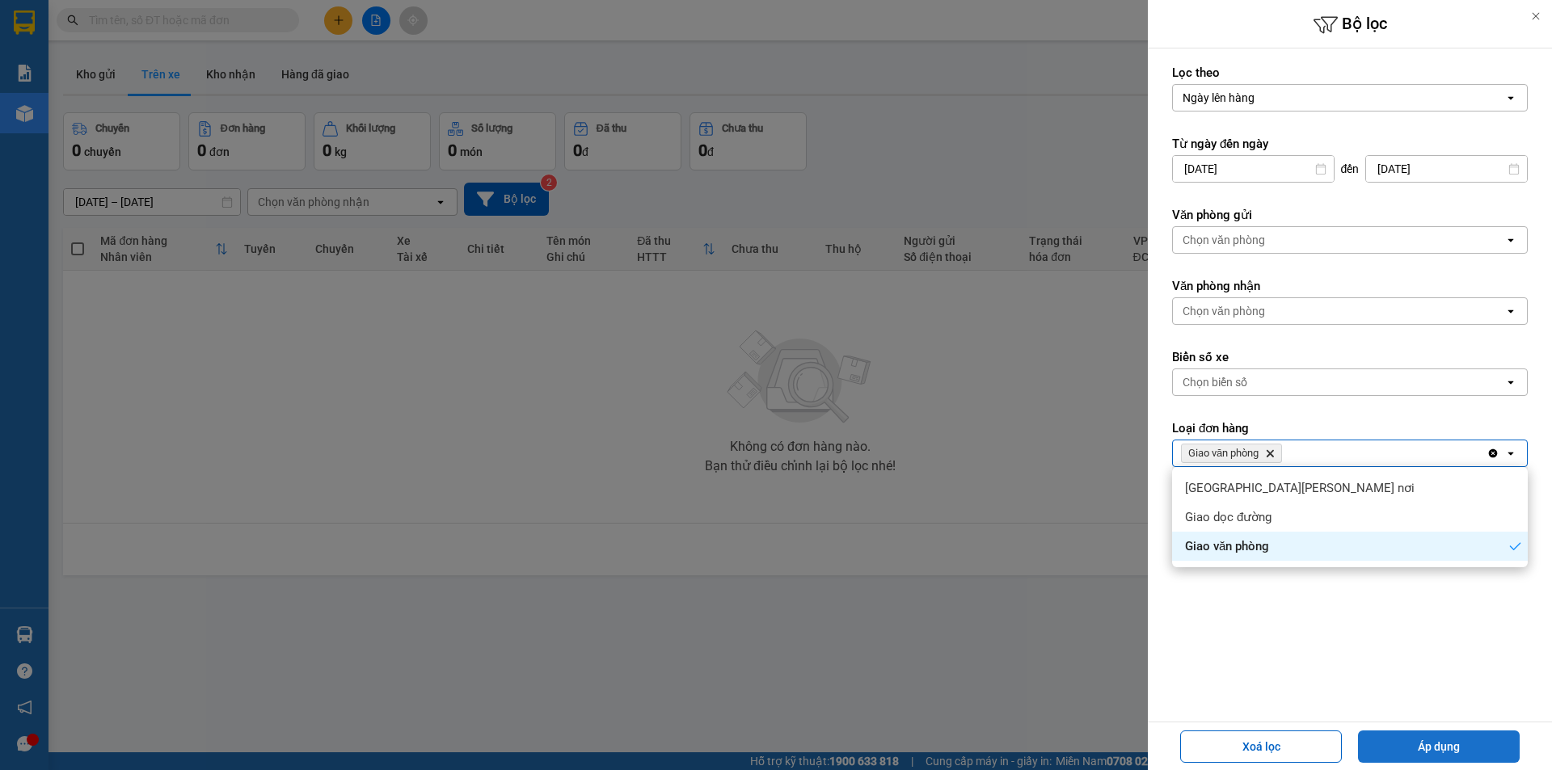
click at [1386, 742] on button "Áp dụng" at bounding box center [1439, 747] width 162 height 32
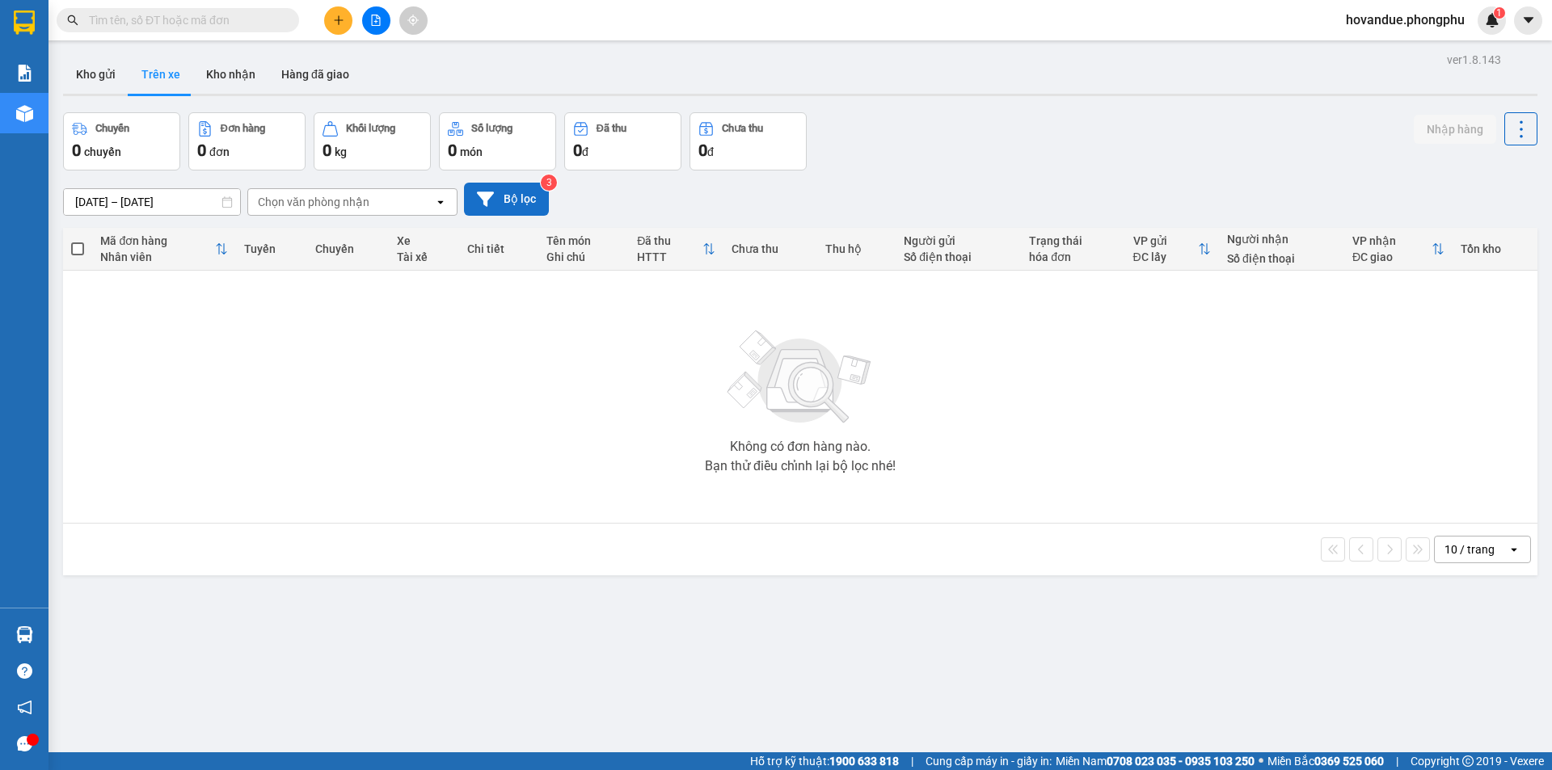
click at [498, 191] on button "Bộ lọc" at bounding box center [506, 199] width 85 height 33
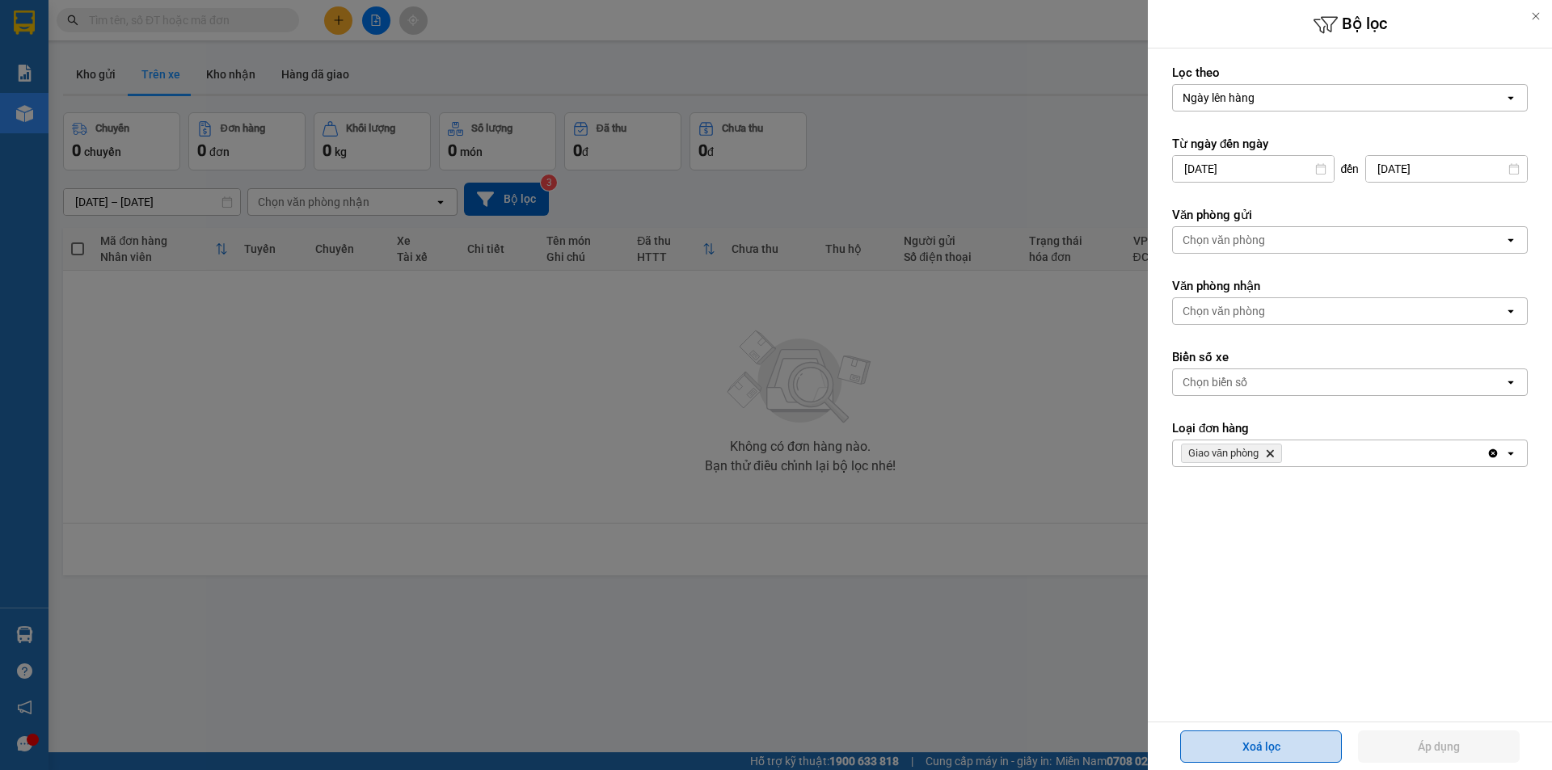
click at [1283, 744] on button "Xoá lọc" at bounding box center [1261, 747] width 162 height 32
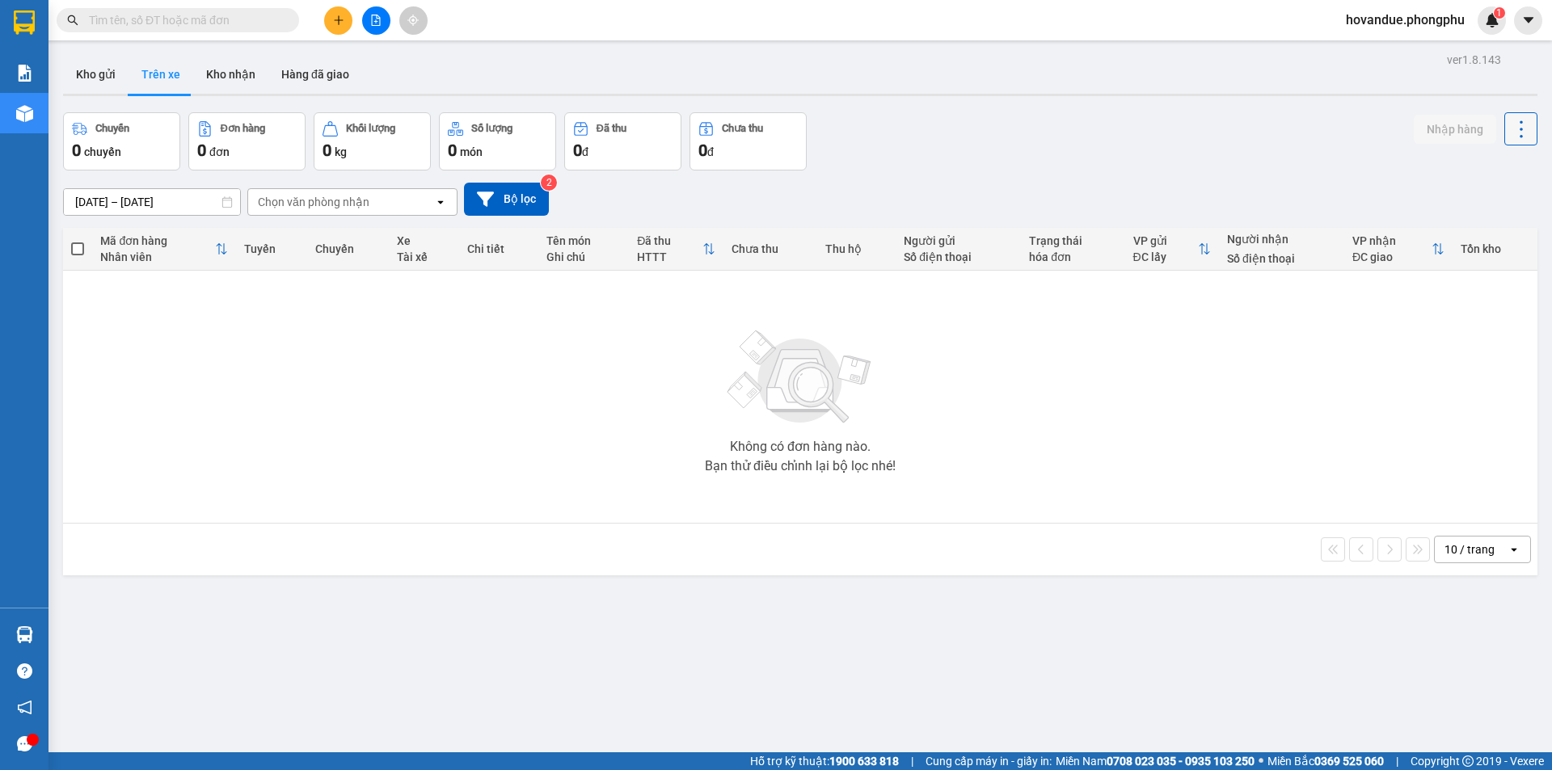
click at [1510, 133] on icon at bounding box center [1521, 129] width 23 height 23
click at [1487, 169] on span "Làm mới" at bounding box center [1486, 173] width 44 height 16
click at [103, 81] on button "Kho gửi" at bounding box center [95, 74] width 65 height 39
